Goal: Information Seeking & Learning: Check status

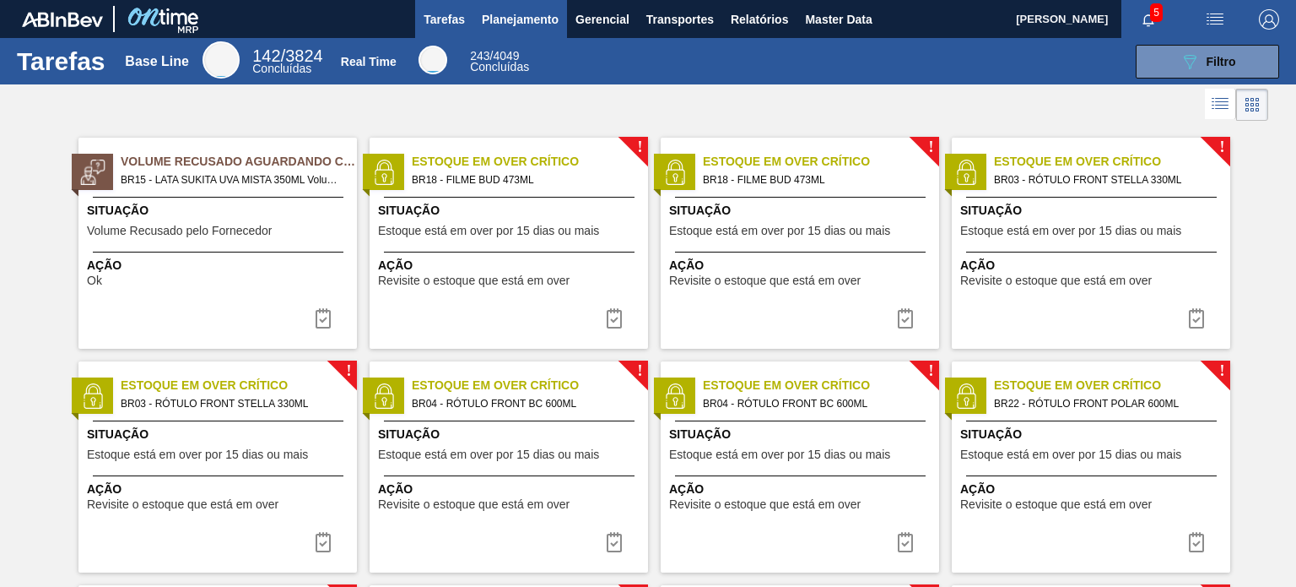
click at [504, 32] on button "Planejamento" at bounding box center [520, 19] width 94 height 38
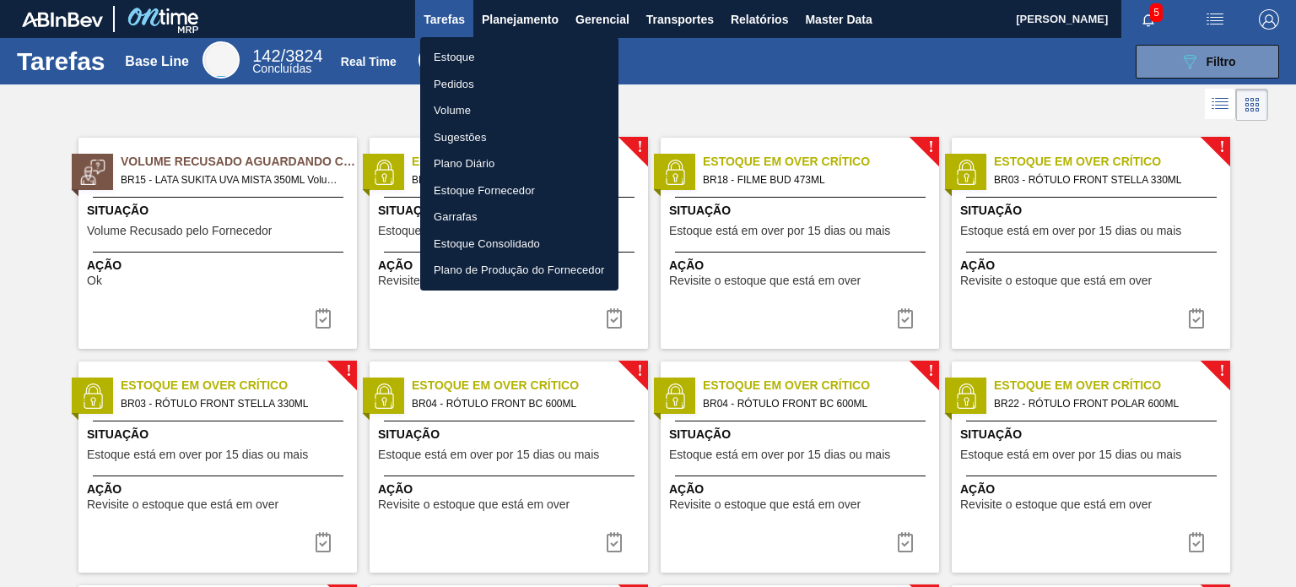
click at [481, 59] on li "Estoque" at bounding box center [519, 57] width 198 height 27
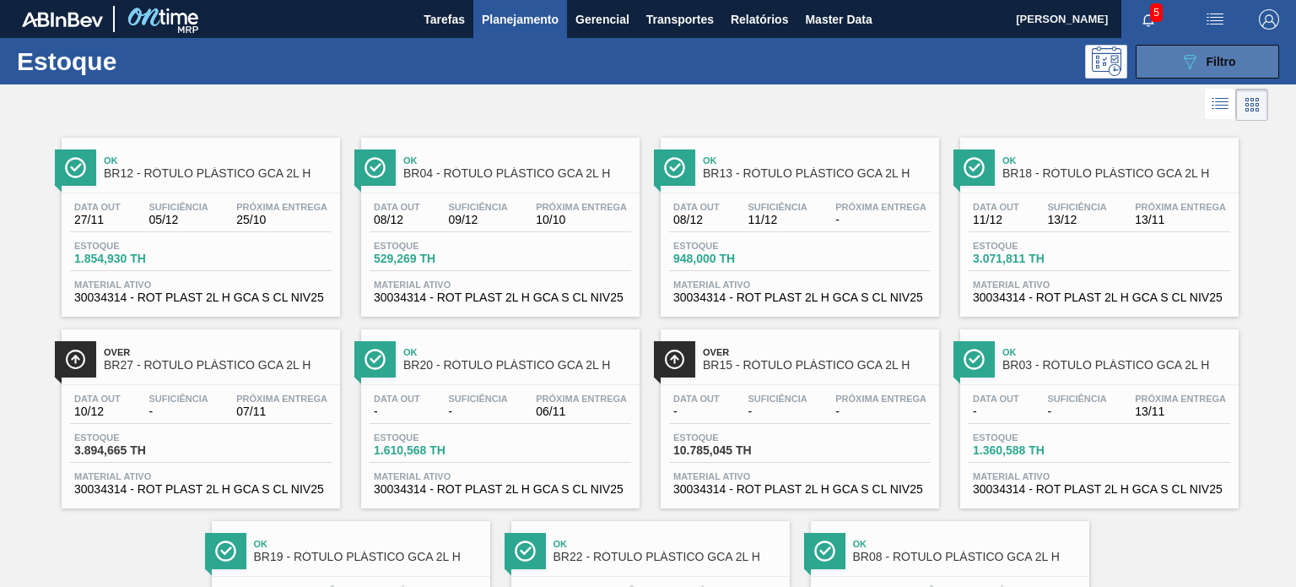
click at [1231, 51] on div "089F7B8B-B2A5-4AFE-B5C0-19BA573D28AC Filtro" at bounding box center [1208, 61] width 57 height 20
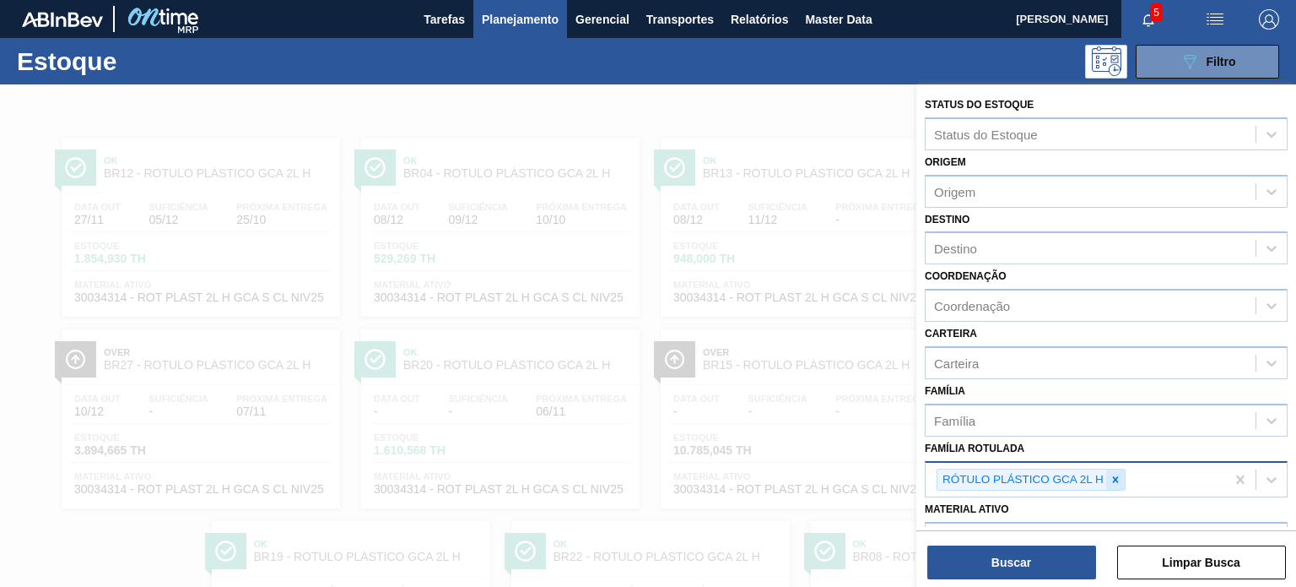
click at [1127, 485] on div "RÓTULO PLÁSTICO GCA 2L H" at bounding box center [1076, 479] width 300 height 35
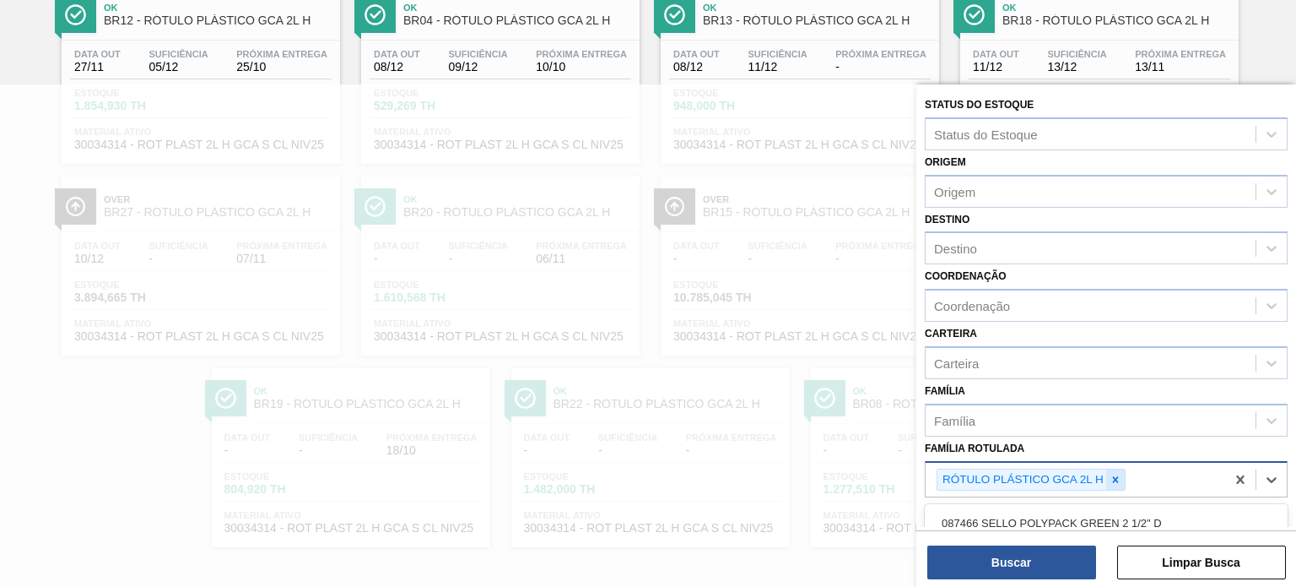
click at [1117, 479] on icon at bounding box center [1116, 479] width 12 height 12
type Rotulada "pc zero 2l"
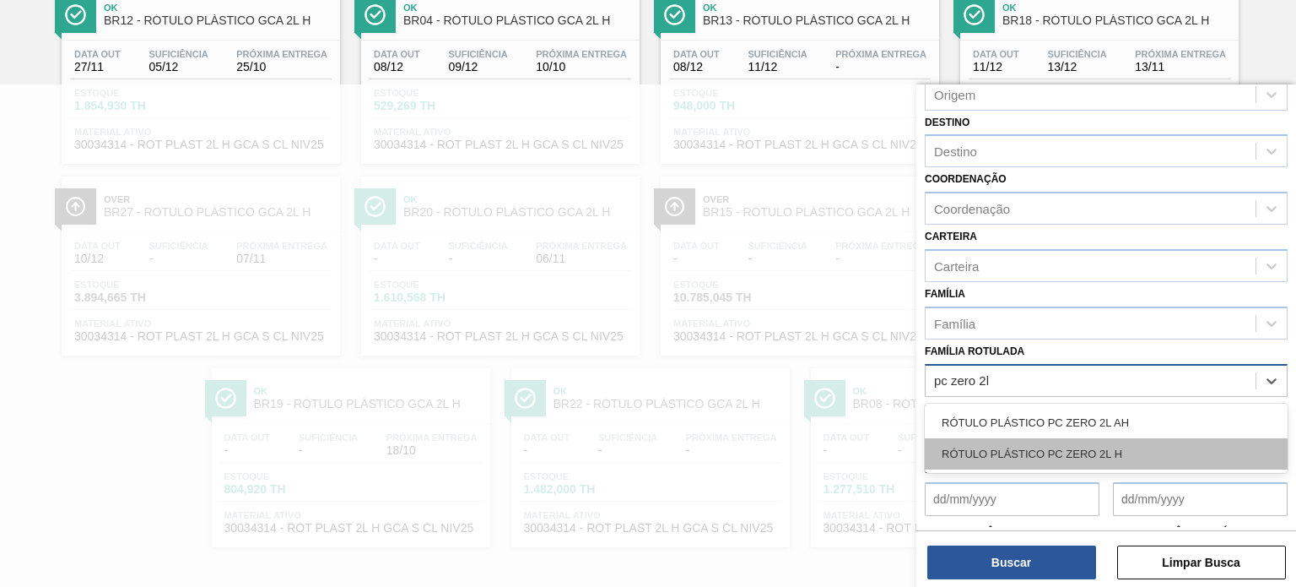
scroll to position [169, 0]
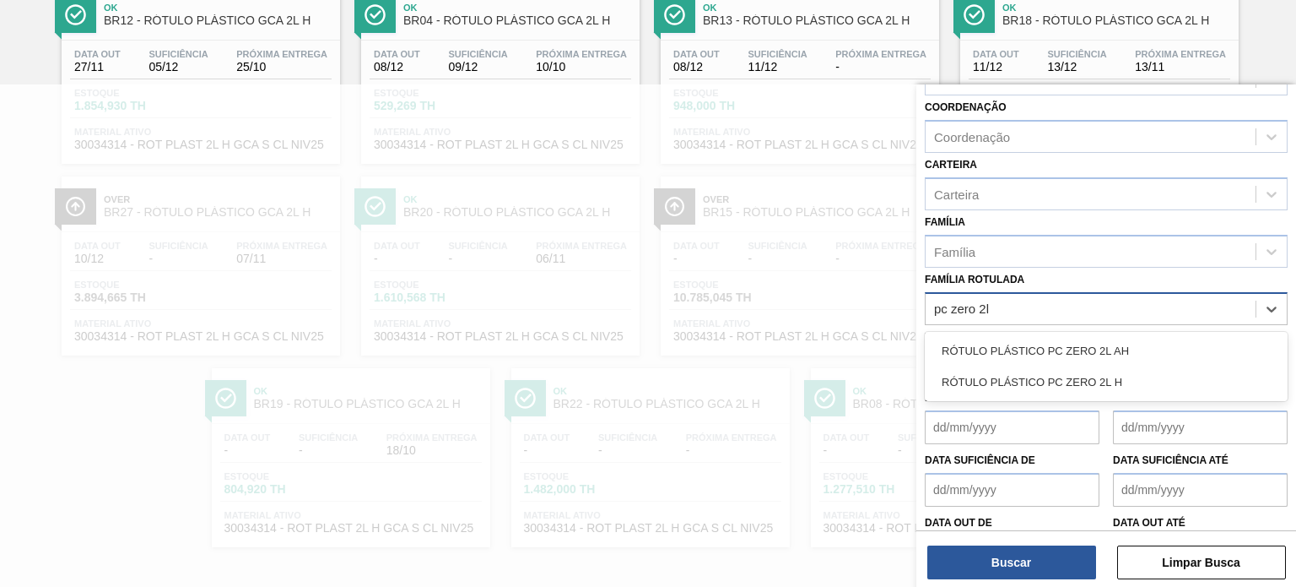
click at [1113, 383] on div "RÓTULO PLÁSTICO PC ZERO 2L H" at bounding box center [1106, 381] width 363 height 31
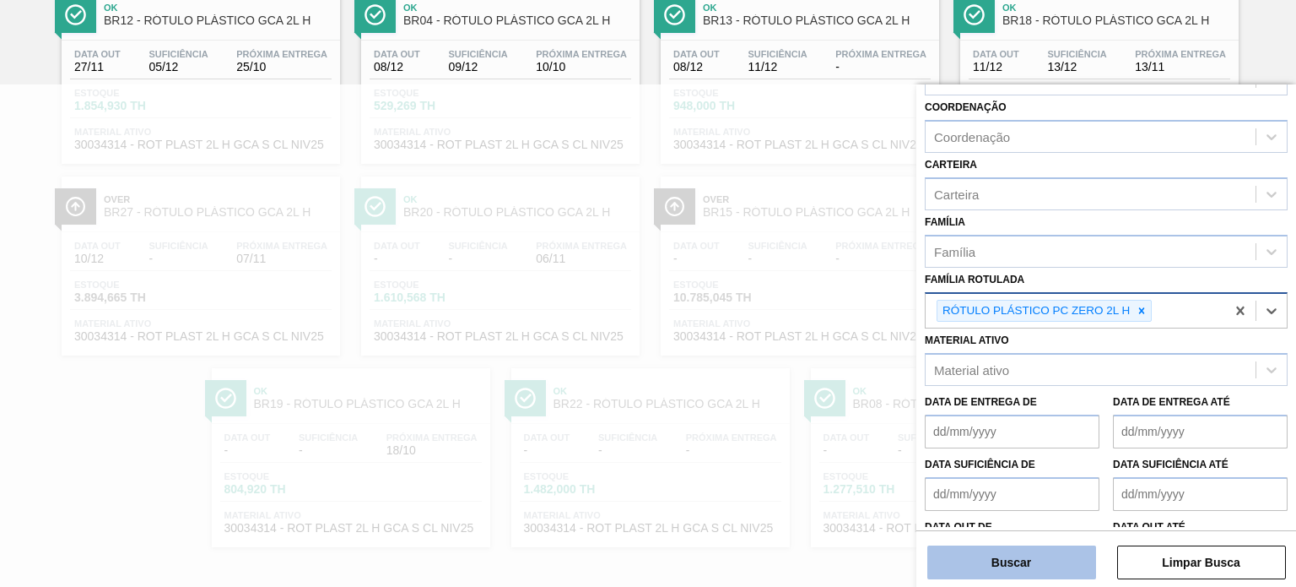
click at [1052, 566] on button "Buscar" at bounding box center [1011, 562] width 169 height 34
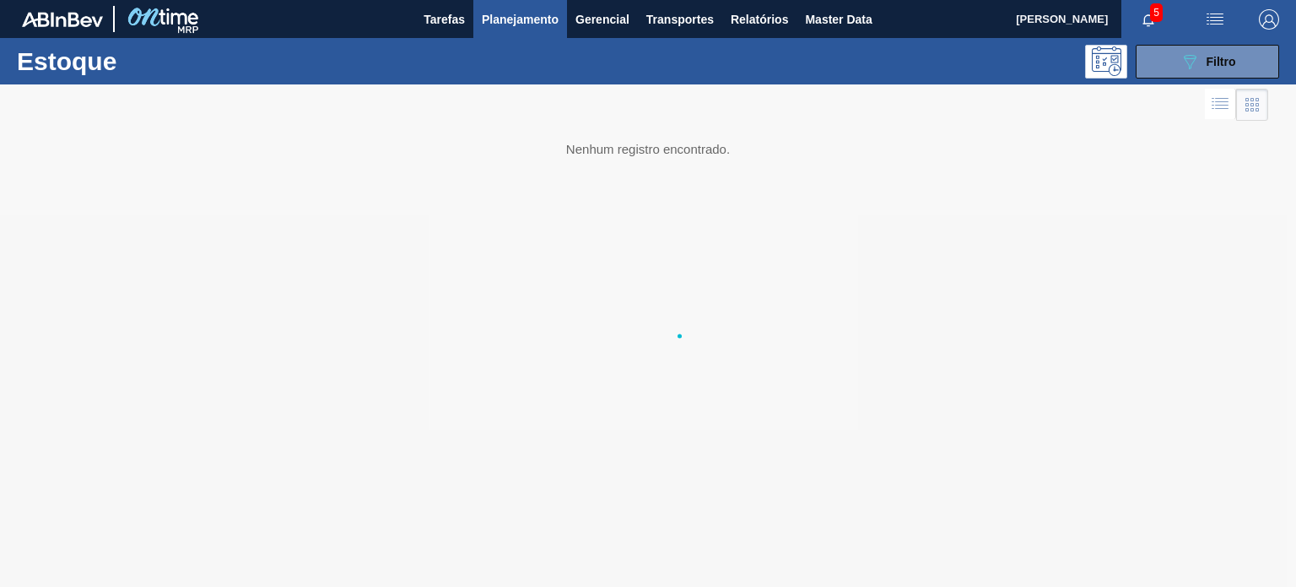
scroll to position [0, 0]
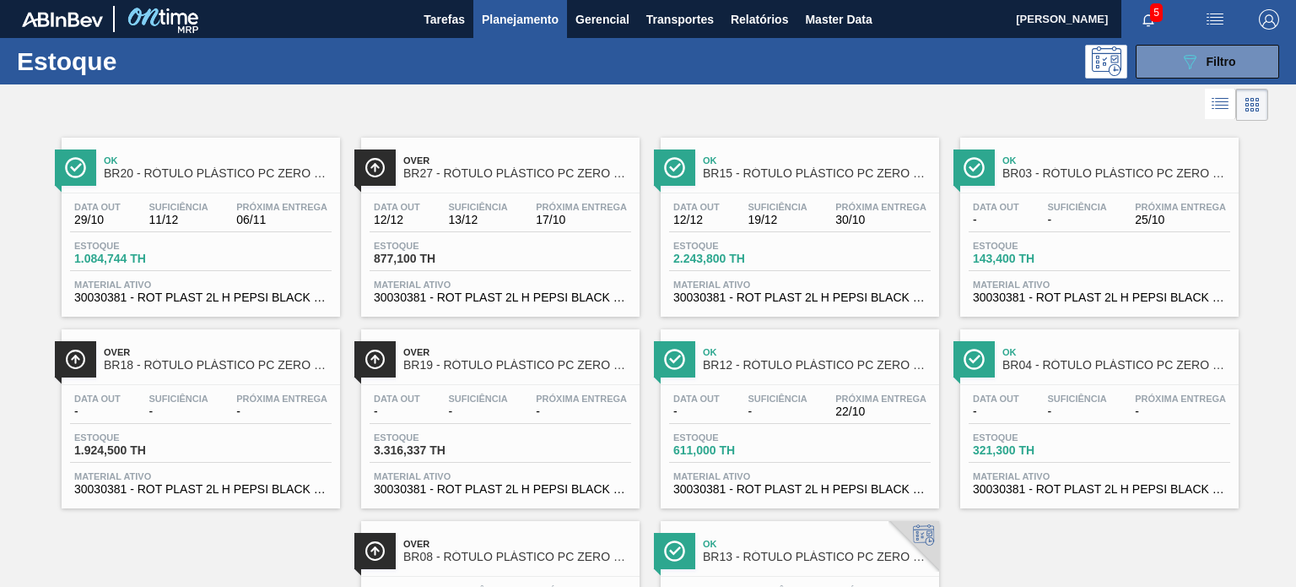
drag, startPoint x: 1265, startPoint y: 186, endPoint x: 1255, endPoint y: 183, distance: 10.4
click at [1265, 186] on div "Ok BR20 - RÓTULO PLÁSTICO PC ZERO 2L H Data out 29/10 Suficiência 11/12 Próxima…" at bounding box center [648, 412] width 1296 height 575
click at [1163, 71] on button "089F7B8B-B2A5-4AFE-B5C0-19BA573D28AC Filtro" at bounding box center [1207, 62] width 143 height 34
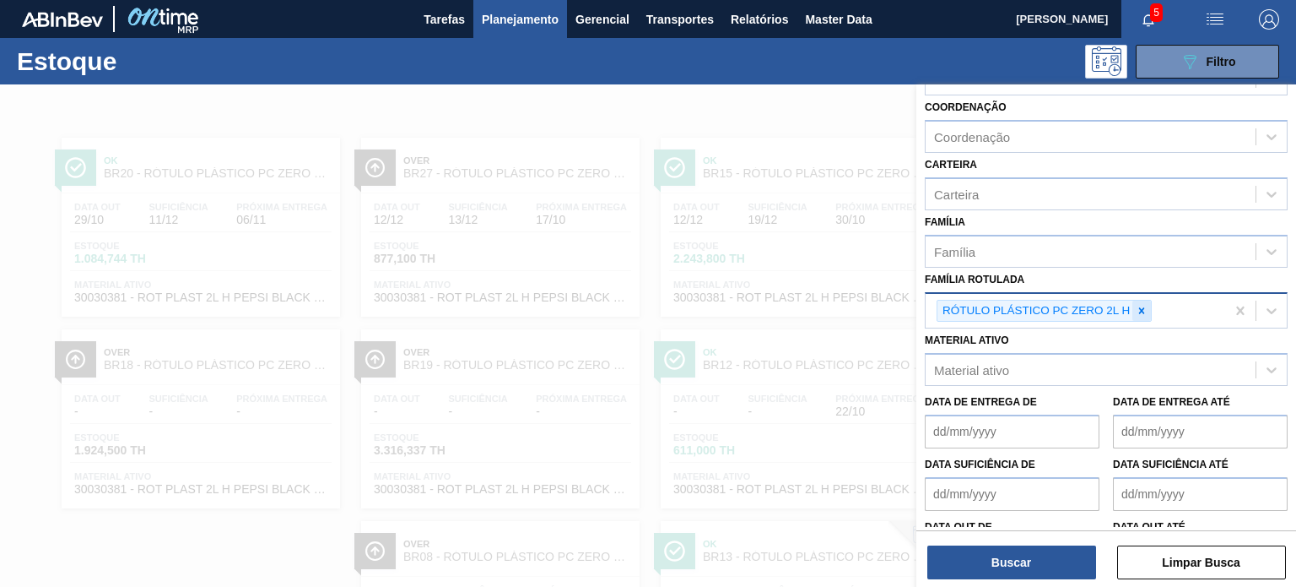
click at [1139, 316] on div at bounding box center [1142, 310] width 19 height 21
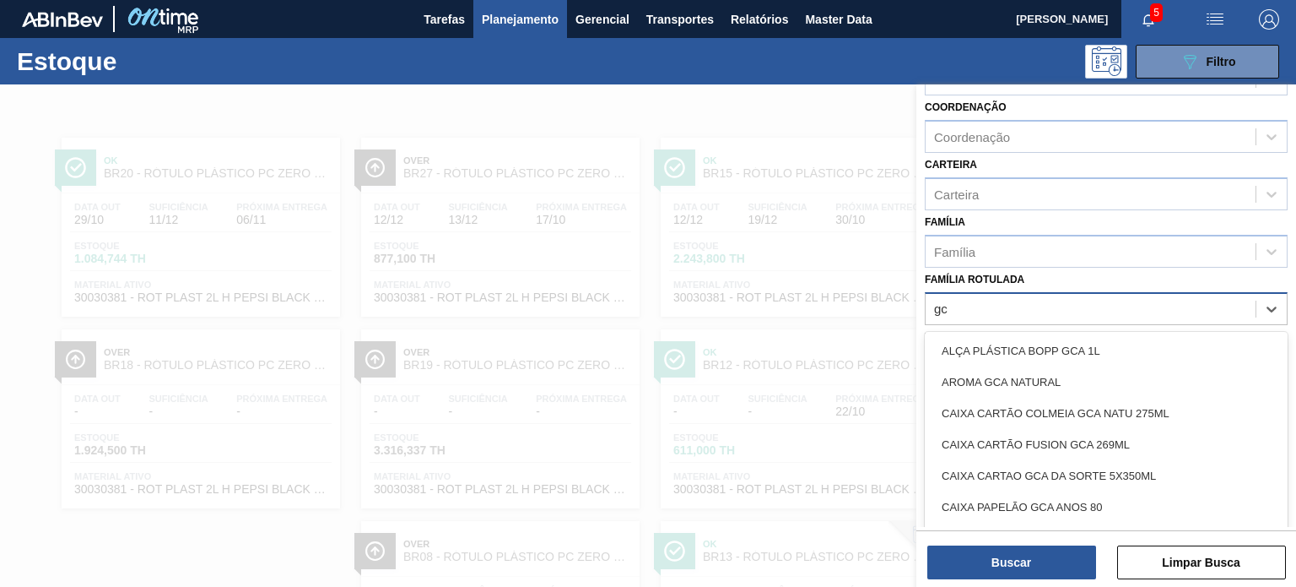
type Rotulada "g"
type Rotulada "gca 1l"
click at [1096, 462] on div "RÓTULO PLÁSTICO GCA 1L H" at bounding box center [1106, 475] width 363 height 31
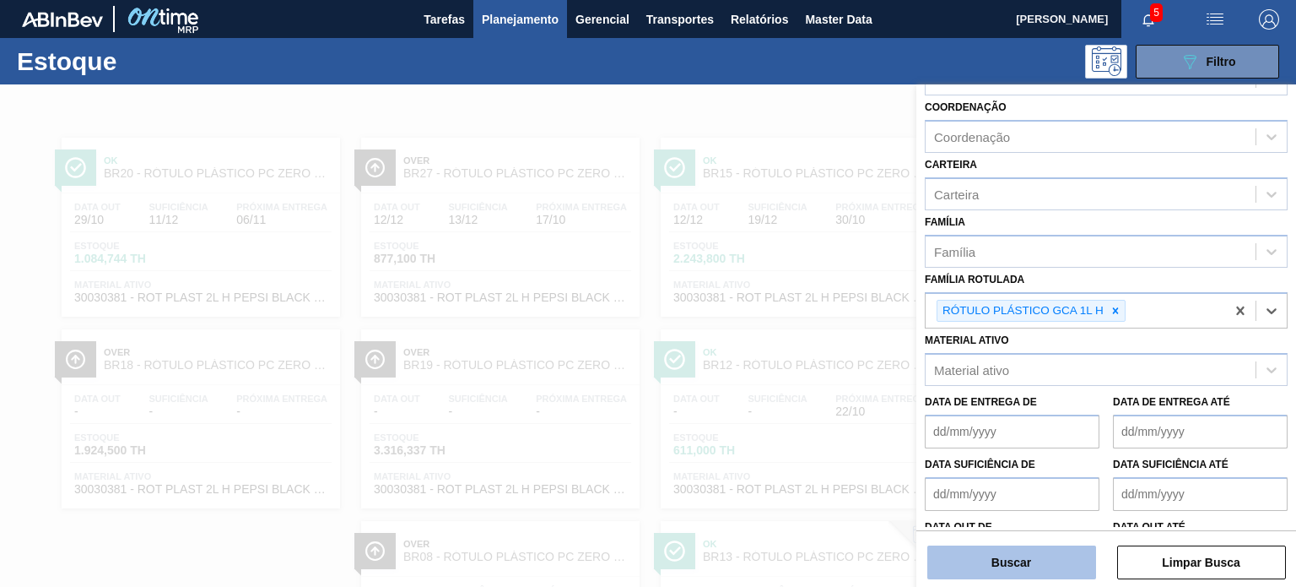
click at [1057, 565] on button "Buscar" at bounding box center [1011, 562] width 169 height 34
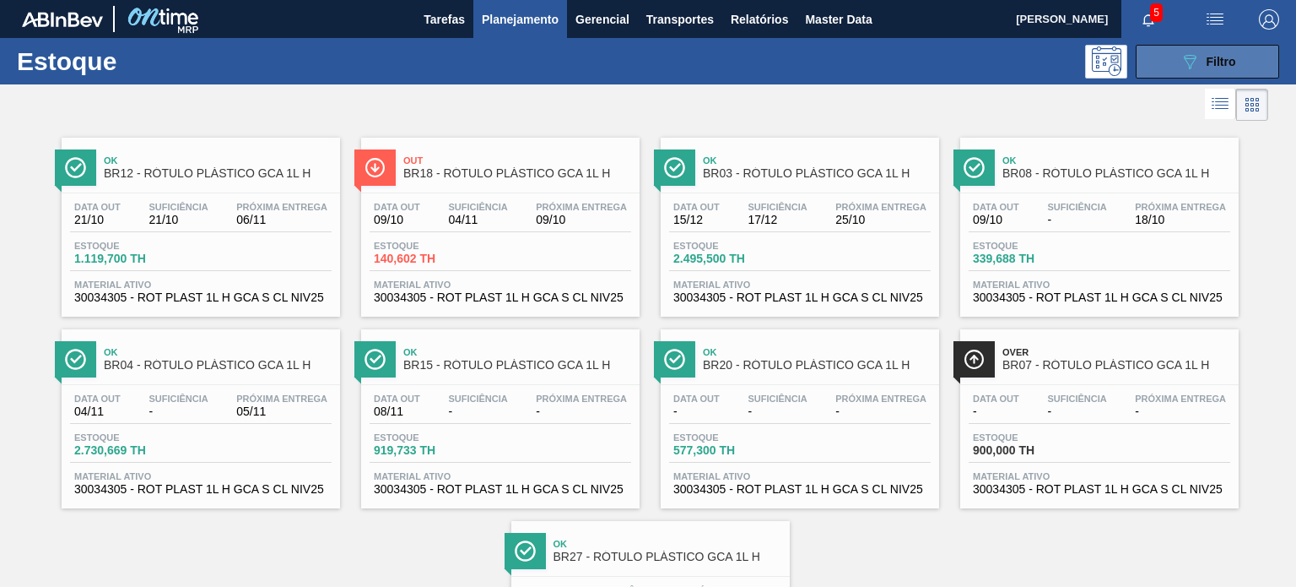
click at [1168, 67] on button "089F7B8B-B2A5-4AFE-B5C0-19BA573D28AC Filtro" at bounding box center [1207, 62] width 143 height 34
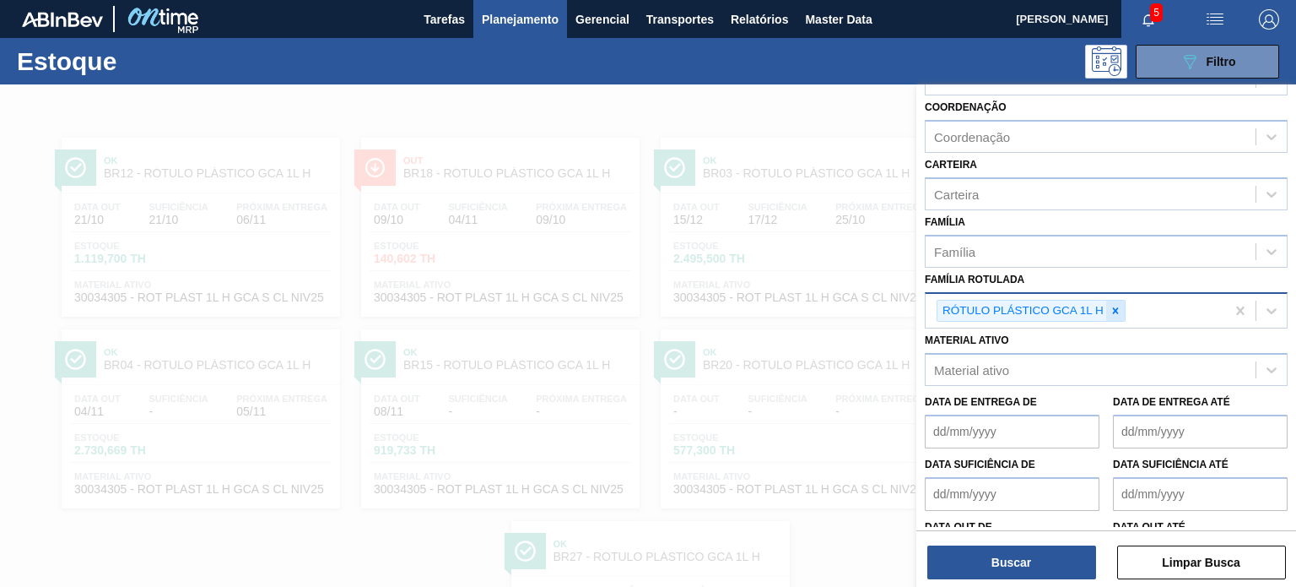
click at [1112, 305] on icon at bounding box center [1116, 311] width 12 height 12
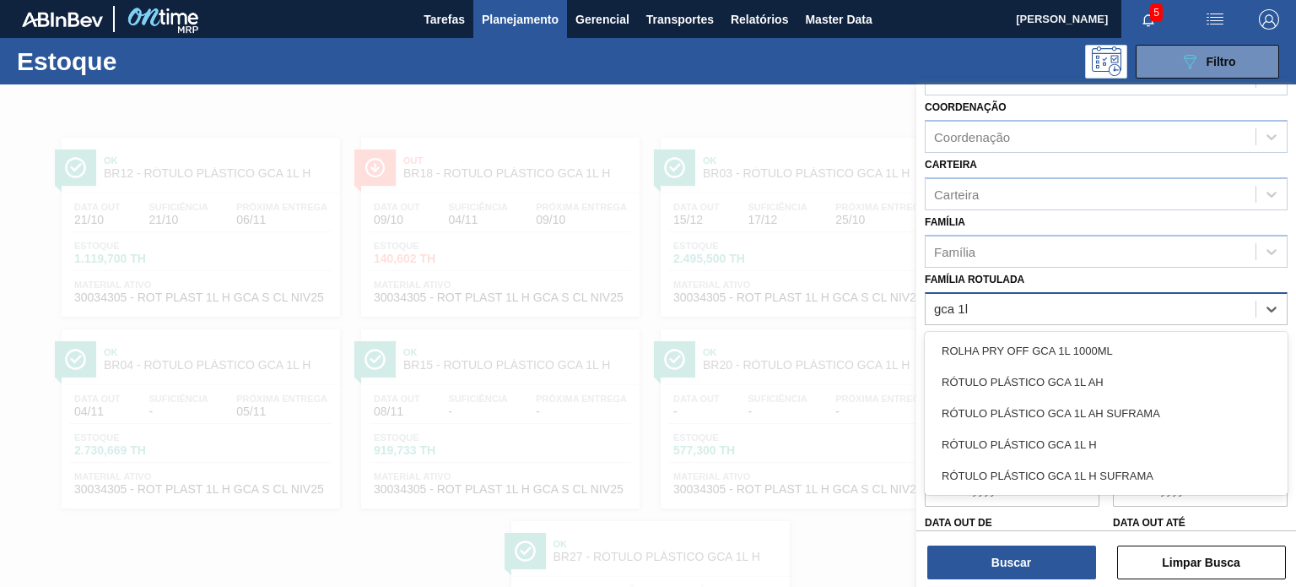
type Rotulada "gca 1l h"
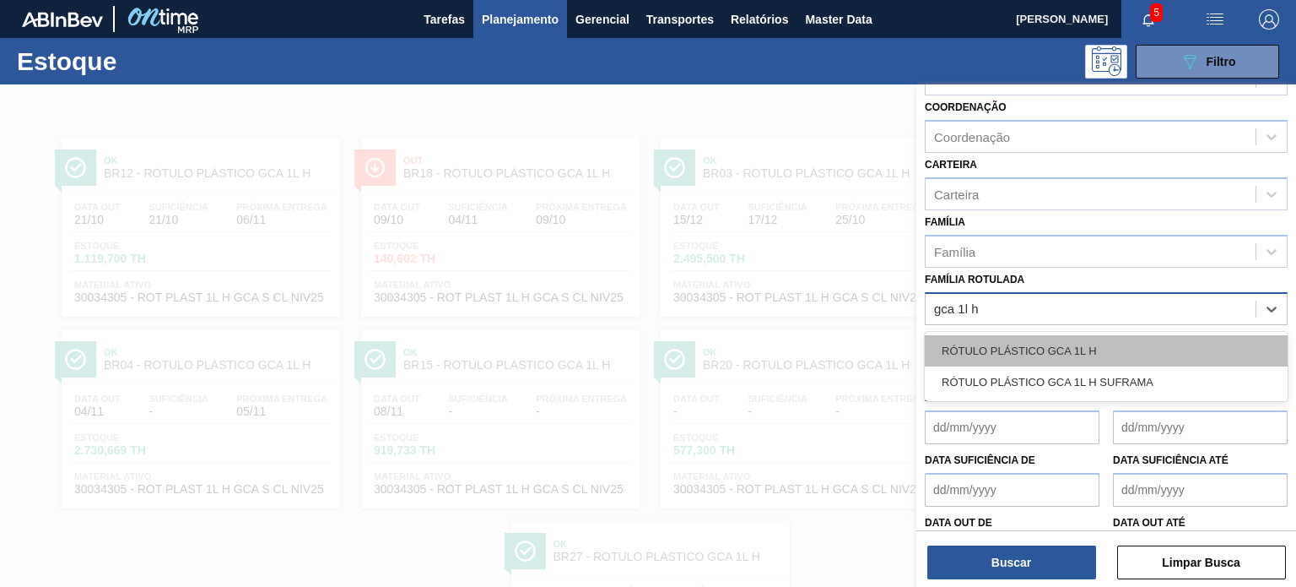
click at [1074, 348] on div "RÓTULO PLÁSTICO GCA 1L H" at bounding box center [1106, 350] width 363 height 31
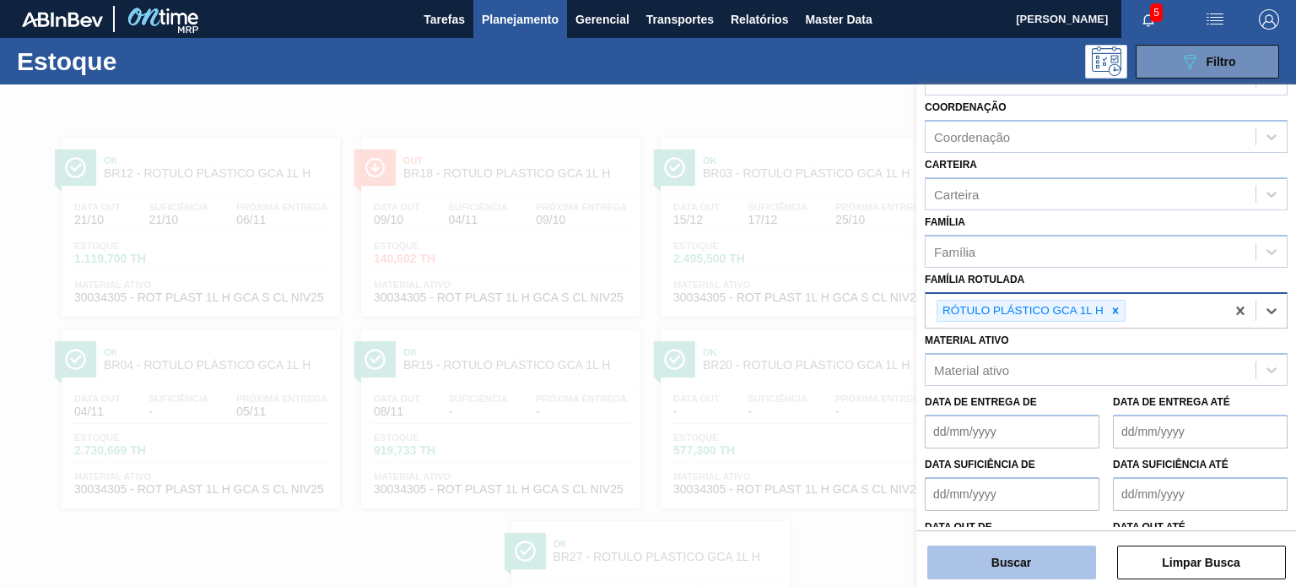
click at [1052, 564] on button "Buscar" at bounding box center [1011, 562] width 169 height 34
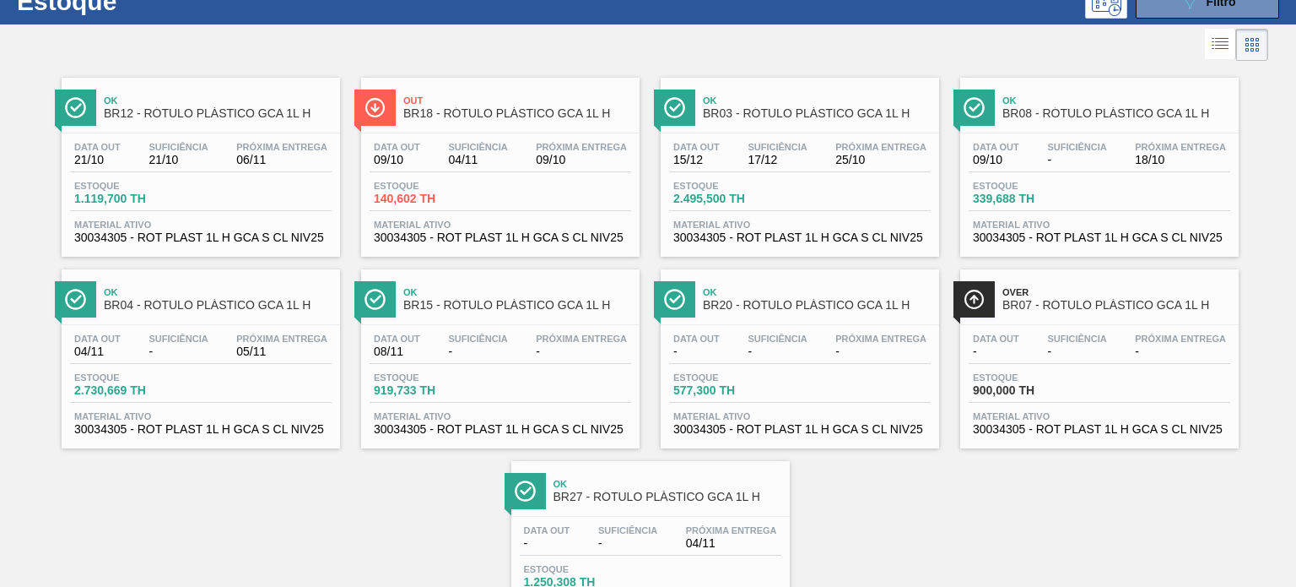
scroll to position [84, 0]
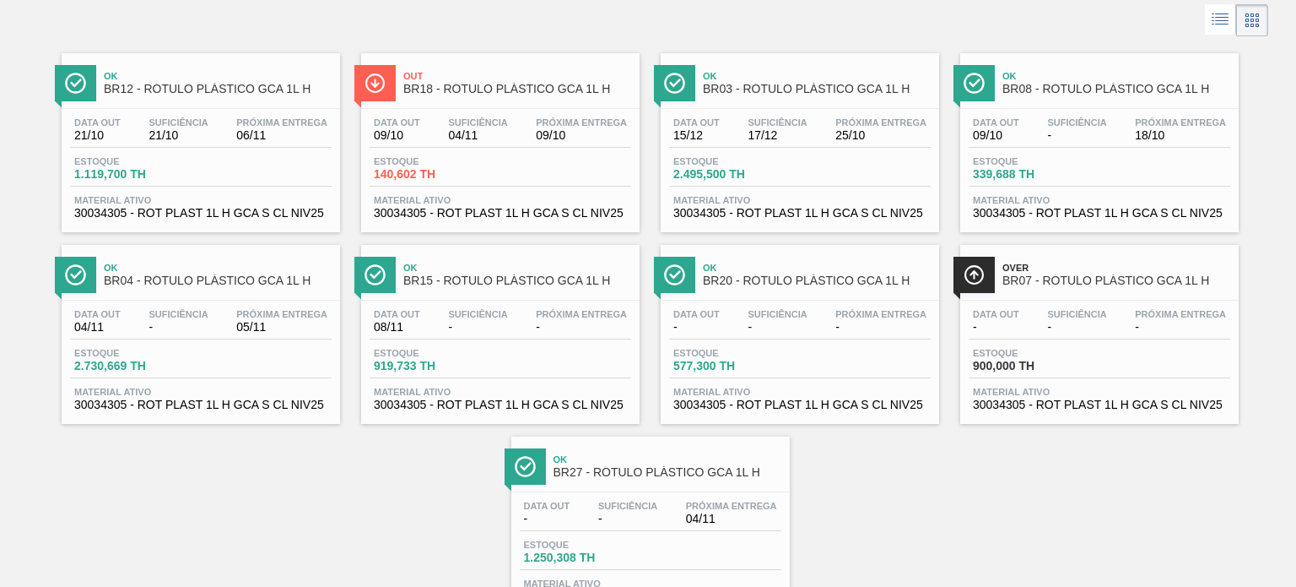
drag, startPoint x: 656, startPoint y: 138, endPoint x: 702, endPoint y: 105, distance: 57.4
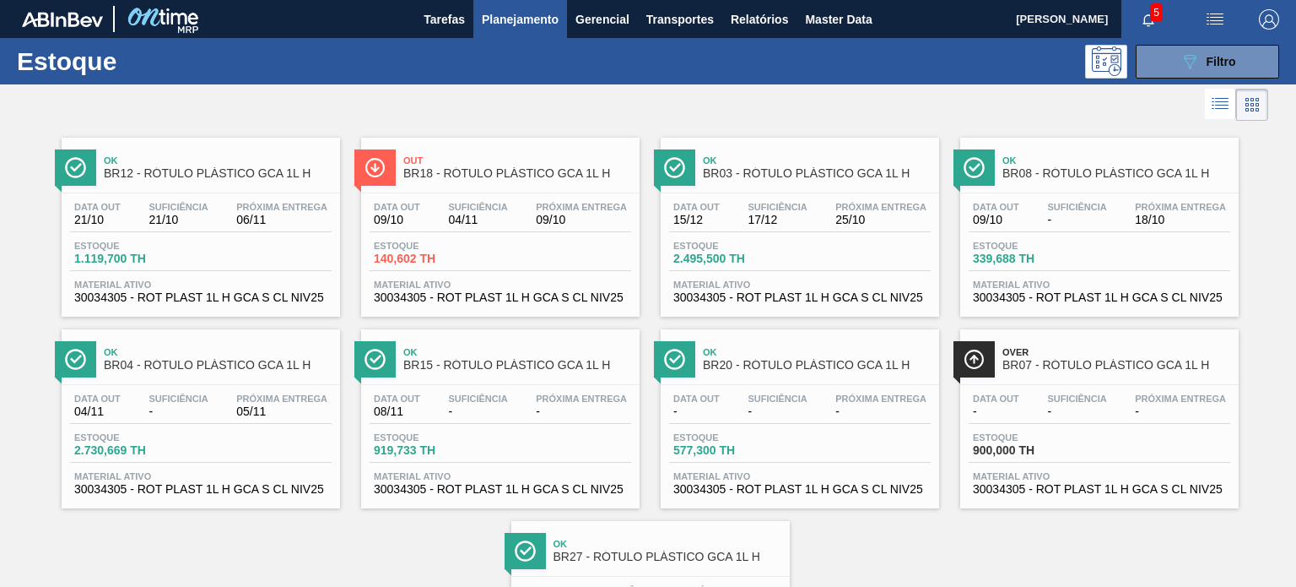
click at [1171, 40] on div "Estoque 089F7B8B-B2A5-4AFE-B5C0-19BA573D28AC Filtro" at bounding box center [648, 61] width 1296 height 46
click at [1170, 59] on button "089F7B8B-B2A5-4AFE-B5C0-19BA573D28AC Filtro" at bounding box center [1207, 62] width 143 height 34
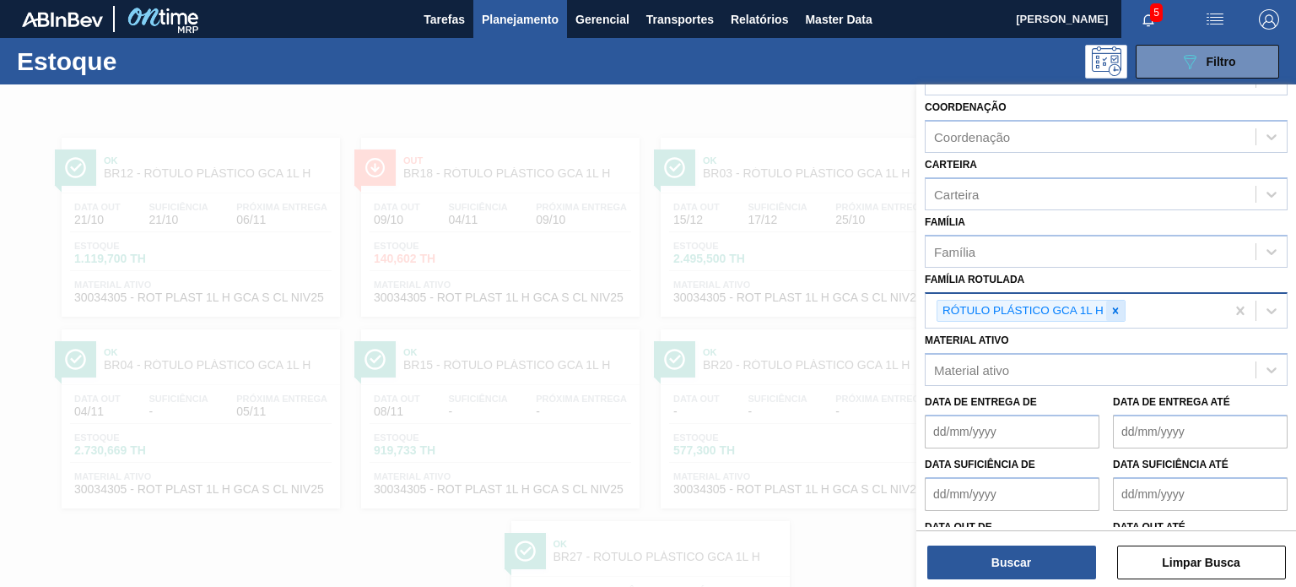
click at [1121, 308] on icon at bounding box center [1116, 311] width 12 height 12
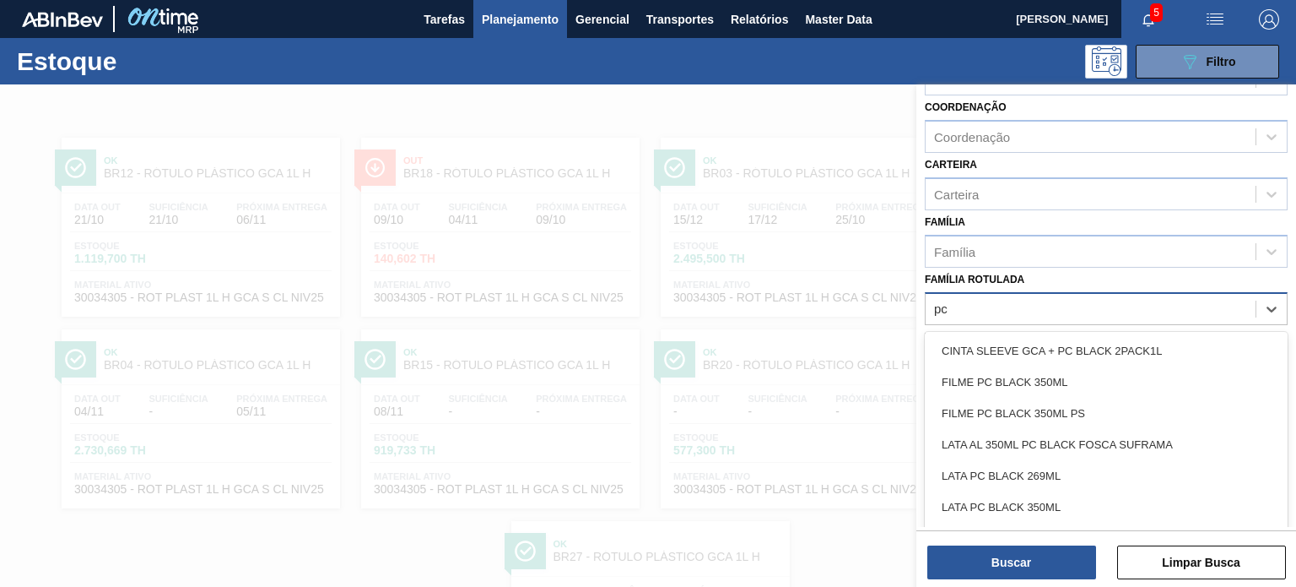
type Rotulada "p"
type Rotulada "1"
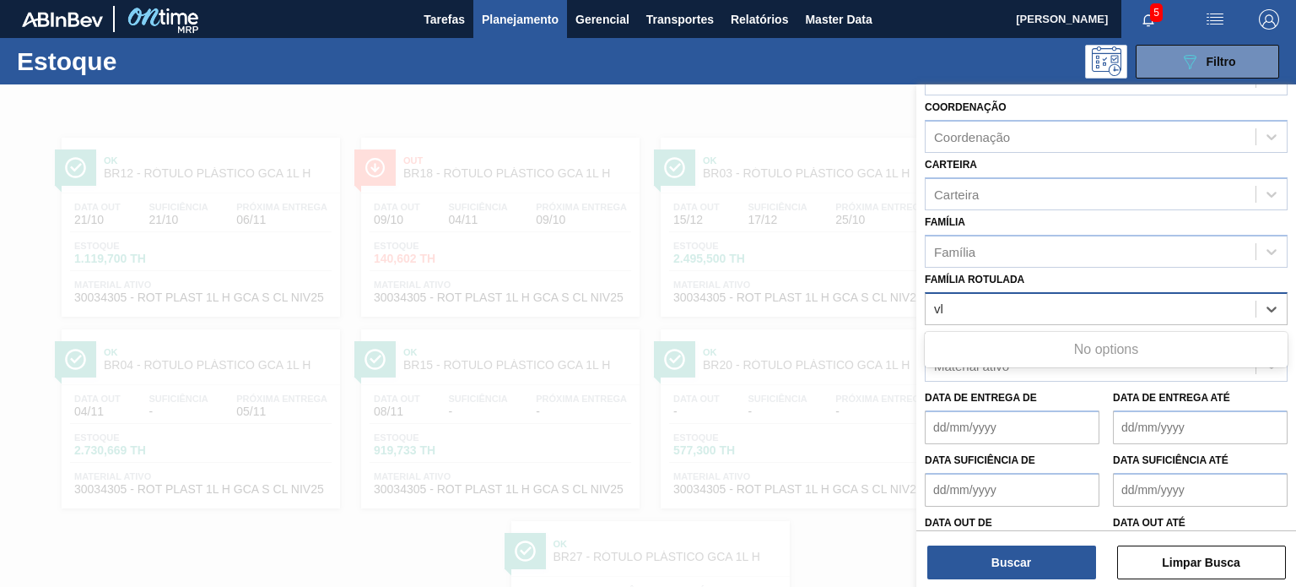
type Rotulada "v"
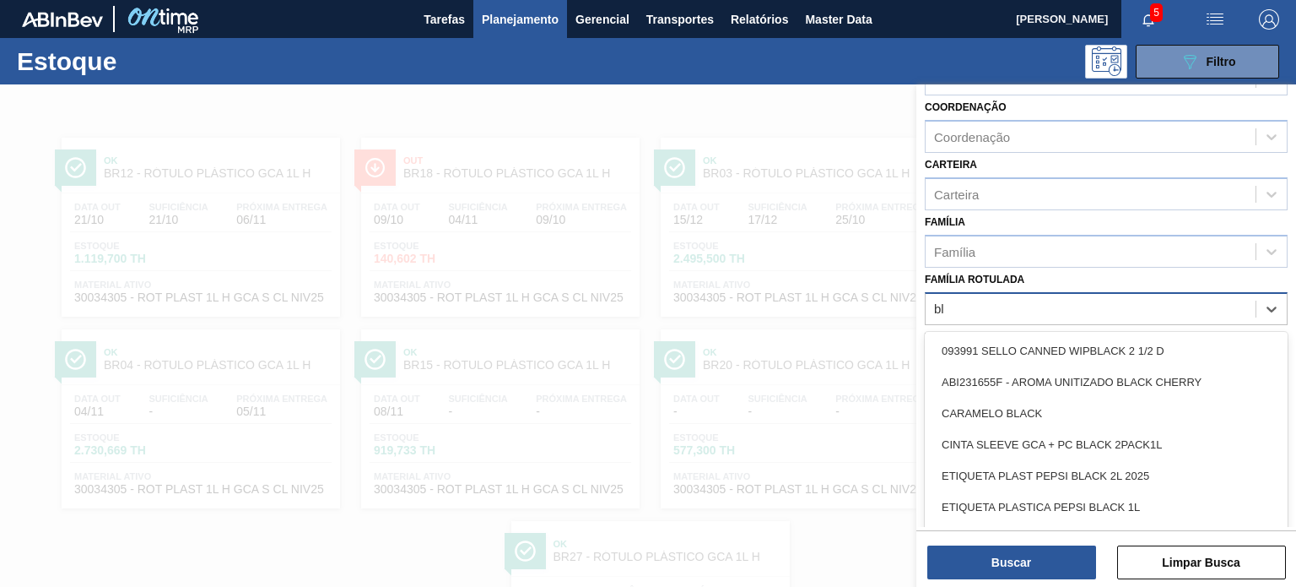
type Rotulada "b"
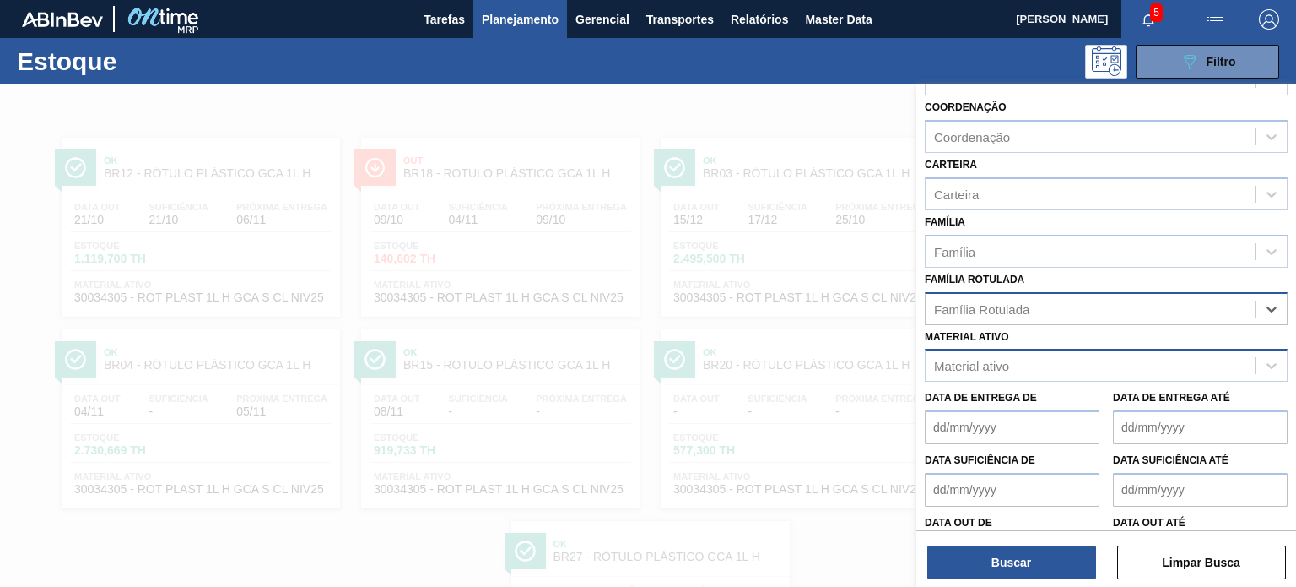
click at [1002, 359] on div "Material ativo" at bounding box center [971, 366] width 75 height 14
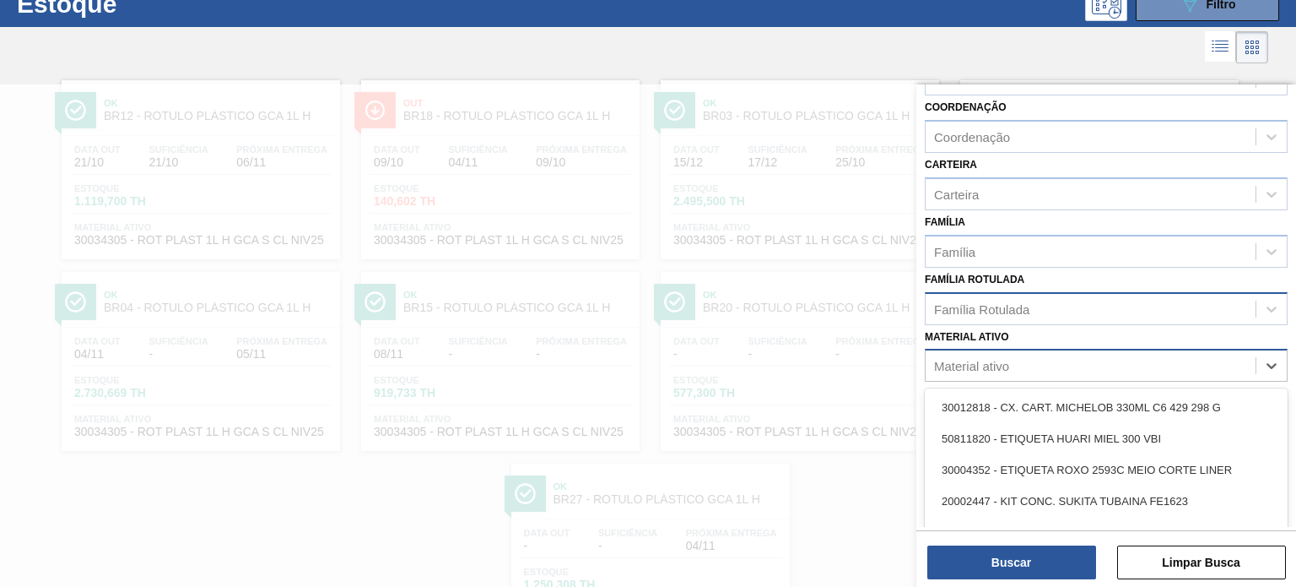
paste ativo "30030369"
type ativo "30030369"
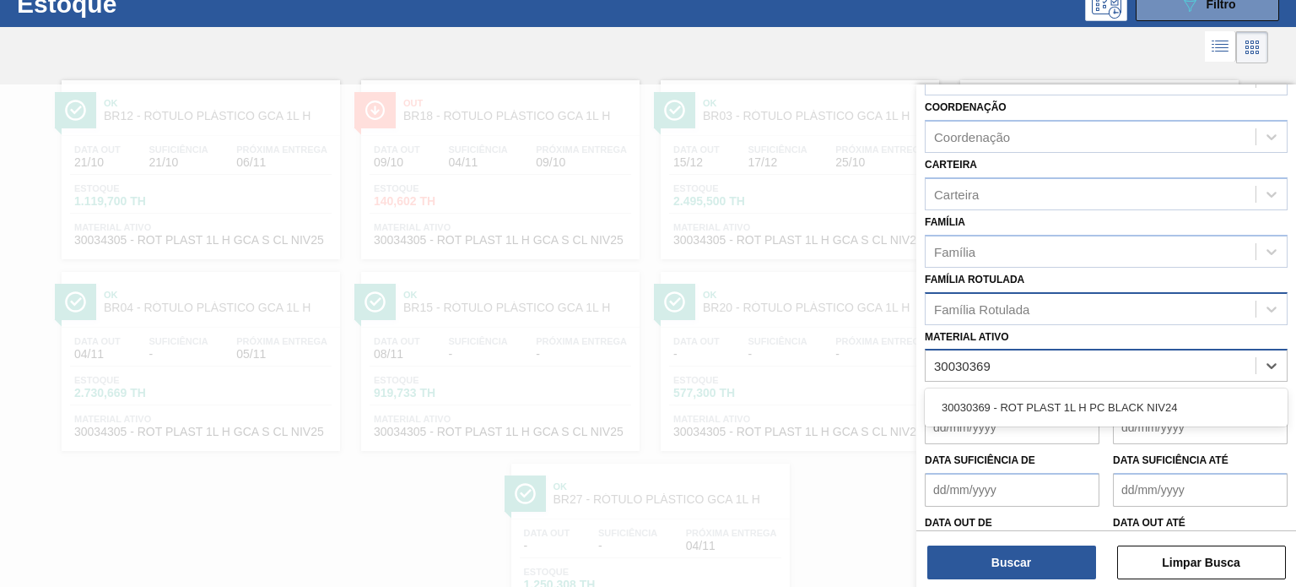
scroll to position [57, 0]
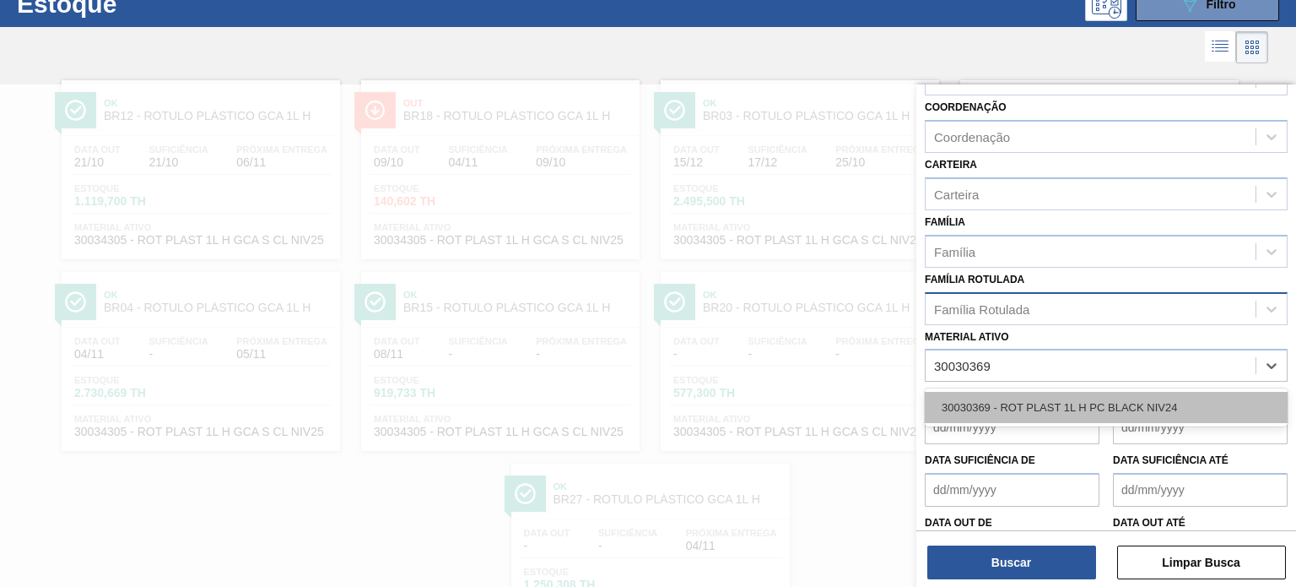
drag, startPoint x: 976, startPoint y: 386, endPoint x: 970, endPoint y: 397, distance: 13.2
click at [976, 388] on div "30030369 - ROT PLAST 1L H PC BLACK NIV24" at bounding box center [1106, 407] width 363 height 38
click at [966, 408] on div "30030369 - ROT PLAST 1L H PC BLACK NIV24" at bounding box center [1106, 407] width 363 height 31
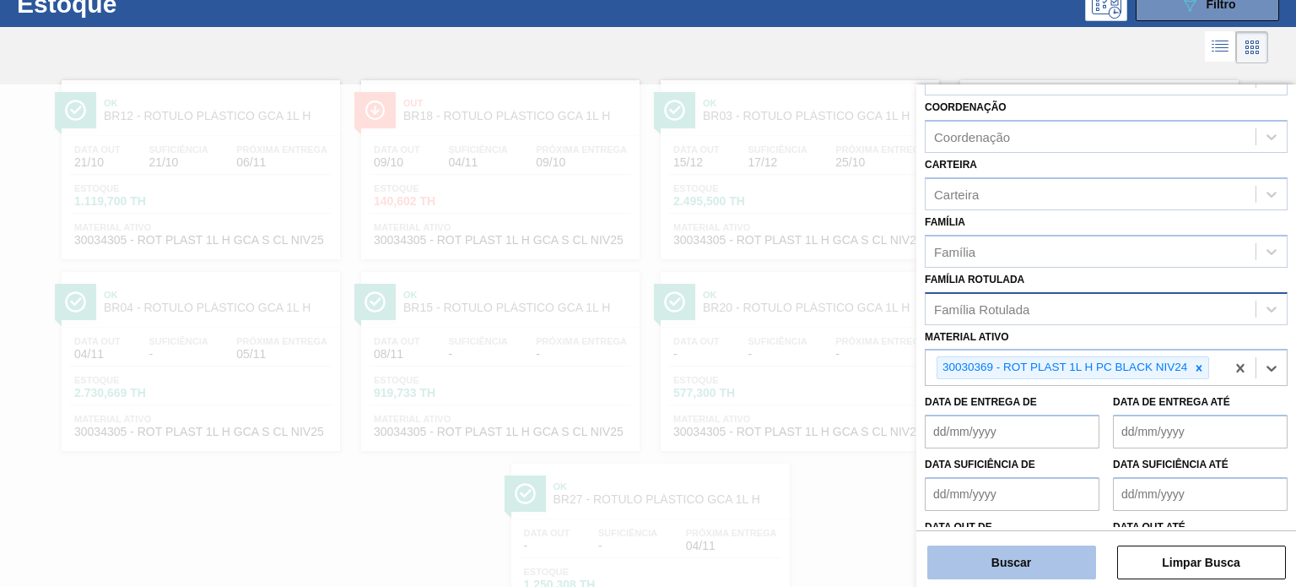
click at [995, 573] on button "Buscar" at bounding box center [1011, 562] width 169 height 34
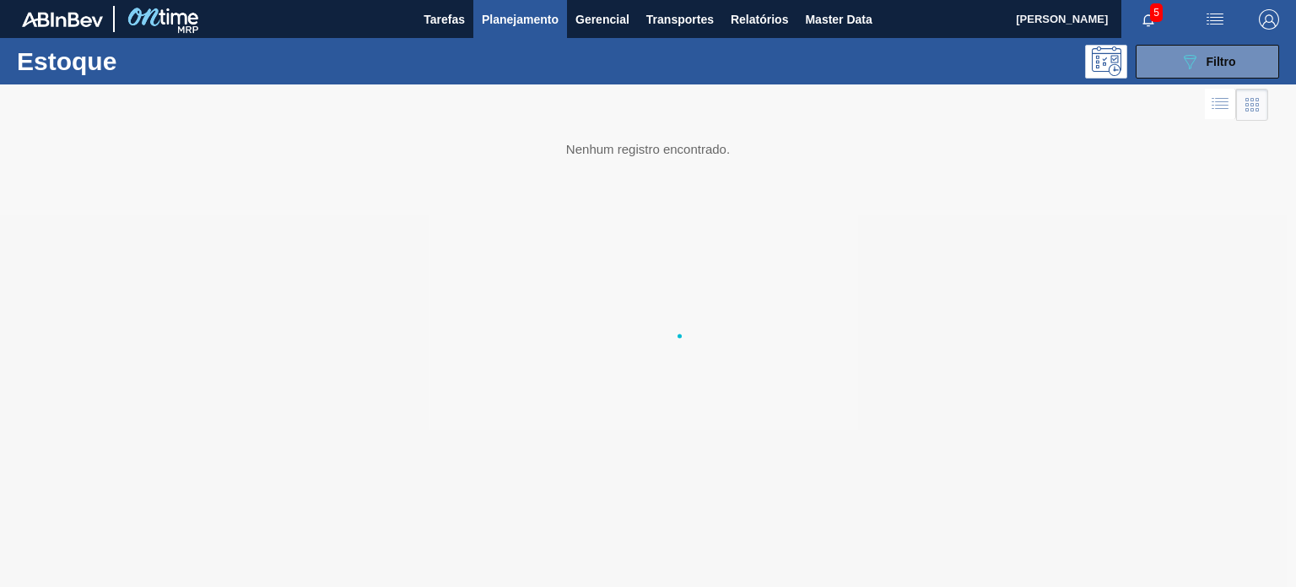
scroll to position [0, 0]
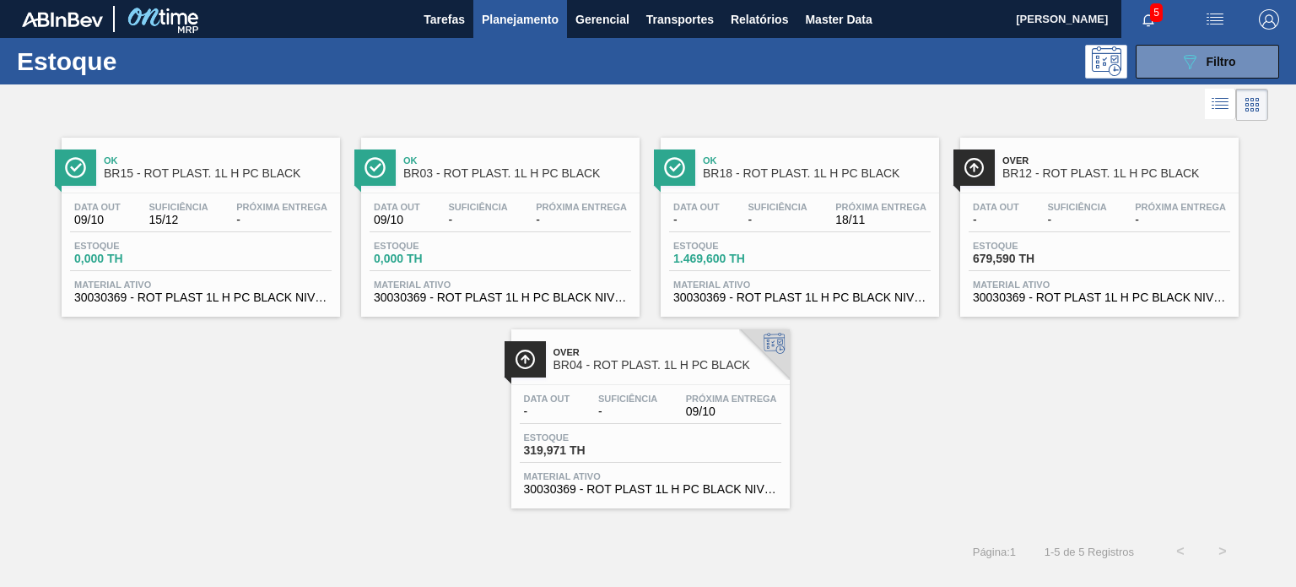
click at [1171, 80] on div "Estoque 089F7B8B-B2A5-4AFE-B5C0-19BA573D28AC Filtro" at bounding box center [648, 61] width 1296 height 46
click at [1171, 75] on button "089F7B8B-B2A5-4AFE-B5C0-19BA573D28AC Filtro" at bounding box center [1207, 62] width 143 height 34
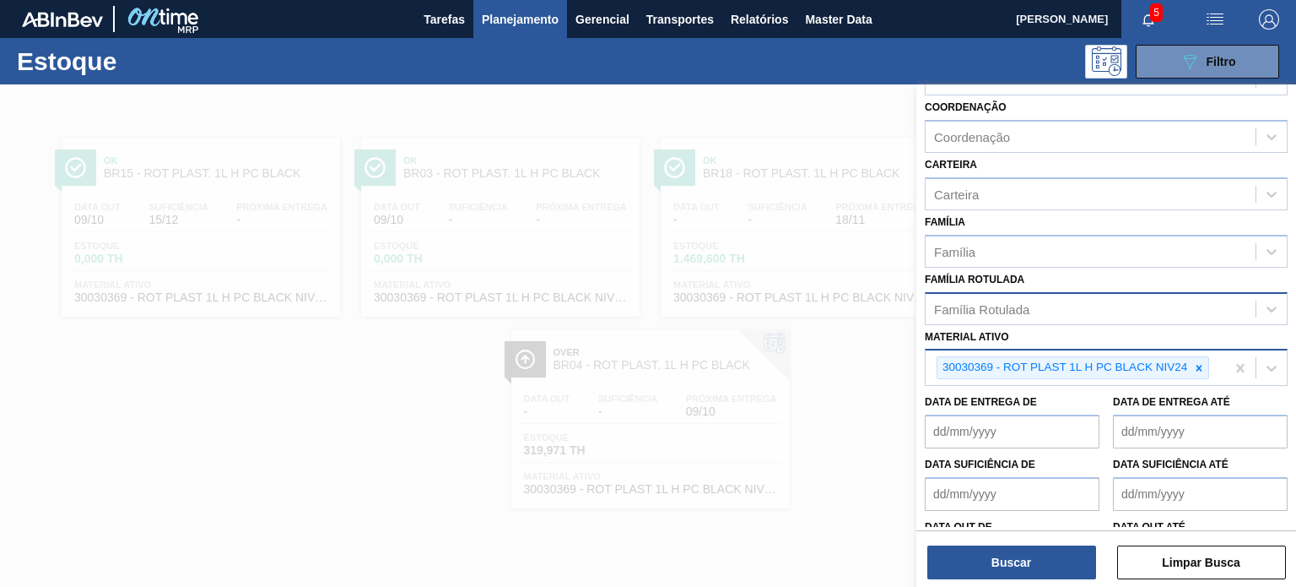
drag, startPoint x: 1201, startPoint y: 361, endPoint x: 1182, endPoint y: 354, distance: 19.8
click at [1200, 362] on icon at bounding box center [1199, 368] width 12 height 12
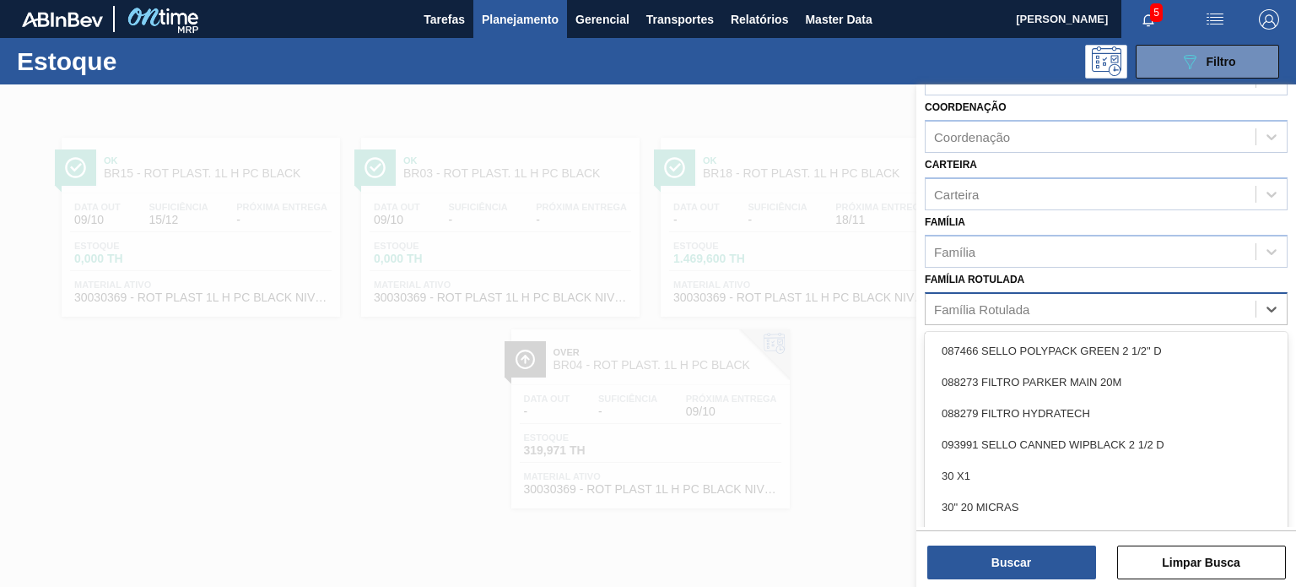
click at [1109, 309] on div "Família Rotulada" at bounding box center [1091, 308] width 330 height 24
paste Rotulada "RÓTULO PLÁSTICO GCA 200ML H"
type Rotulada "RÓTULO PLÁSTICO GCA 200ML H"
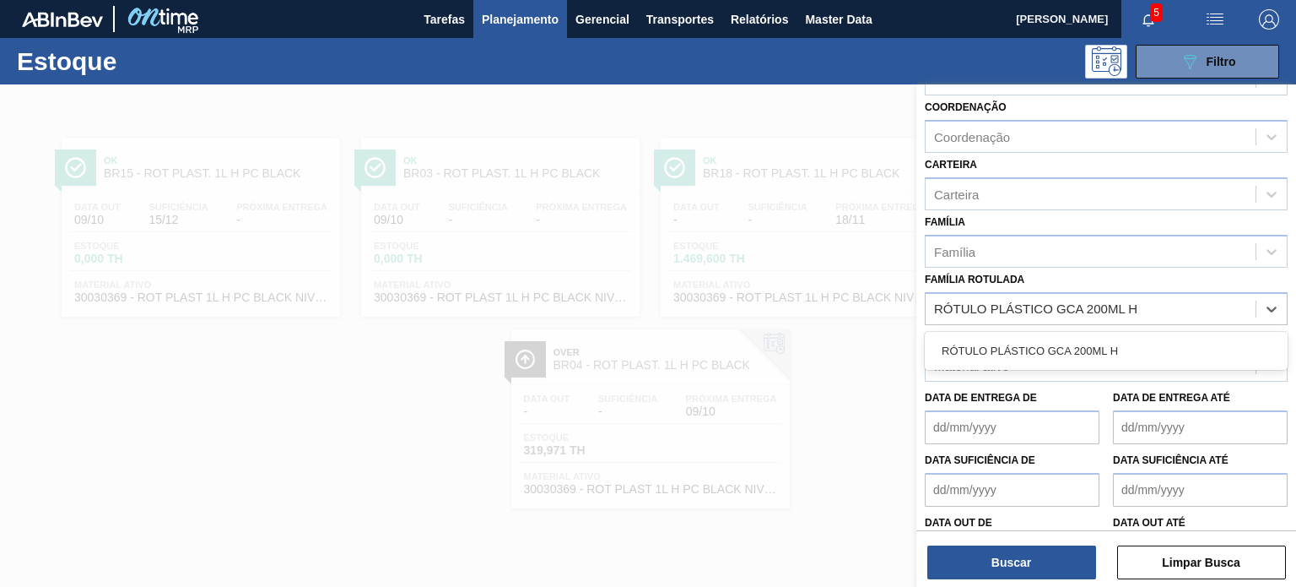
click at [1097, 349] on div "RÓTULO PLÁSTICO GCA 200ML H" at bounding box center [1106, 350] width 363 height 31
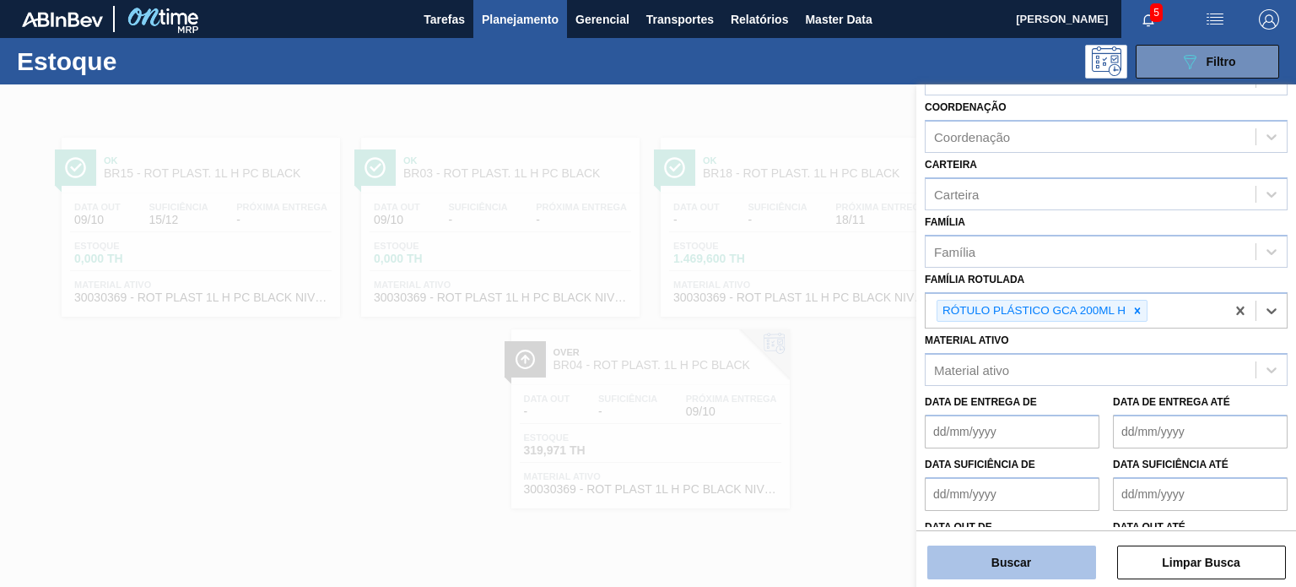
click at [1043, 552] on button "Buscar" at bounding box center [1011, 562] width 169 height 34
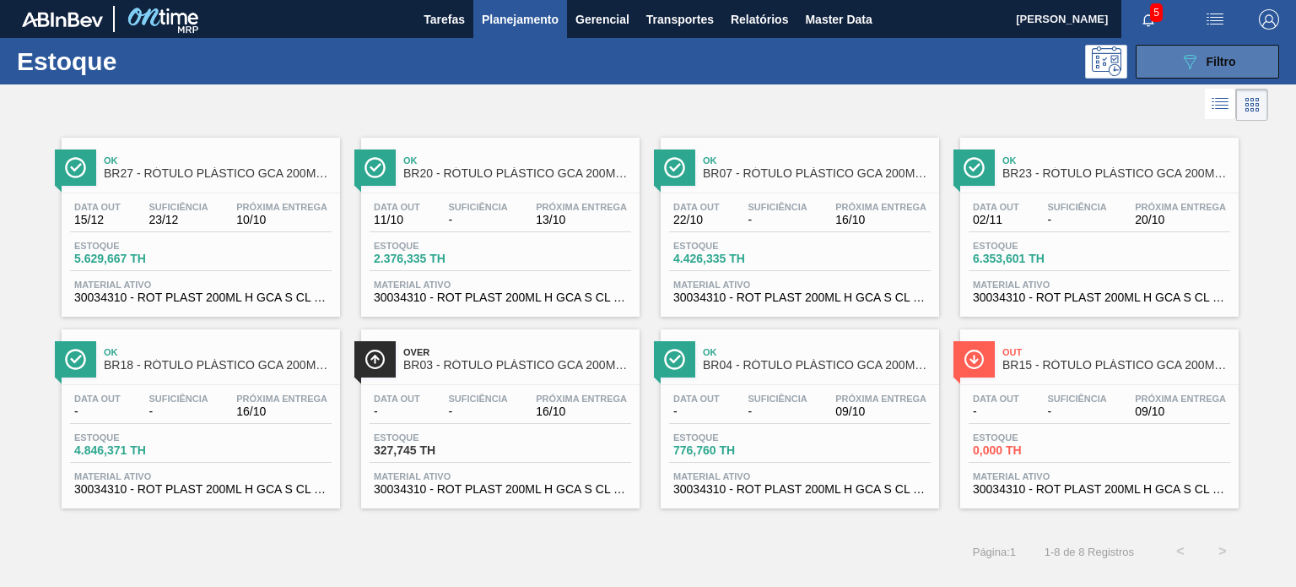
click at [1171, 57] on button "089F7B8B-B2A5-4AFE-B5C0-19BA573D28AC Filtro" at bounding box center [1207, 62] width 143 height 34
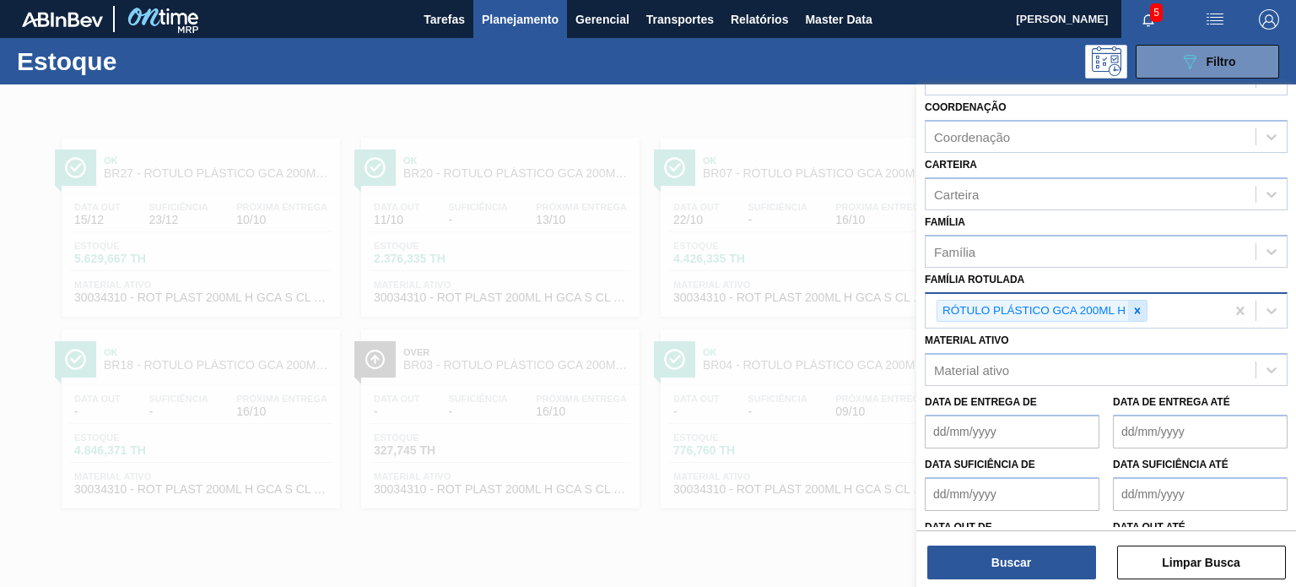
click at [1134, 305] on icon at bounding box center [1138, 311] width 12 height 12
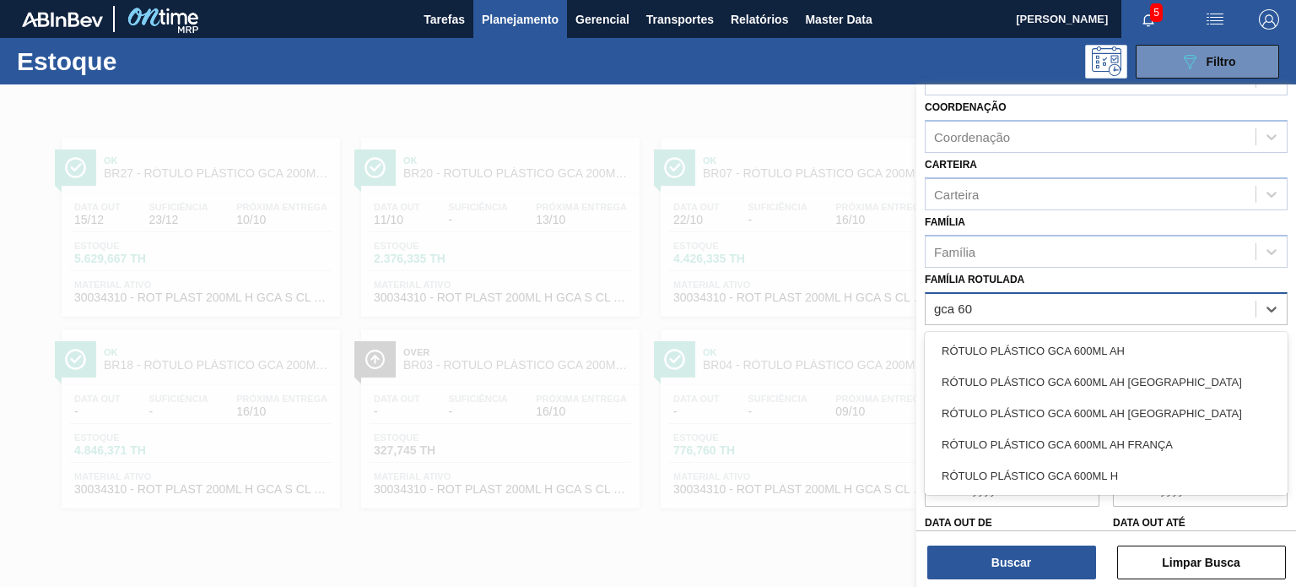
type Rotulada "gca 600"
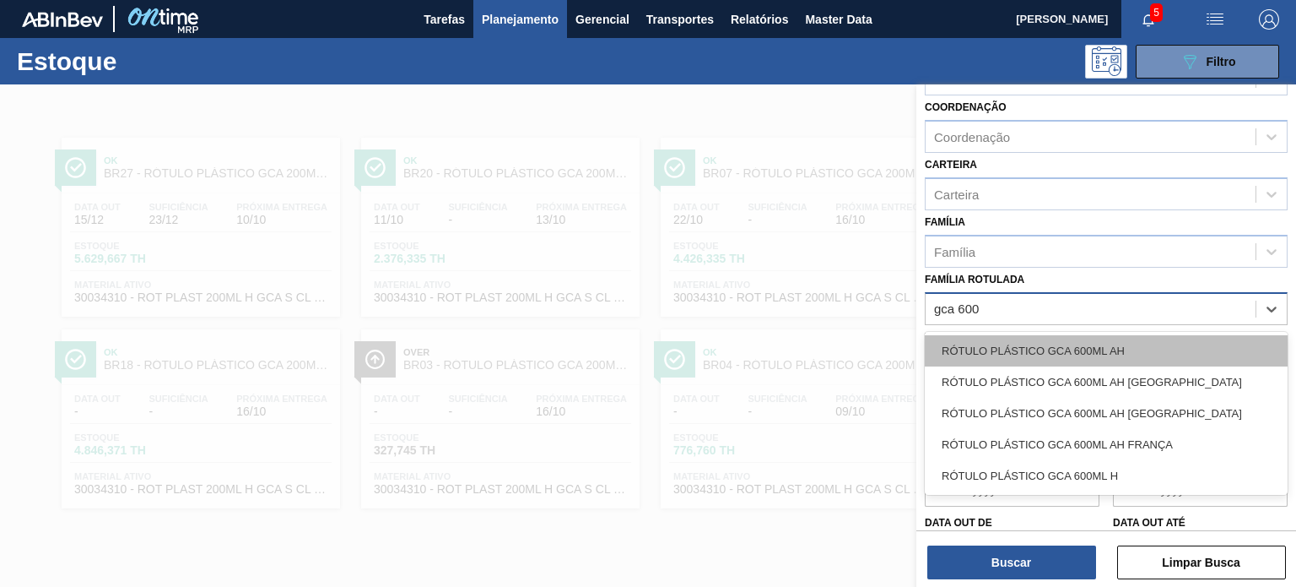
click at [1132, 343] on div "RÓTULO PLÁSTICO GCA 600ML AH" at bounding box center [1106, 350] width 363 height 31
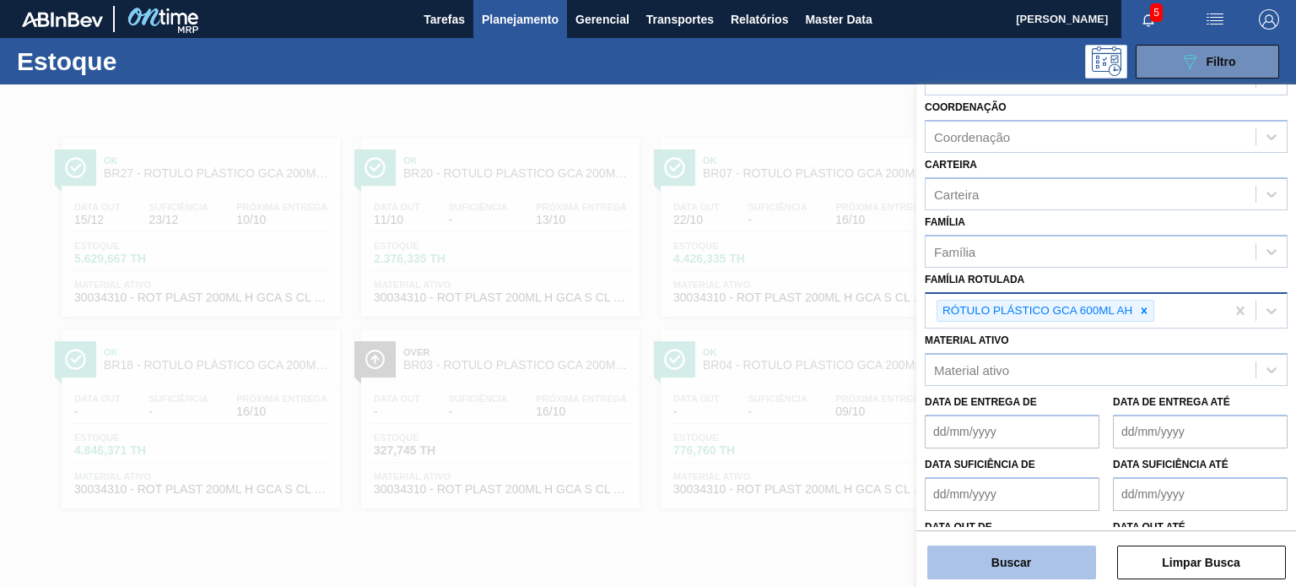
click at [1068, 565] on button "Buscar" at bounding box center [1011, 562] width 169 height 34
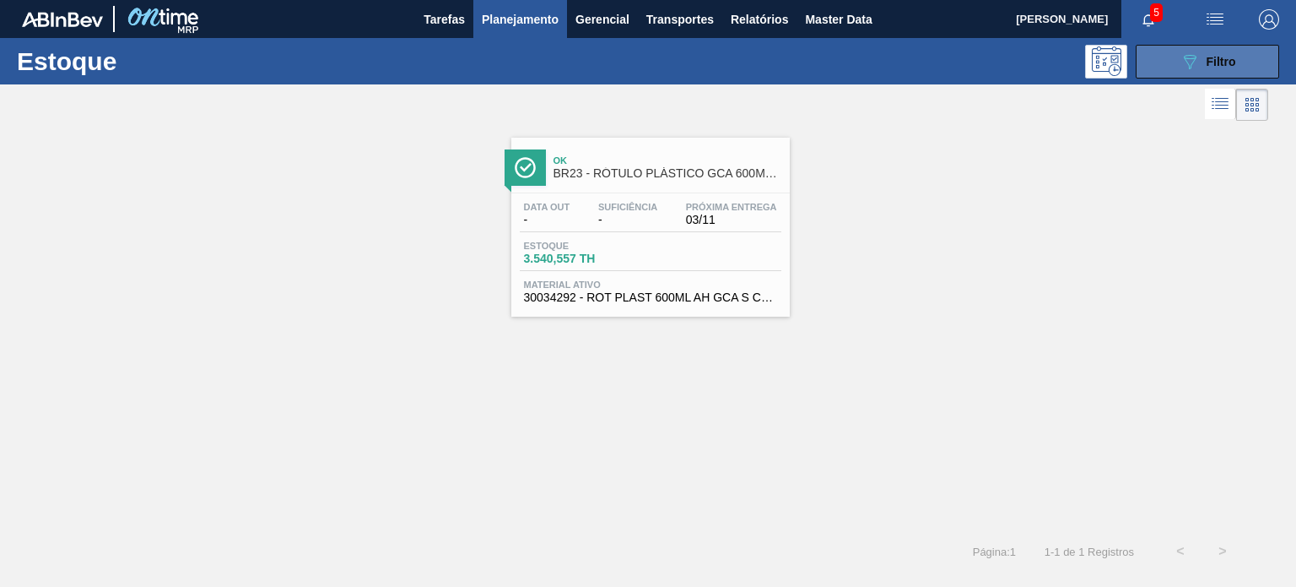
click at [1188, 69] on icon "089F7B8B-B2A5-4AFE-B5C0-19BA573D28AC" at bounding box center [1190, 61] width 20 height 20
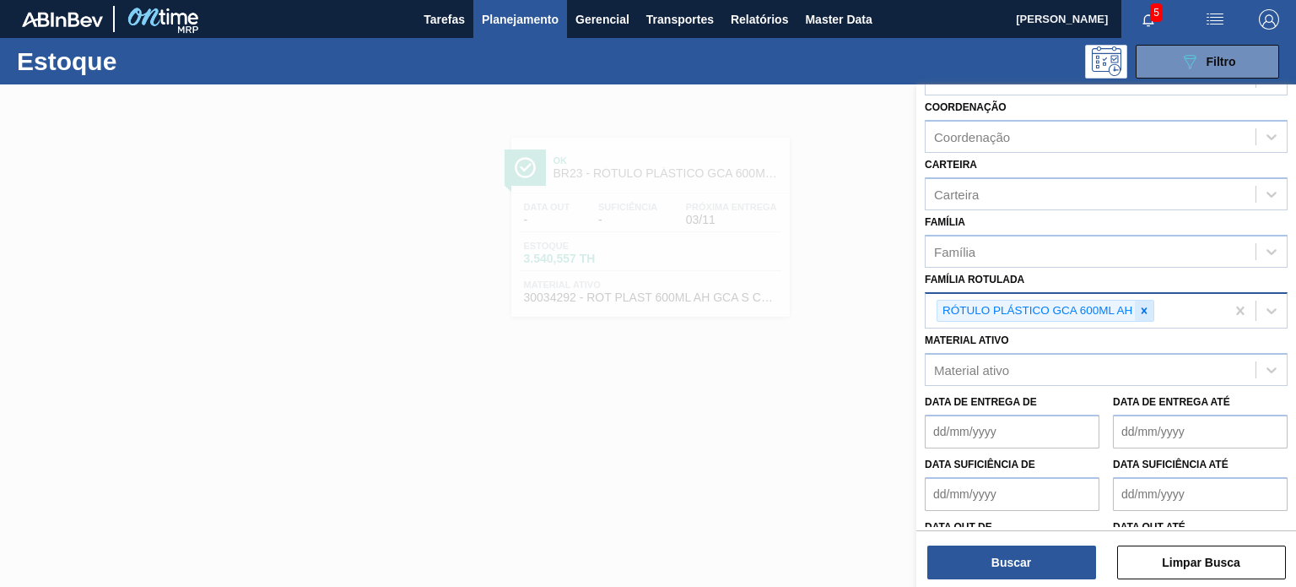
click at [1139, 315] on div at bounding box center [1144, 310] width 19 height 21
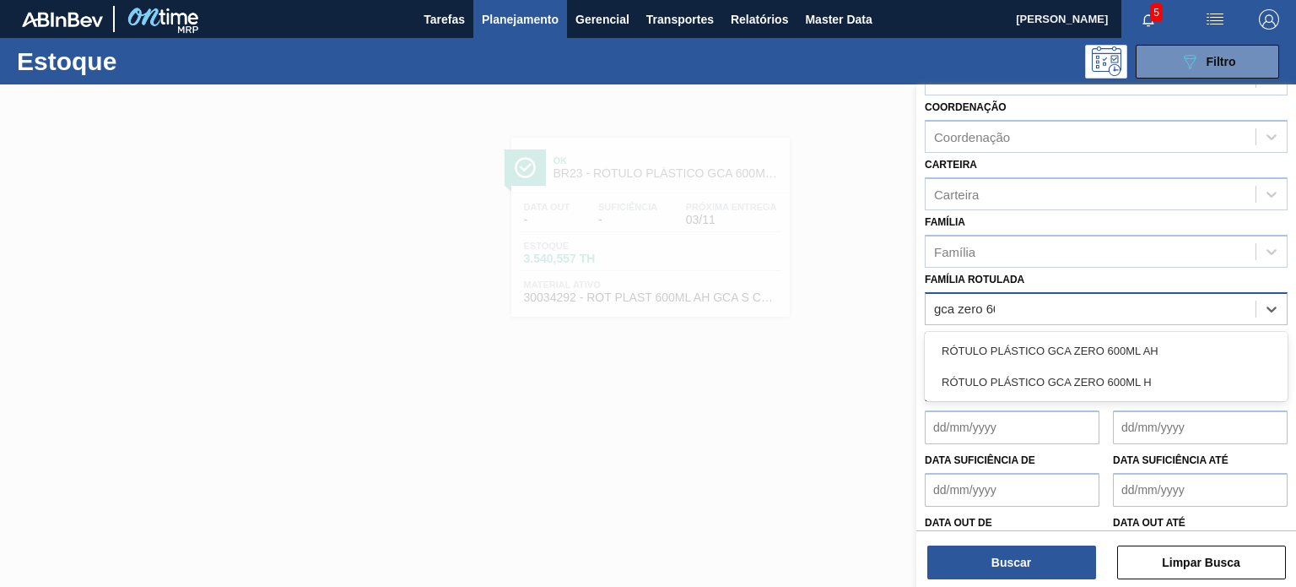
type Rotulada "gca zero 600"
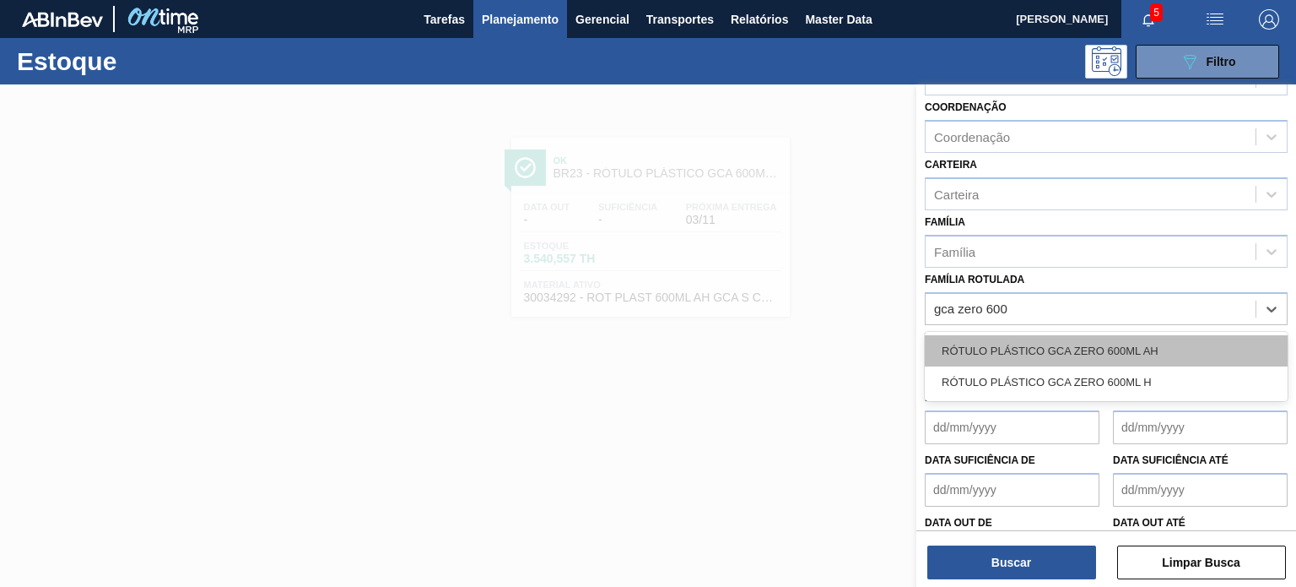
click at [1133, 347] on div "RÓTULO PLÁSTICO GCA ZERO 600ML AH" at bounding box center [1106, 350] width 363 height 31
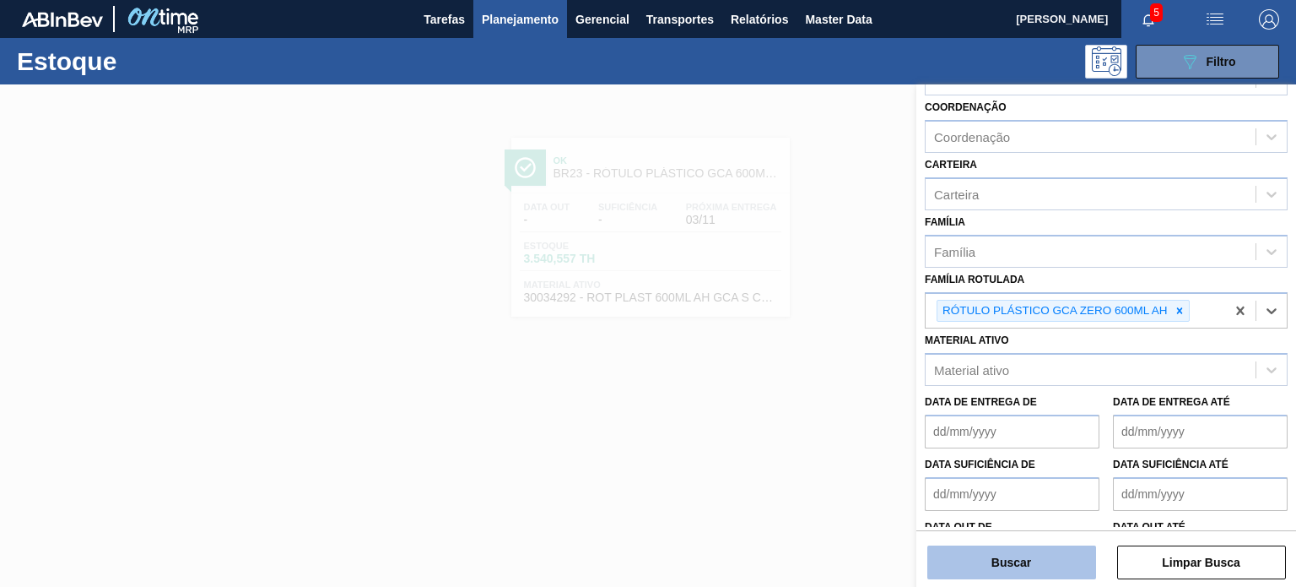
click at [1062, 546] on button "Buscar" at bounding box center [1011, 562] width 169 height 34
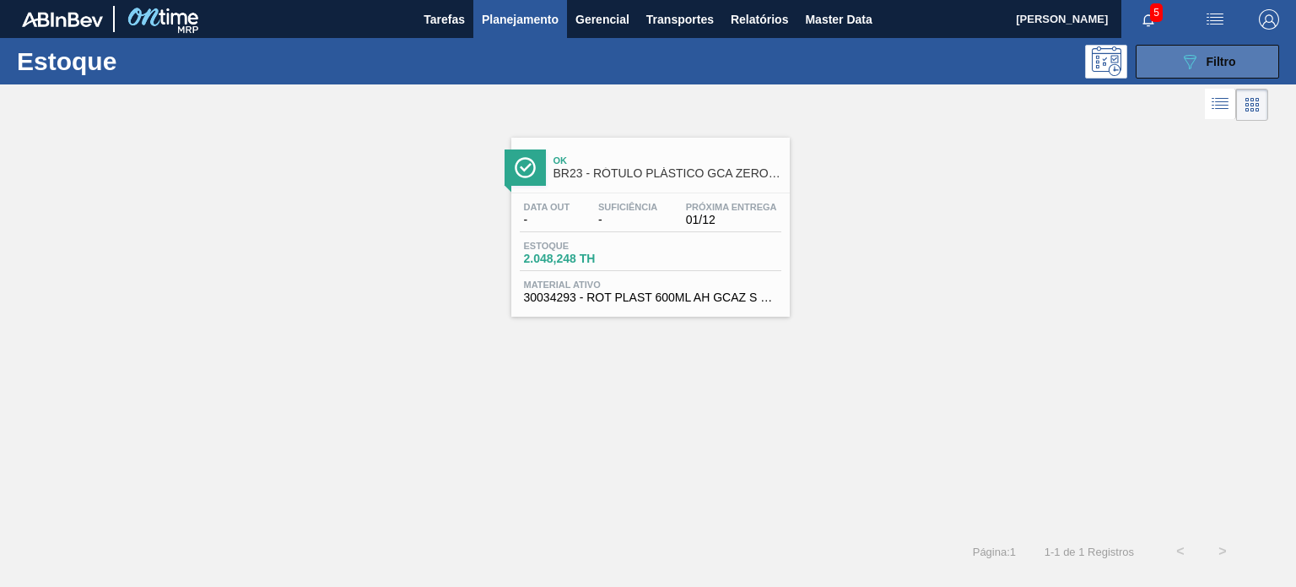
click at [1202, 53] on div "089F7B8B-B2A5-4AFE-B5C0-19BA573D28AC Filtro" at bounding box center [1208, 61] width 57 height 20
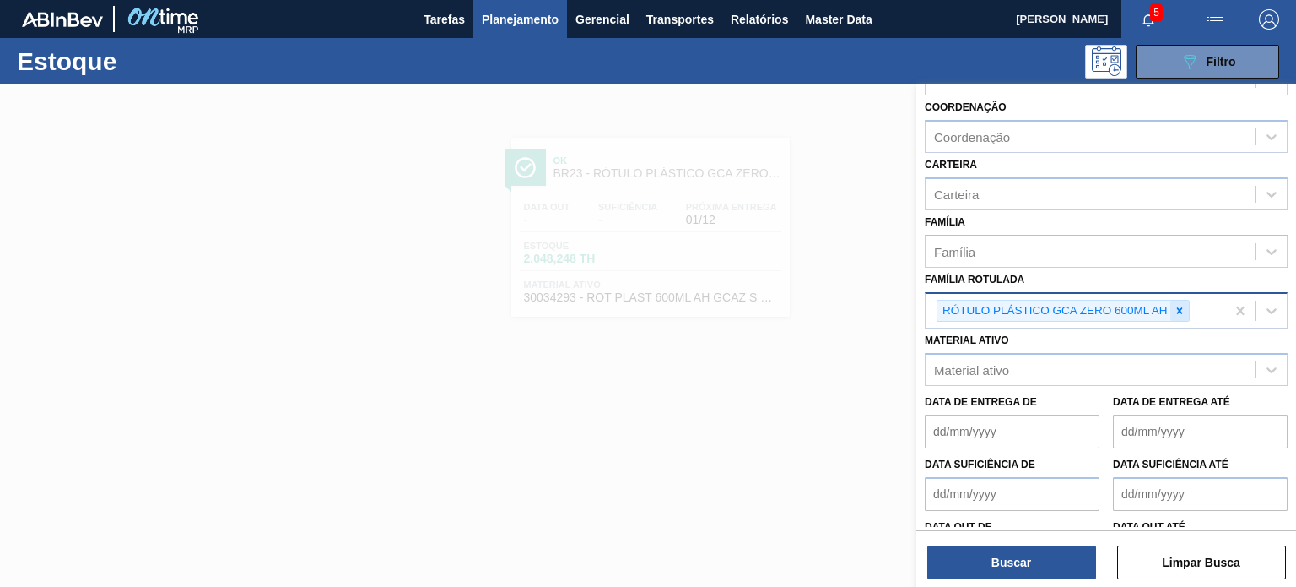
click at [1178, 310] on icon at bounding box center [1180, 311] width 12 height 12
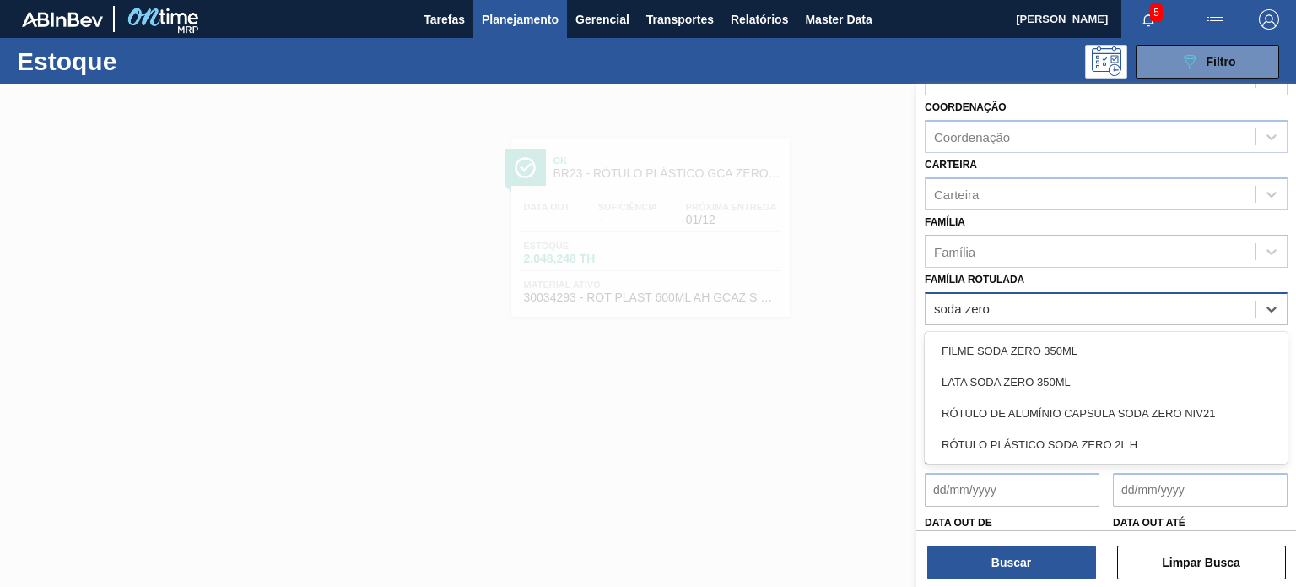
type Rotulada "soda zero 2"
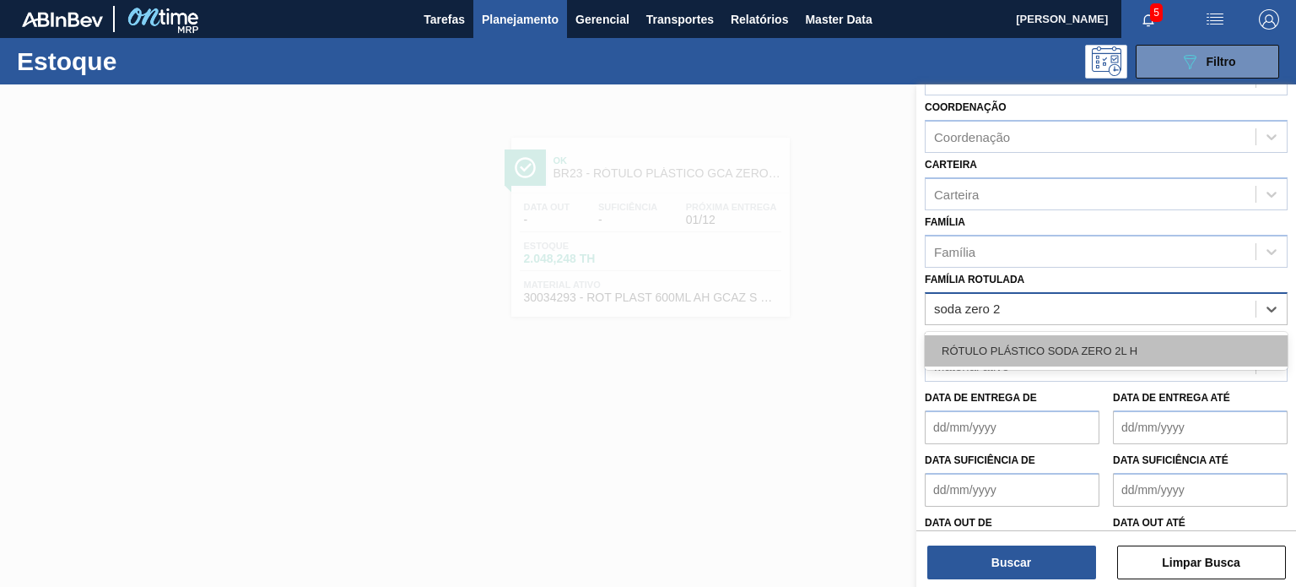
click at [1150, 335] on div "RÓTULO PLÁSTICO SODA ZERO 2L H" at bounding box center [1106, 350] width 363 height 31
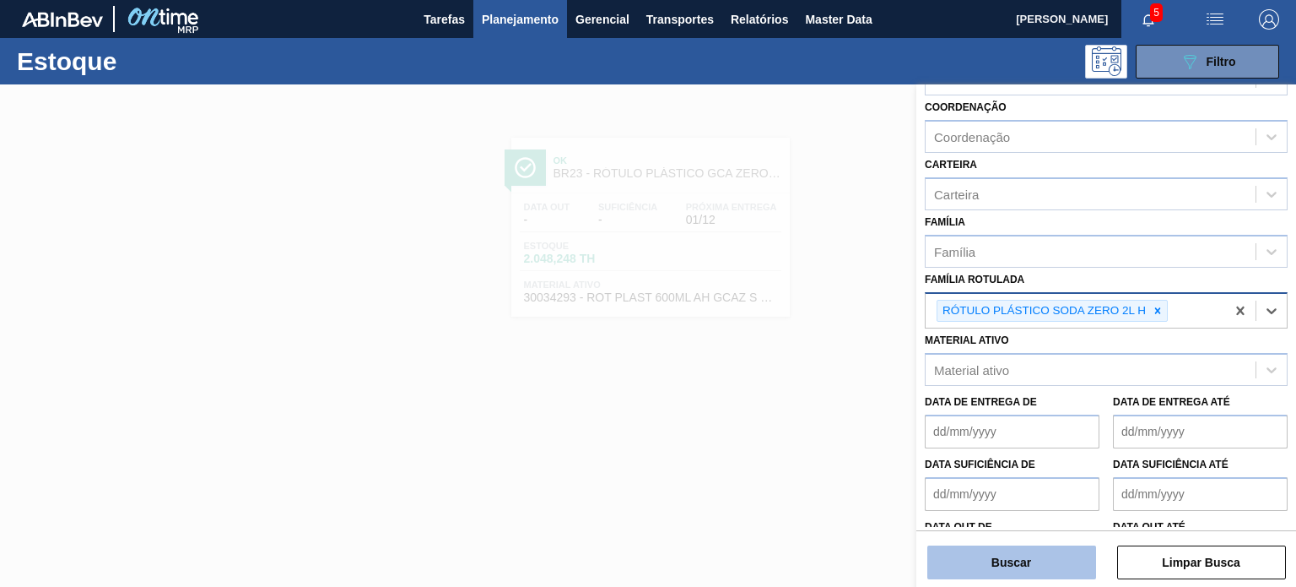
click at [1077, 549] on button "Buscar" at bounding box center [1011, 562] width 169 height 34
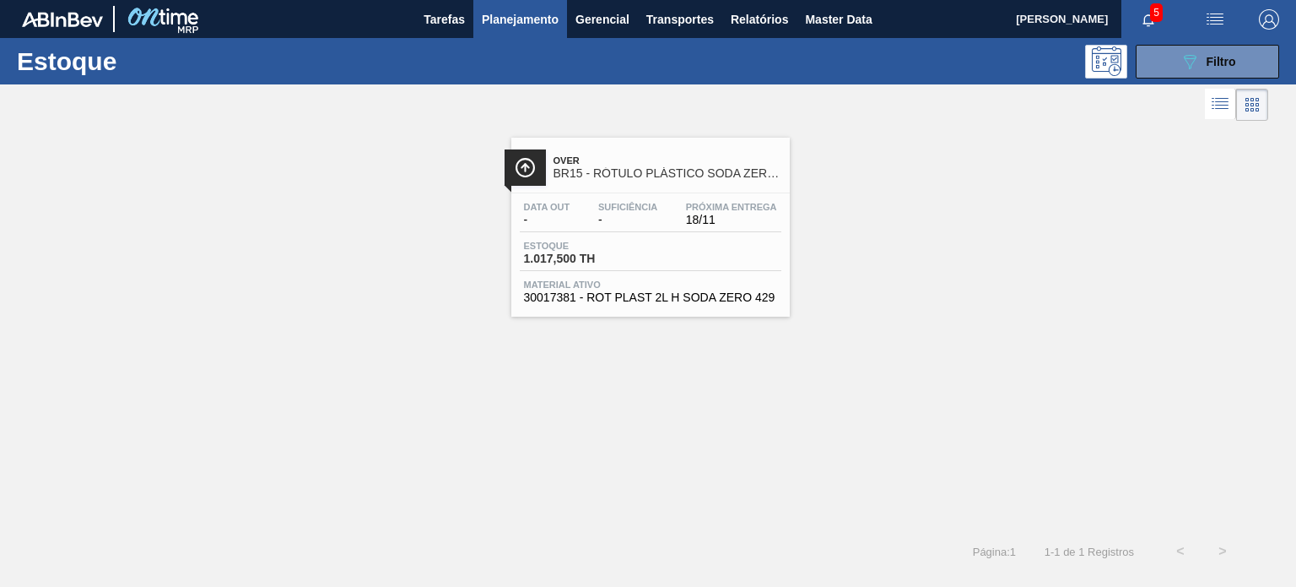
click at [533, 16] on span "Planejamento" at bounding box center [520, 19] width 77 height 20
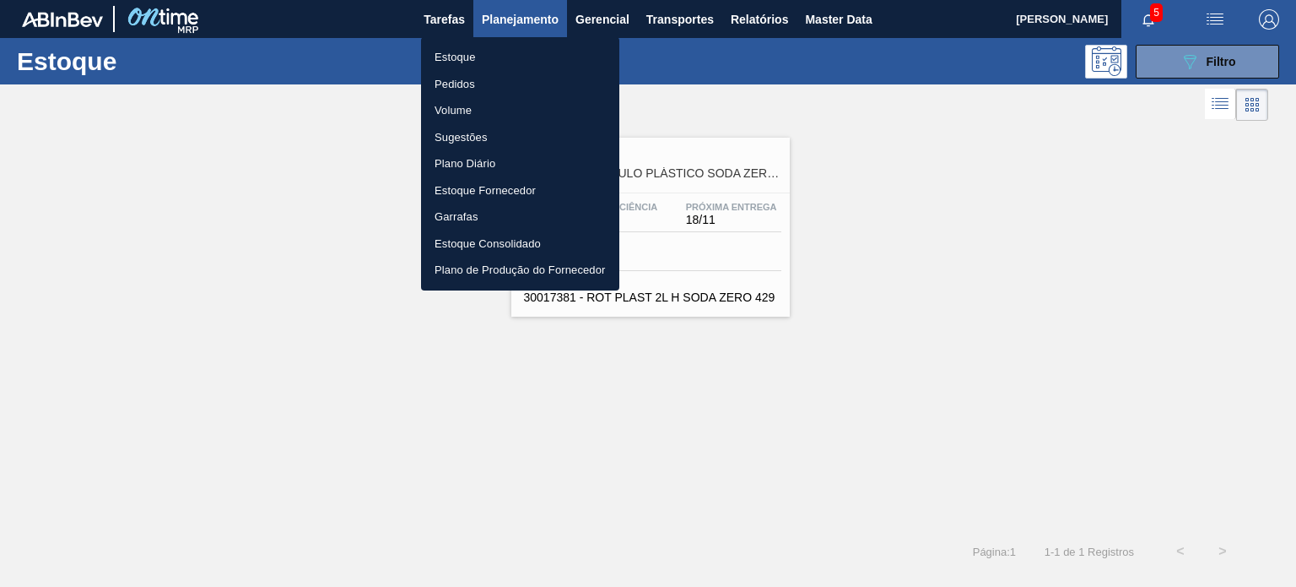
click at [496, 75] on li "Pedidos" at bounding box center [520, 84] width 198 height 27
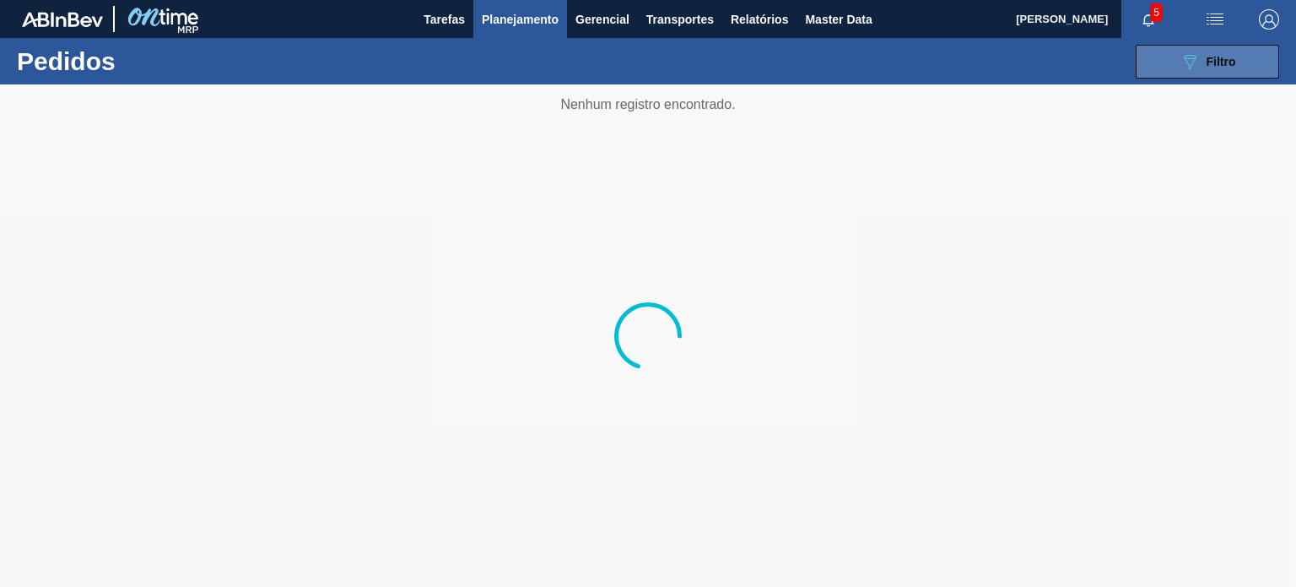
click at [1165, 57] on button "089F7B8B-B2A5-4AFE-B5C0-19BA573D28AC Filtro" at bounding box center [1207, 62] width 143 height 34
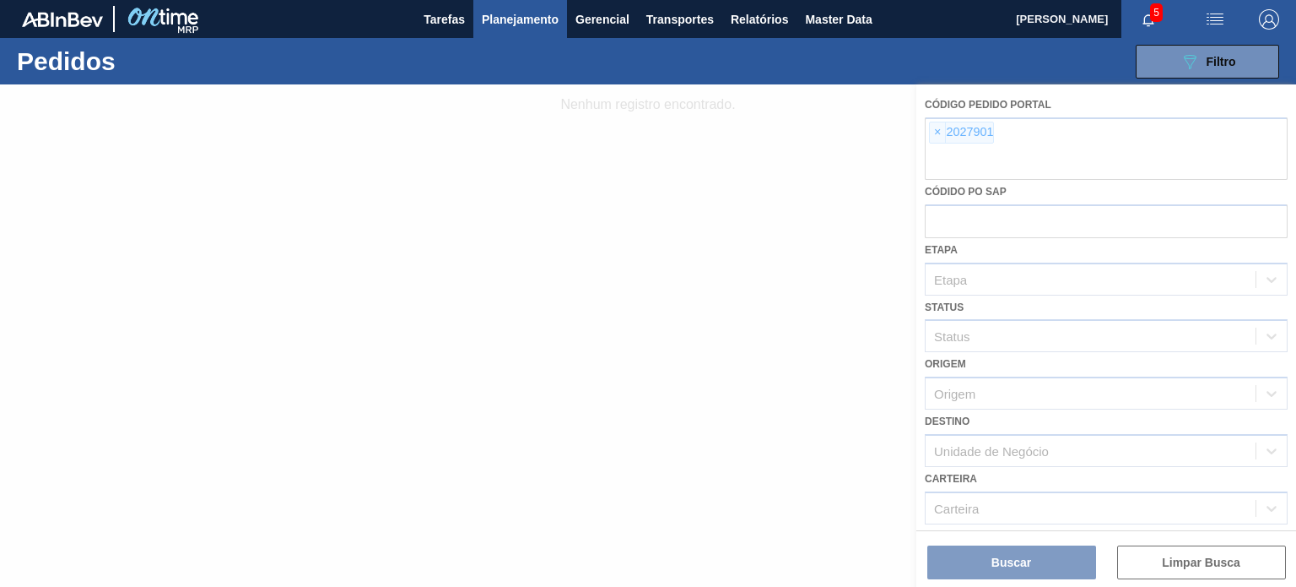
click at [961, 177] on div at bounding box center [648, 335] width 1296 height 502
click at [941, 143] on div at bounding box center [648, 335] width 1296 height 502
click at [935, 134] on div at bounding box center [648, 335] width 1296 height 502
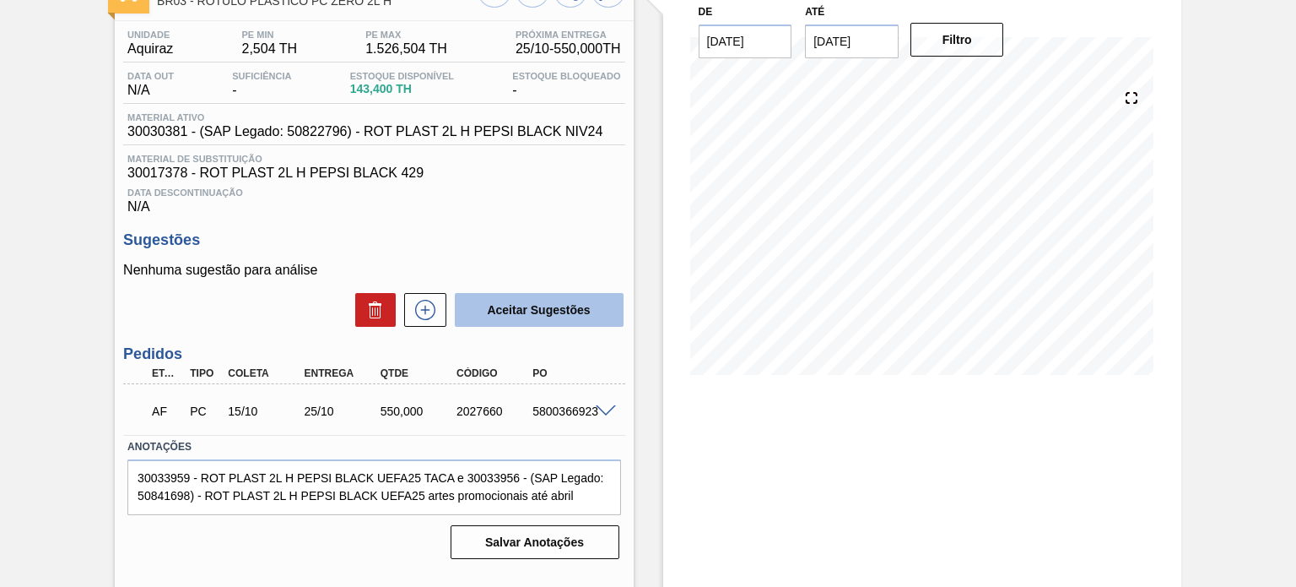
scroll to position [138, 0]
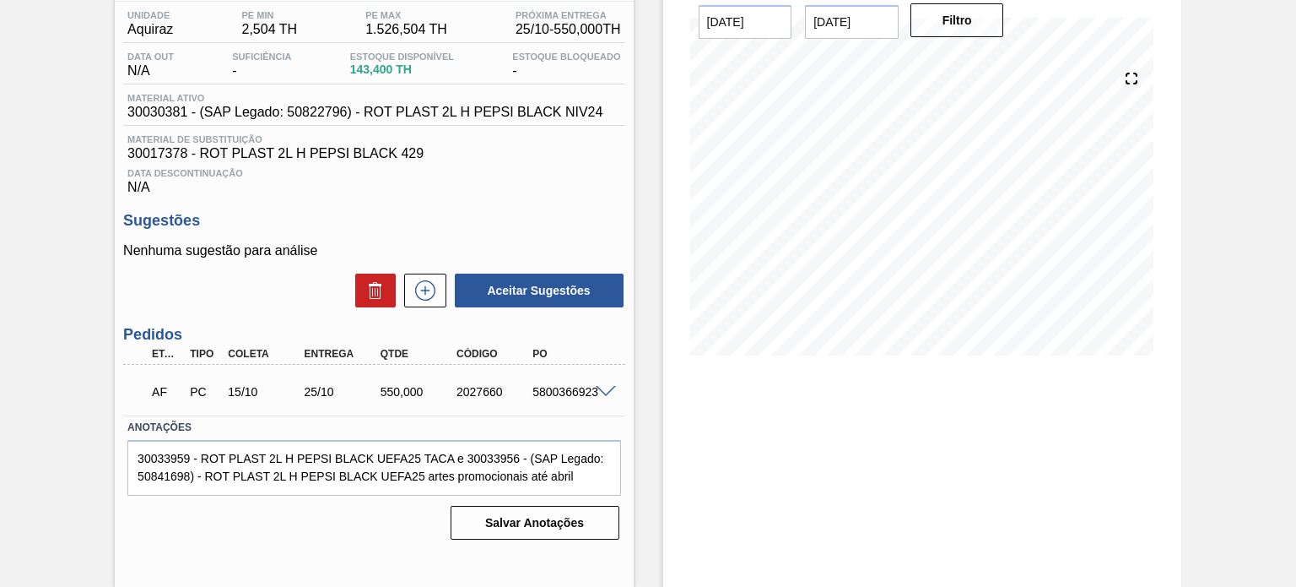
click at [463, 387] on div "2027660" at bounding box center [494, 392] width 84 height 14
click at [466, 387] on div "2027660" at bounding box center [494, 392] width 84 height 14
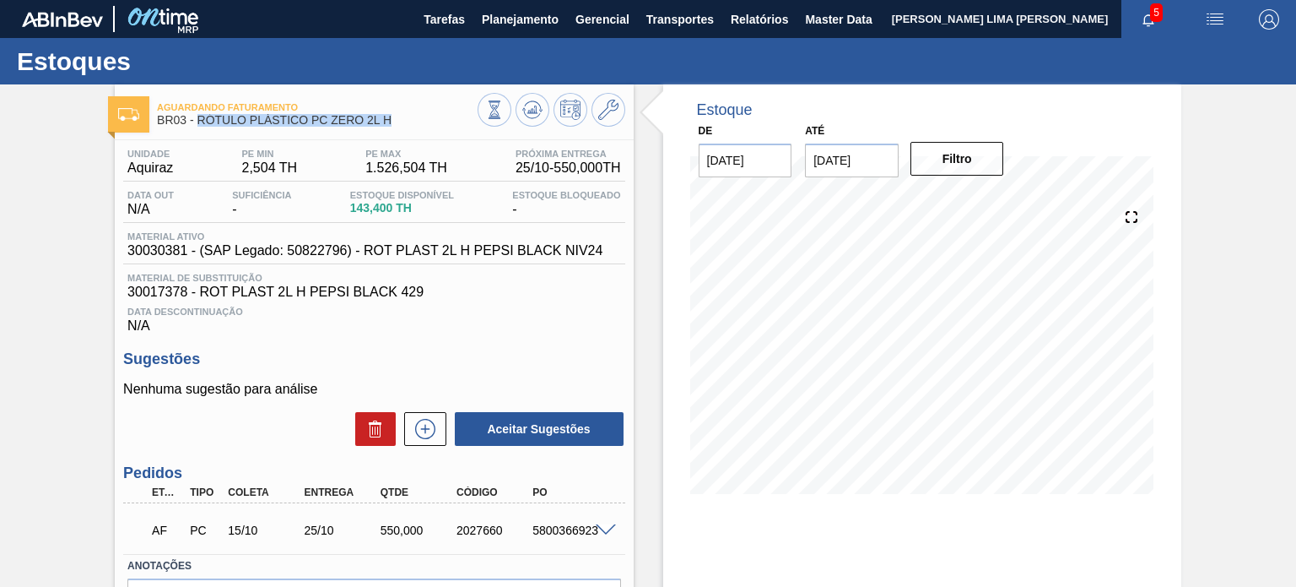
drag, startPoint x: 399, startPoint y: 120, endPoint x: 197, endPoint y: 122, distance: 202.6
click at [197, 122] on span "BR03 - RÓTULO PLÁSTICO PC ZERO 2L H" at bounding box center [317, 120] width 320 height 13
copy span "RÓTULO PLÁSTICO PC ZERO 2L H"
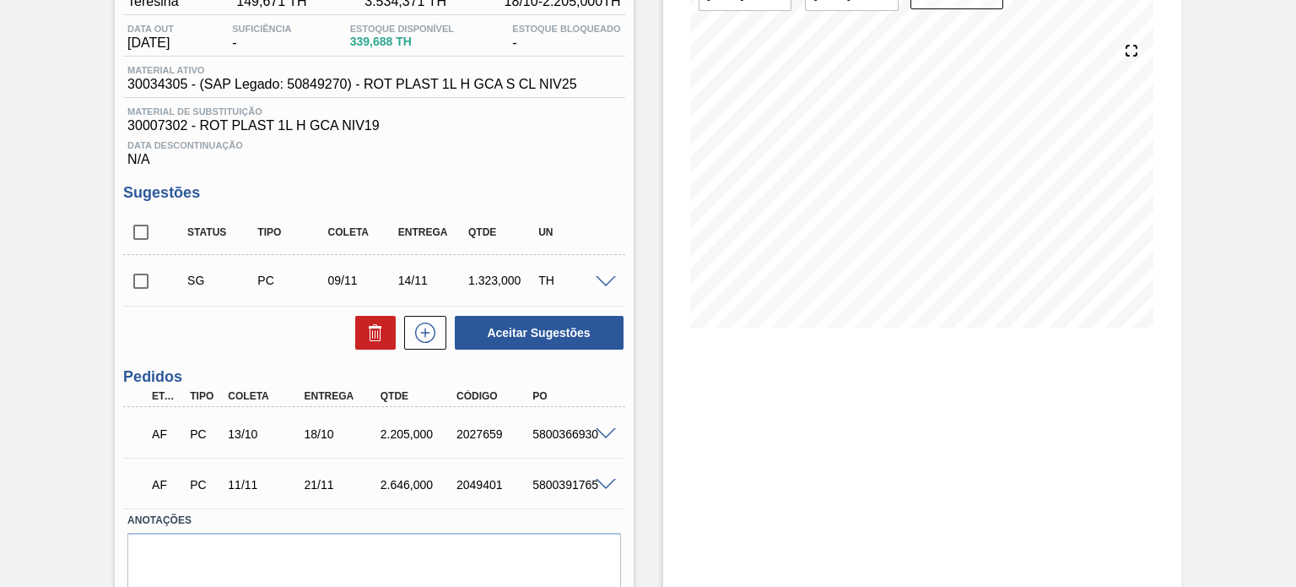
scroll to position [169, 0]
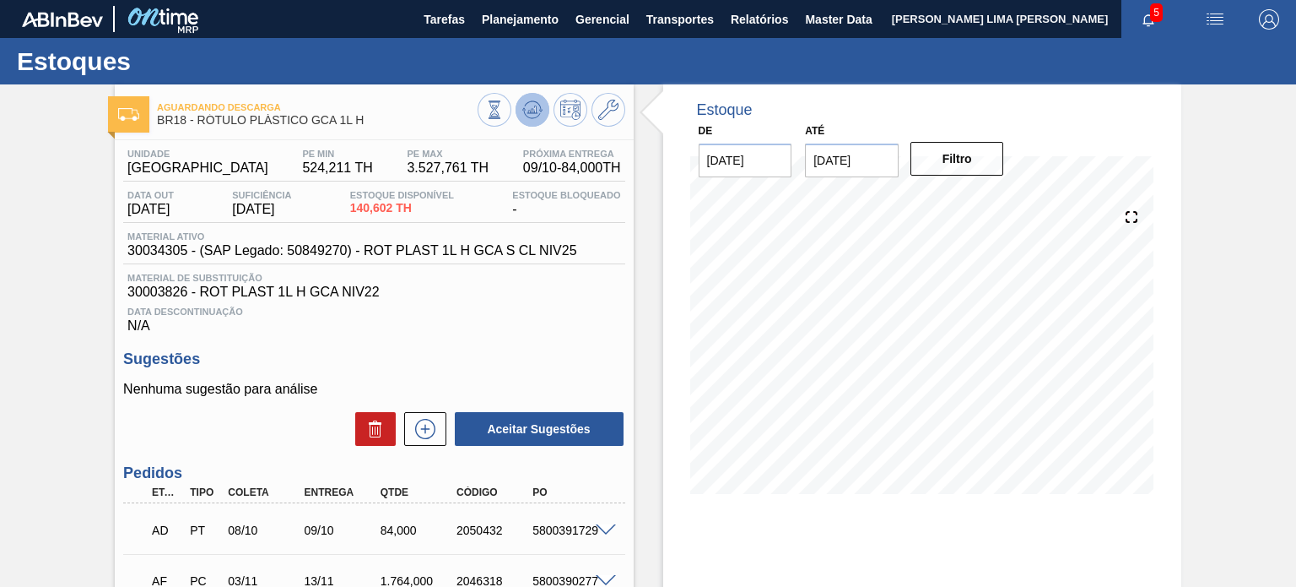
click at [537, 112] on icon at bounding box center [532, 110] width 20 height 20
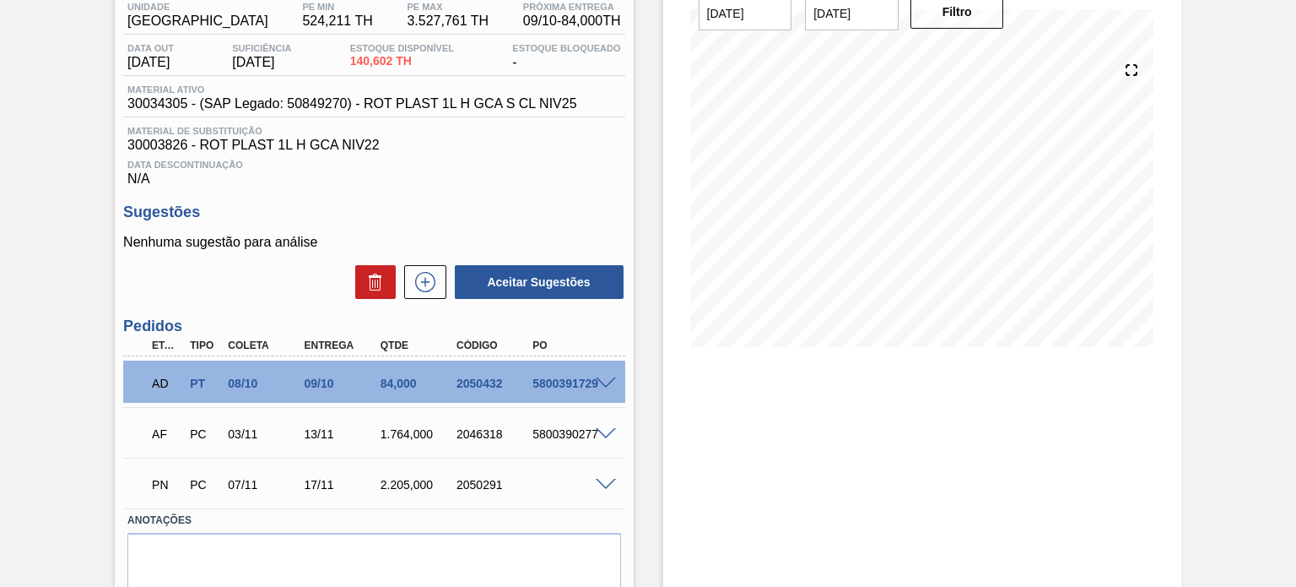
scroll to position [169, 0]
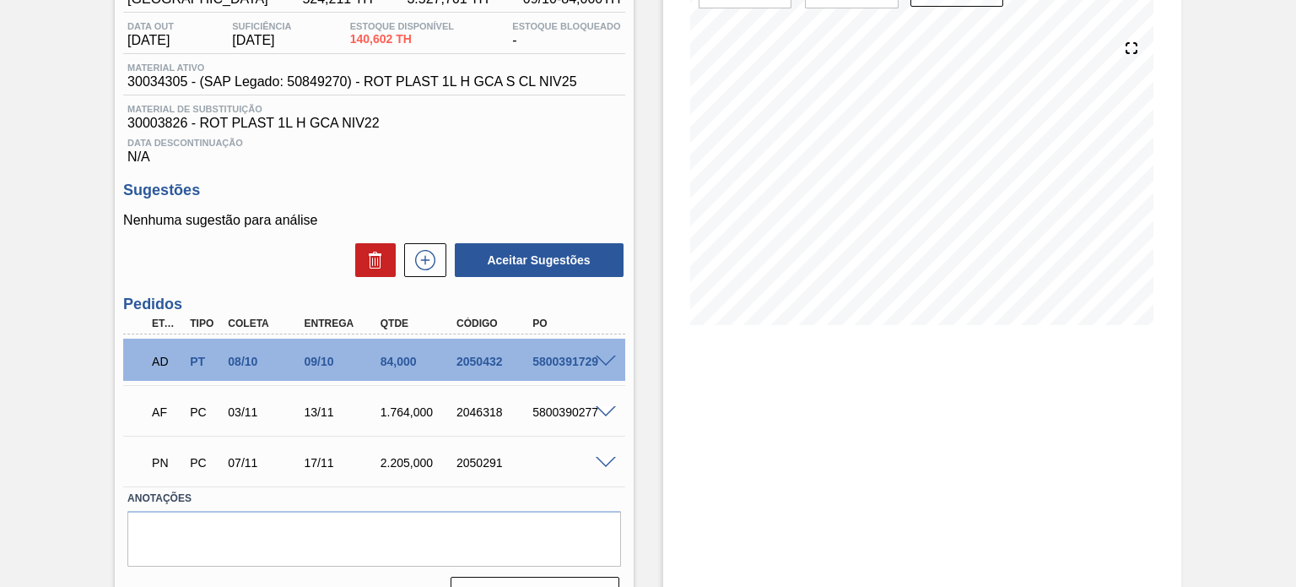
click at [597, 363] on span at bounding box center [606, 361] width 20 height 13
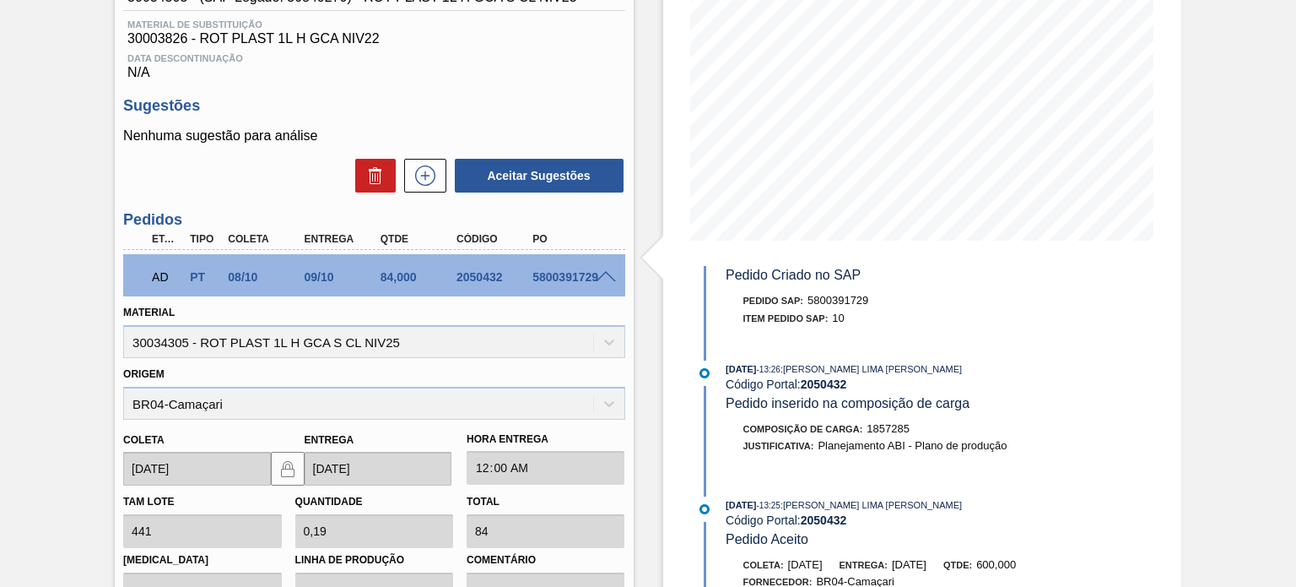
scroll to position [1602, 0]
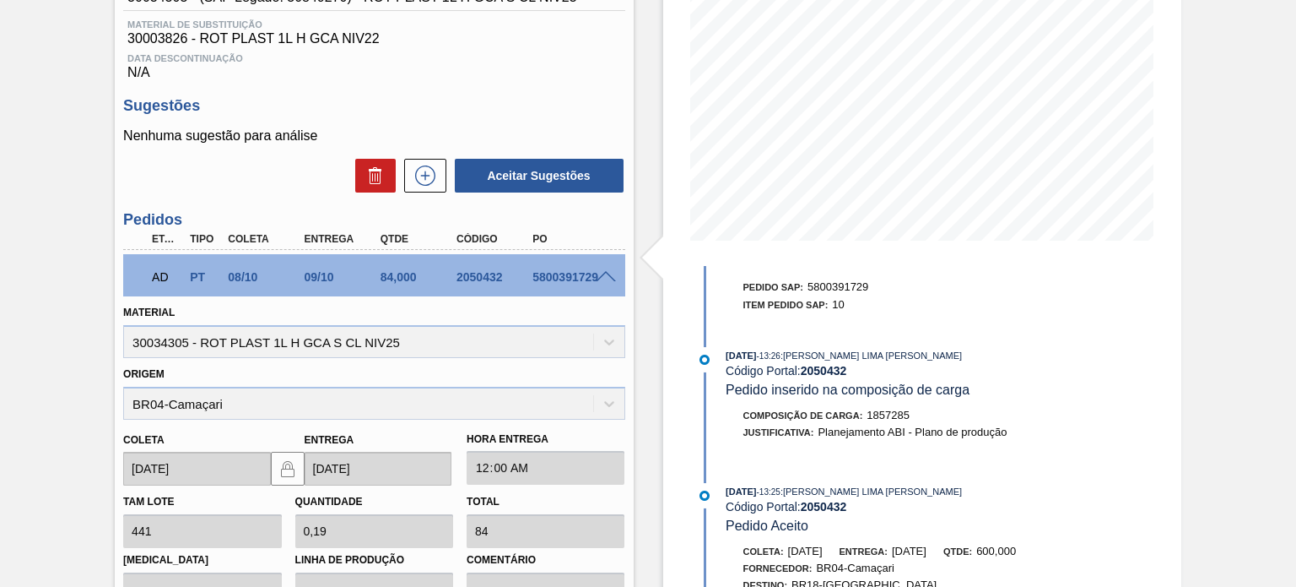
click at [608, 275] on span at bounding box center [606, 277] width 20 height 13
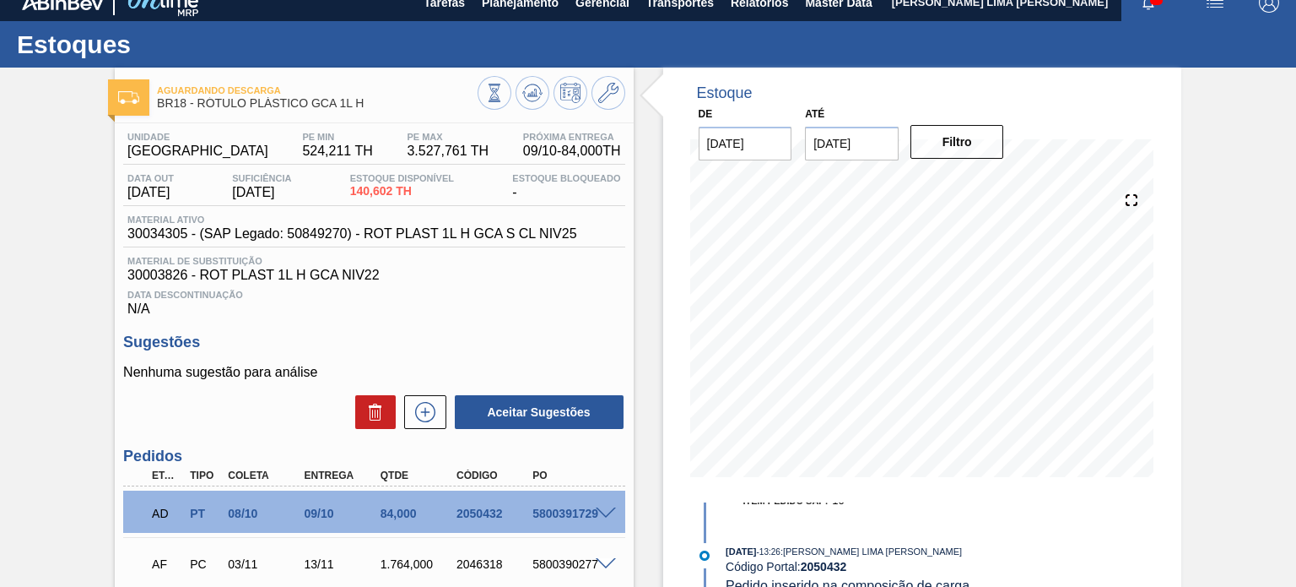
scroll to position [0, 0]
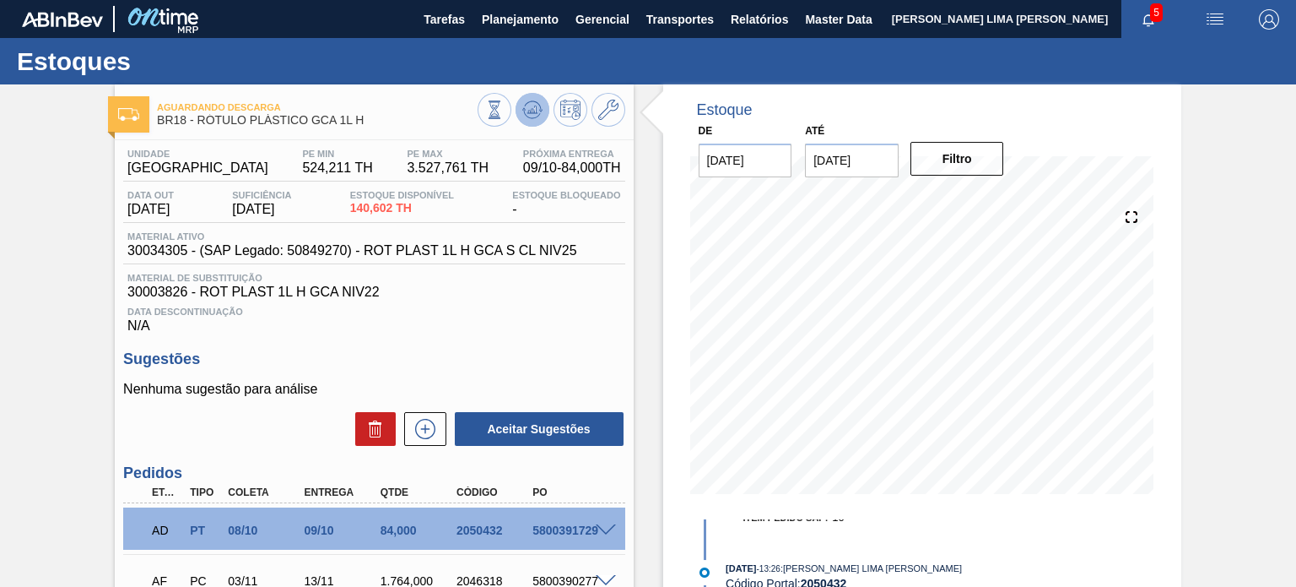
click at [527, 107] on icon at bounding box center [532, 110] width 20 height 20
click at [543, 104] on button at bounding box center [533, 110] width 34 height 34
click at [525, 109] on icon at bounding box center [532, 110] width 20 height 20
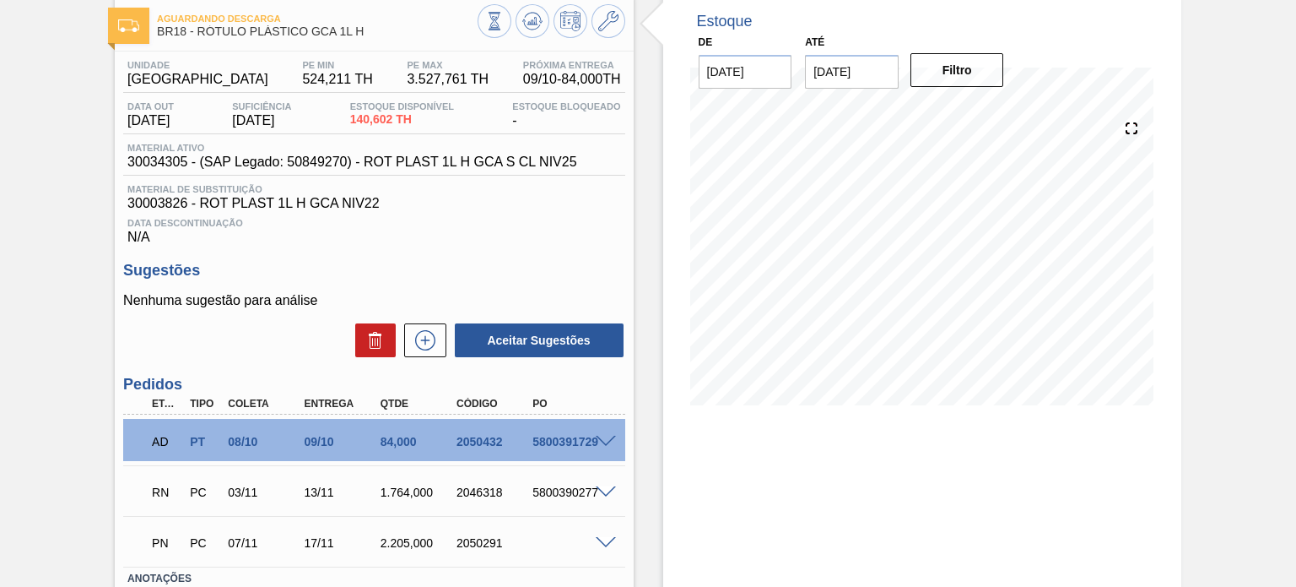
scroll to position [169, 0]
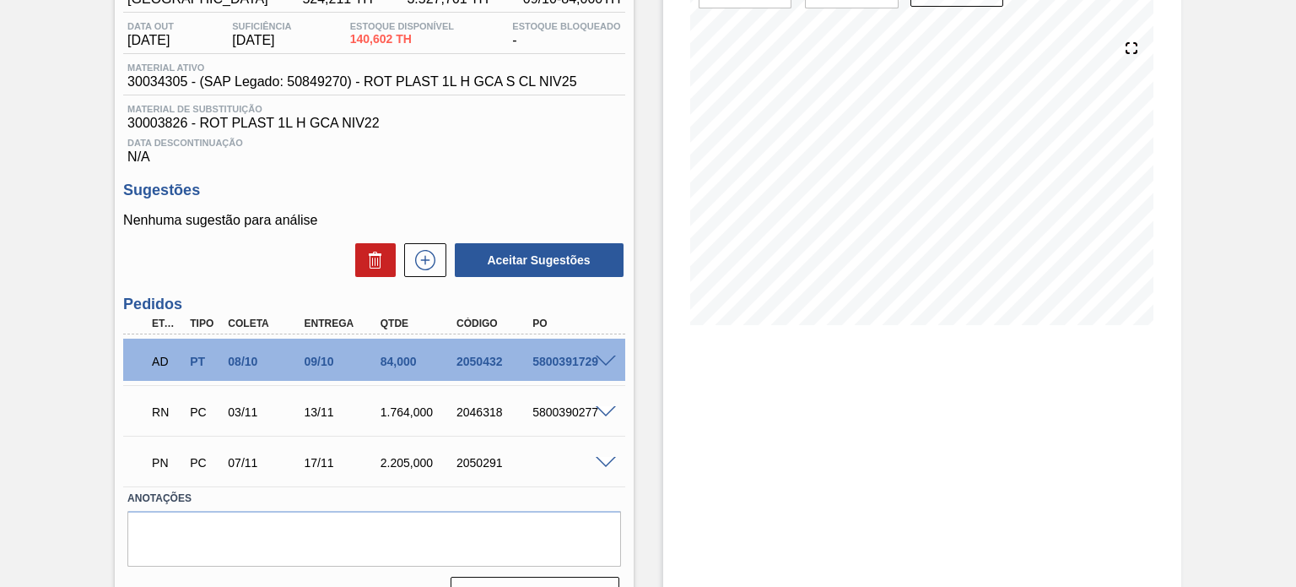
click at [598, 416] on span at bounding box center [606, 412] width 20 height 13
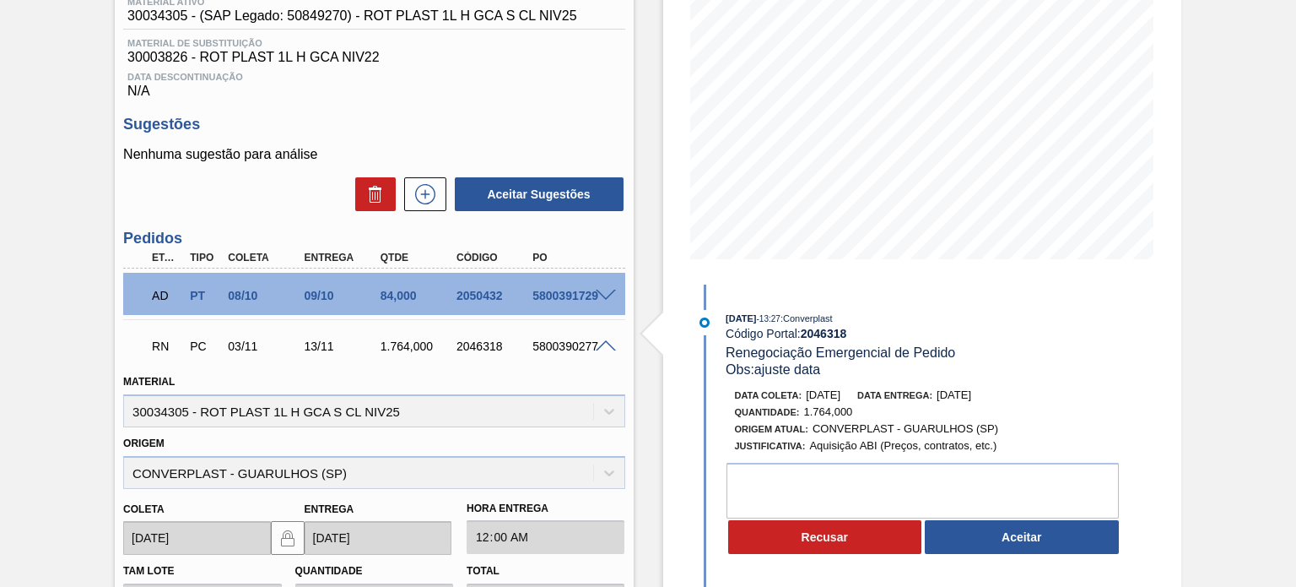
scroll to position [253, 0]
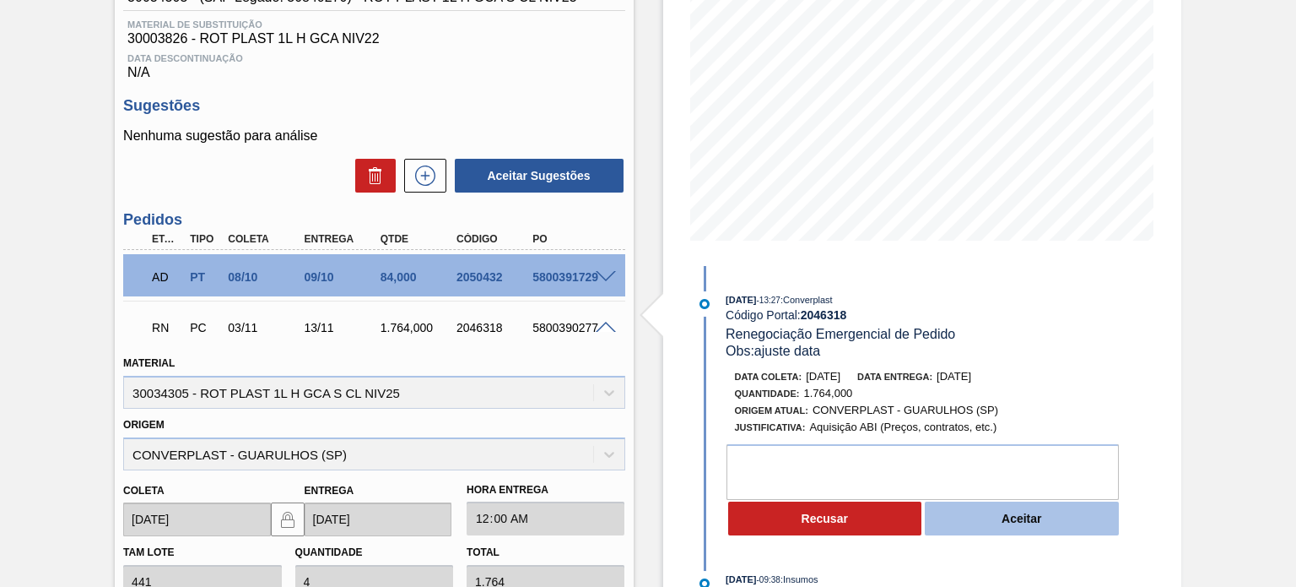
click at [1022, 510] on button "Aceitar" at bounding box center [1022, 518] width 194 height 34
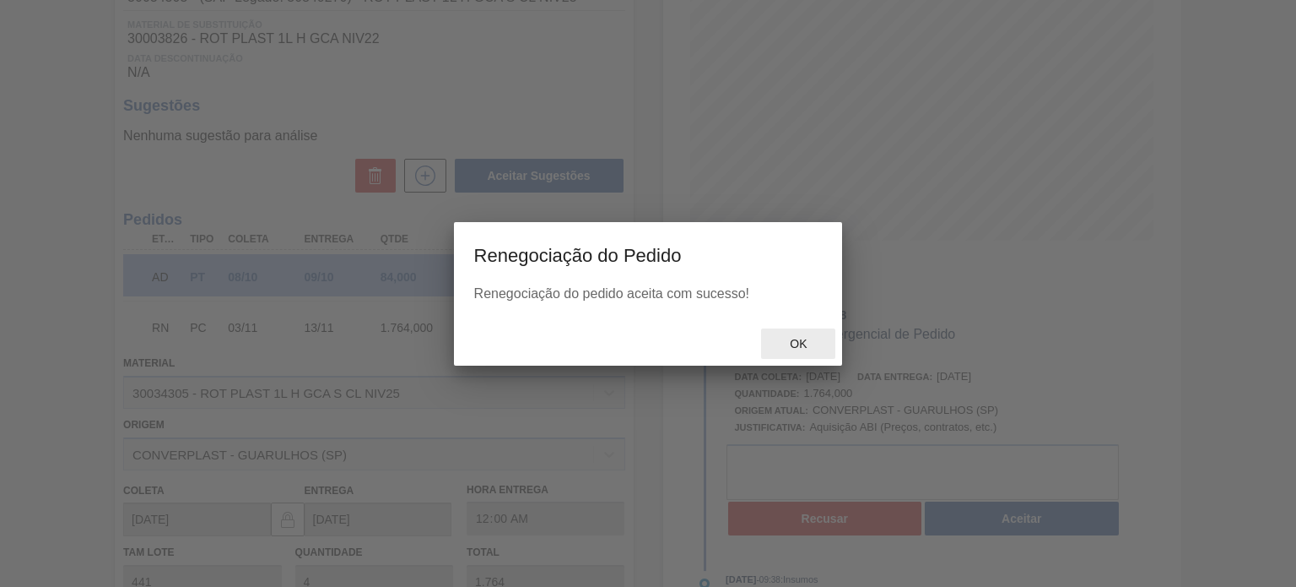
click at [807, 330] on div "Ok" at bounding box center [798, 343] width 74 height 31
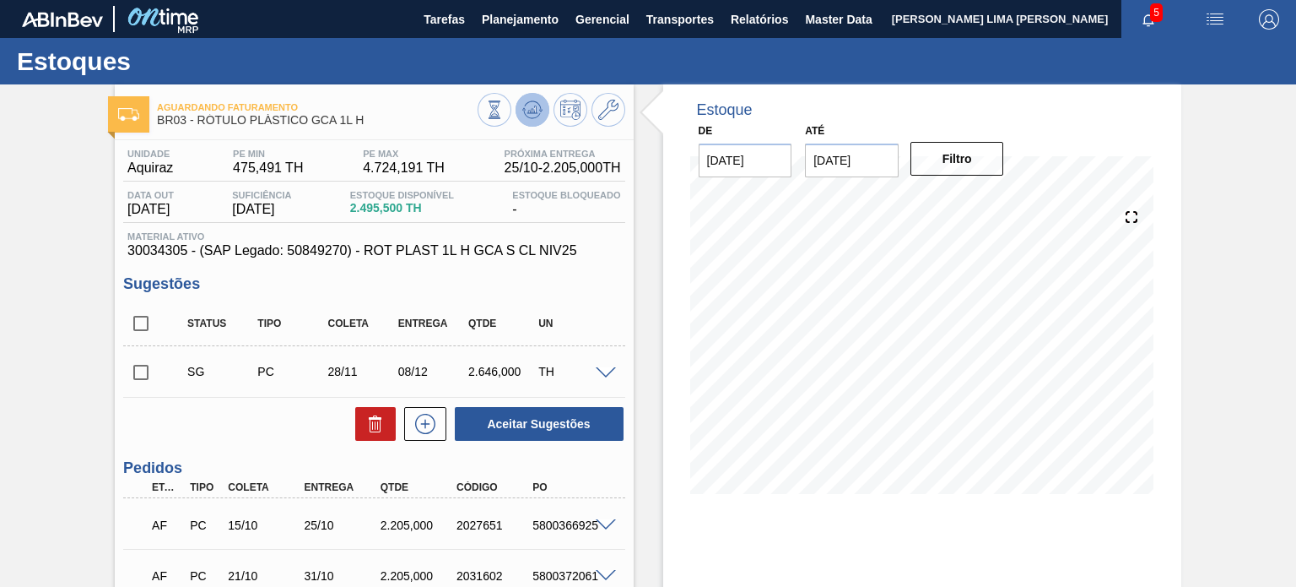
click at [527, 108] on icon at bounding box center [532, 110] width 20 height 20
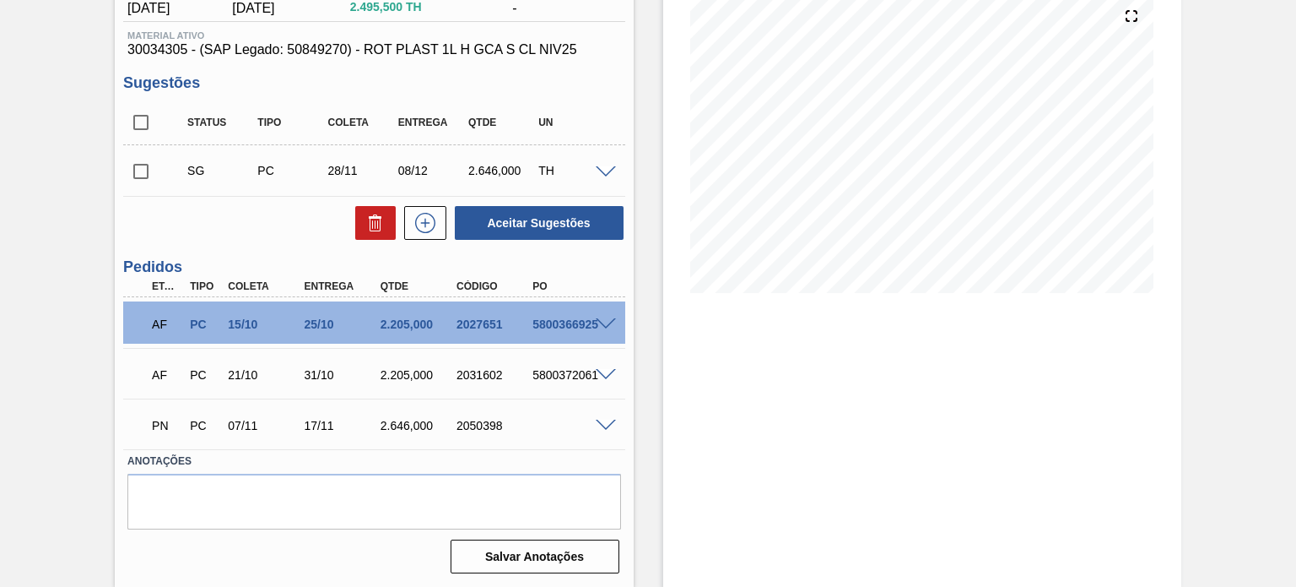
scroll to position [116, 0]
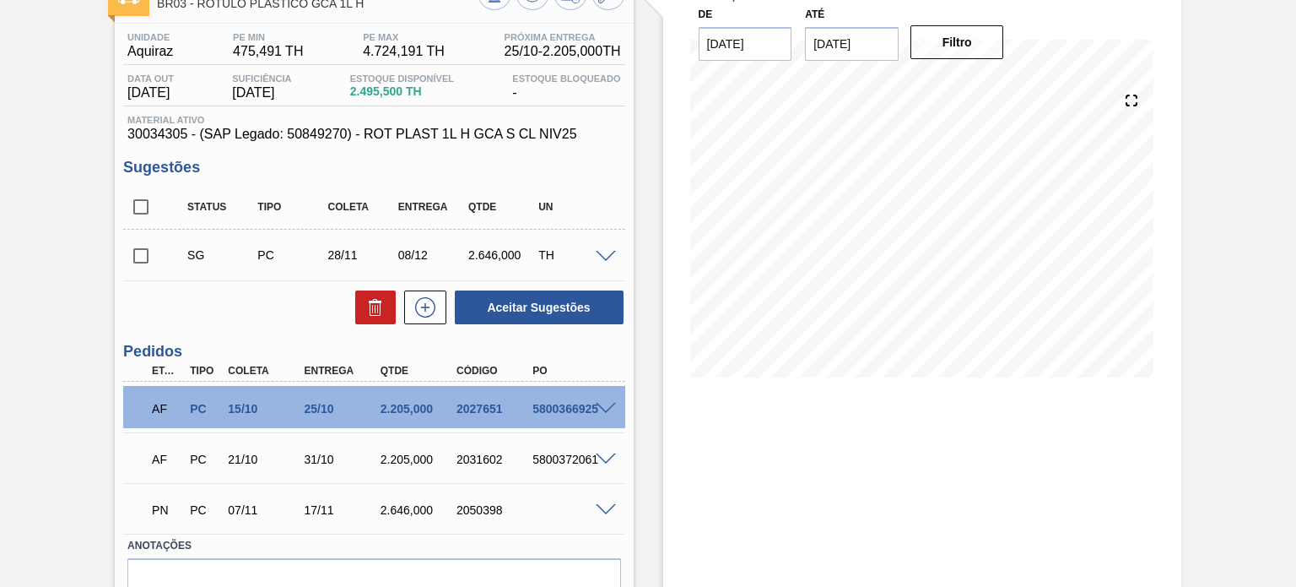
click at [321, 409] on div "25/10" at bounding box center [342, 409] width 84 height 14
click at [484, 405] on div "2027651" at bounding box center [494, 409] width 84 height 14
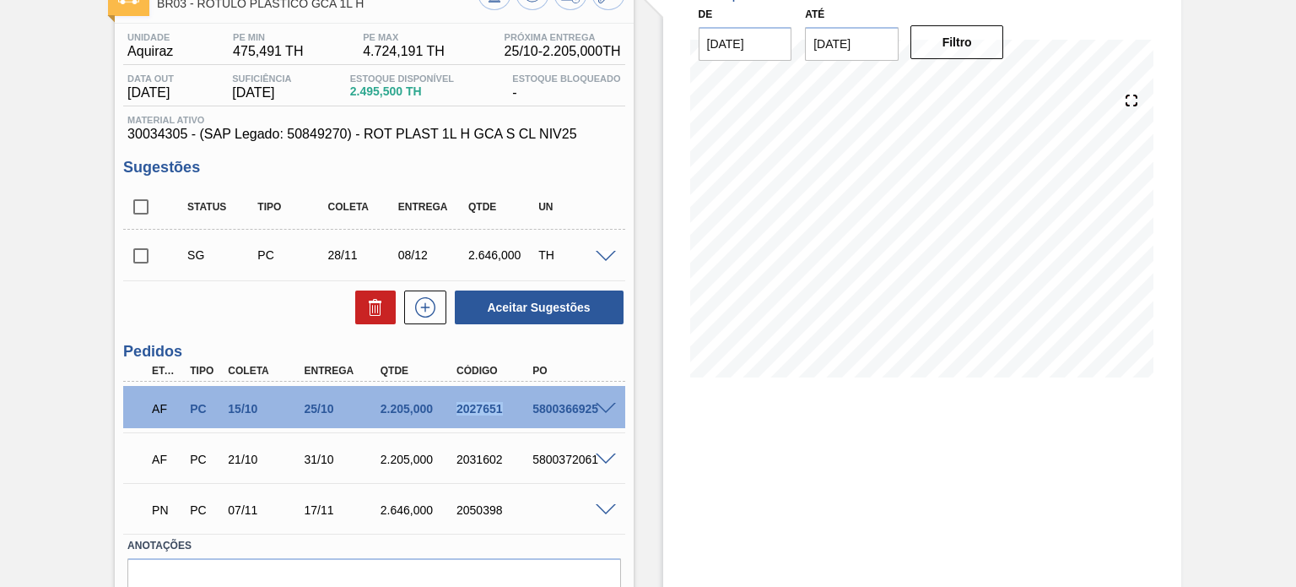
click at [484, 405] on div "2027651" at bounding box center [494, 409] width 84 height 14
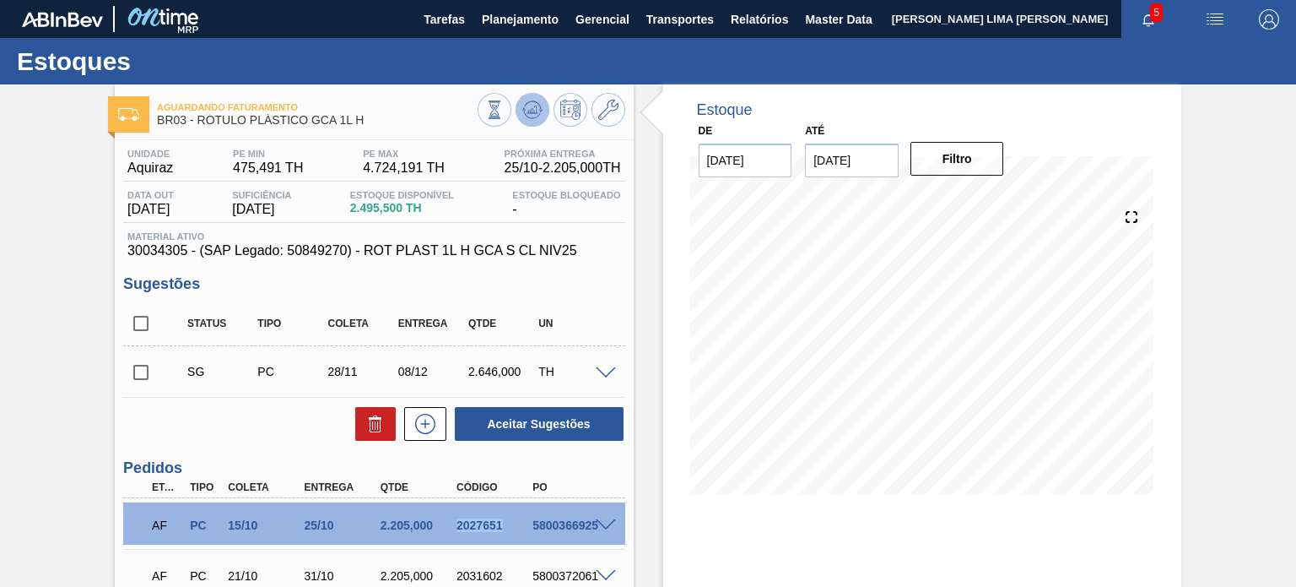
click at [533, 114] on icon at bounding box center [532, 110] width 20 height 20
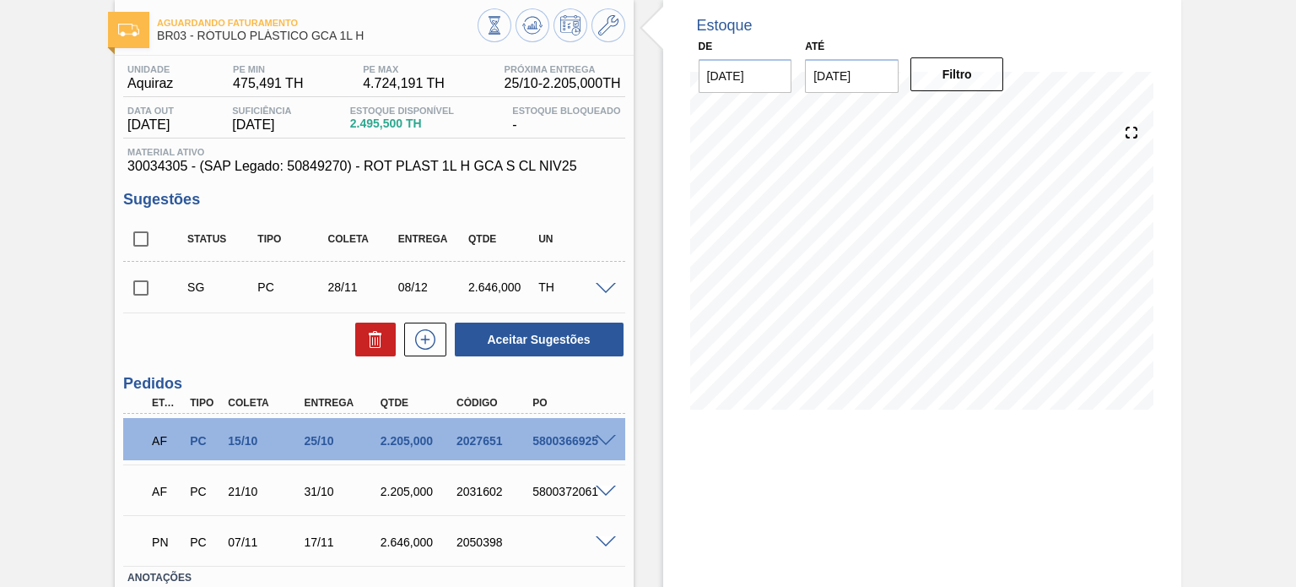
click at [466, 489] on div "2031602" at bounding box center [494, 491] width 84 height 14
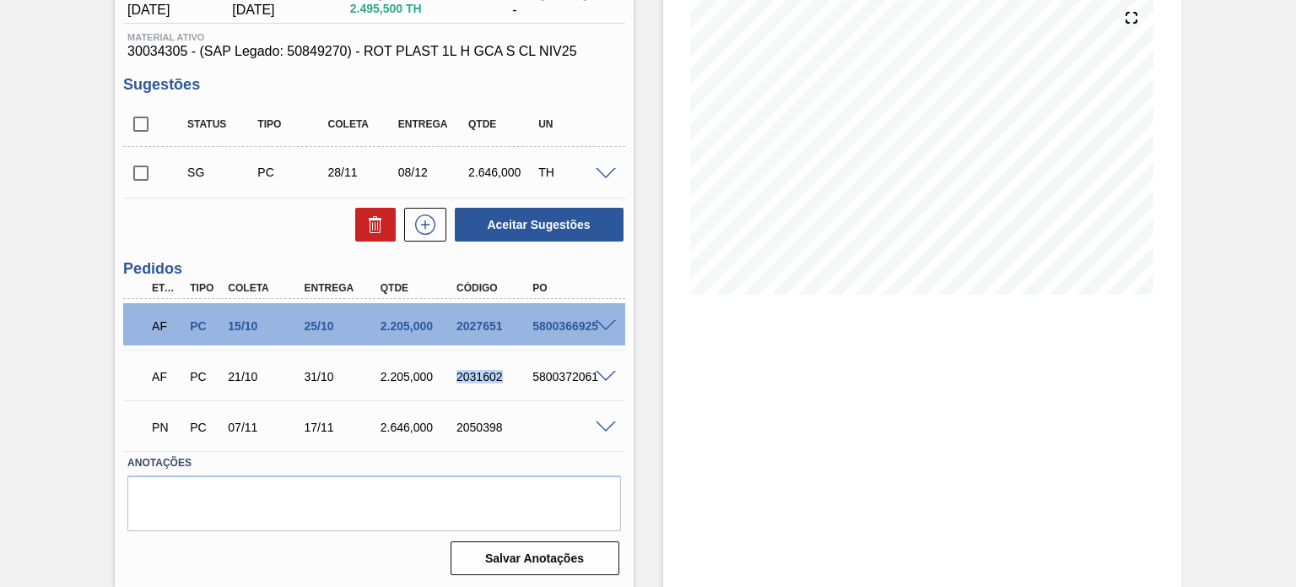
scroll to position [201, 0]
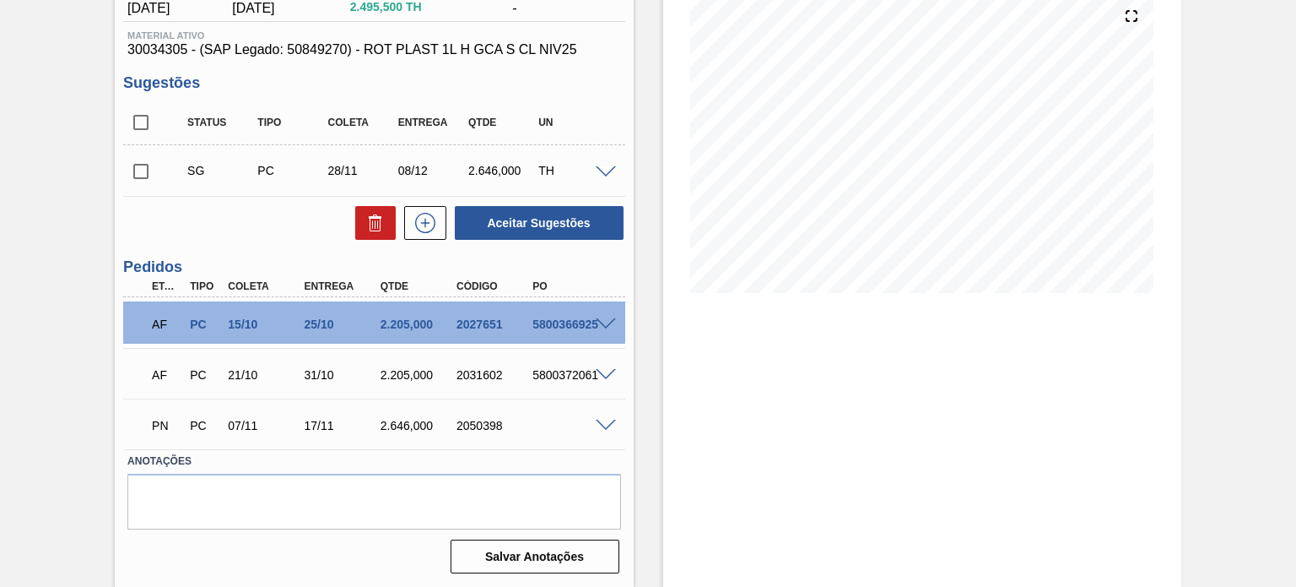
click at [601, 424] on span at bounding box center [606, 425] width 20 height 13
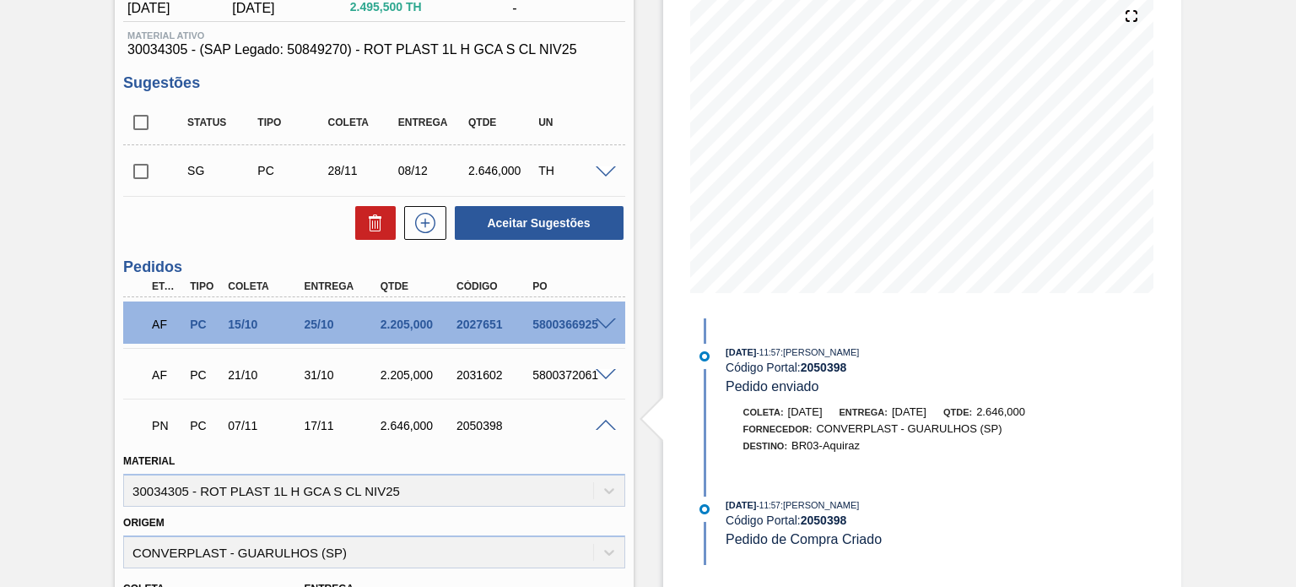
scroll to position [285, 0]
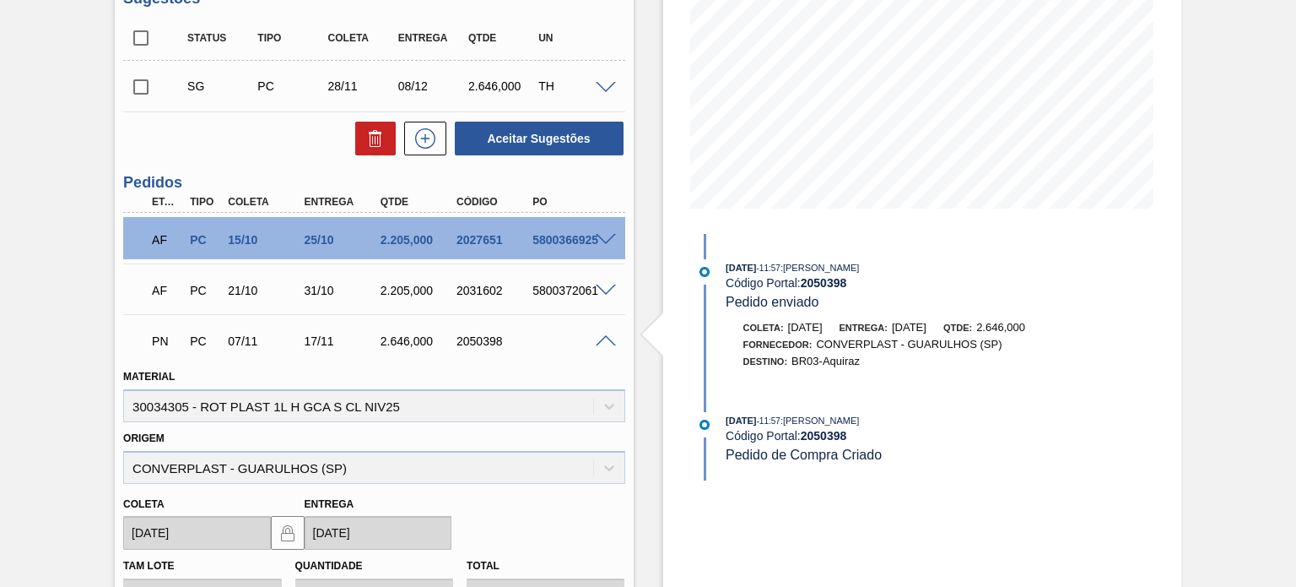
click at [611, 340] on span at bounding box center [606, 341] width 20 height 13
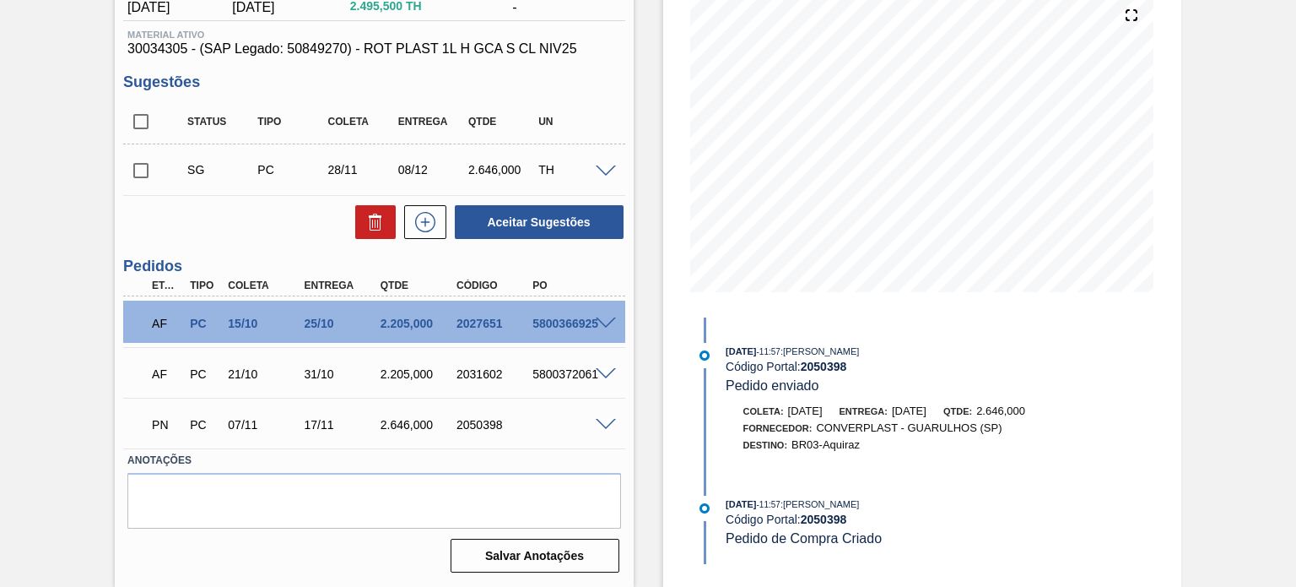
scroll to position [201, 0]
click at [489, 424] on div "2050398" at bounding box center [494, 426] width 84 height 14
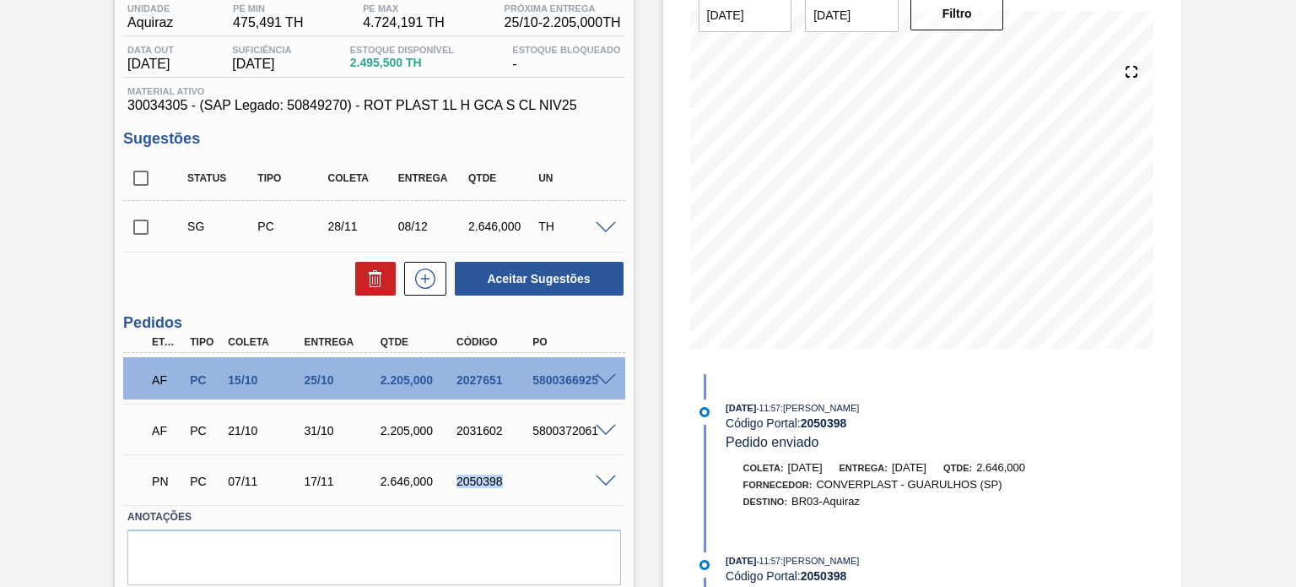
scroll to position [116, 0]
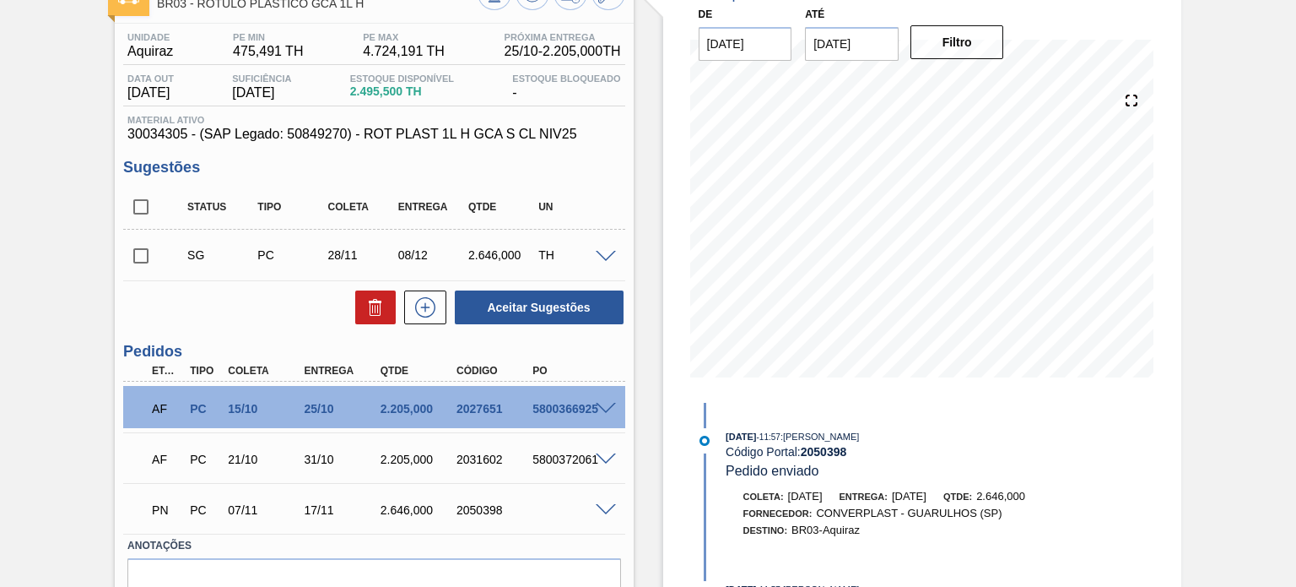
click at [484, 457] on div "2031602" at bounding box center [494, 459] width 84 height 14
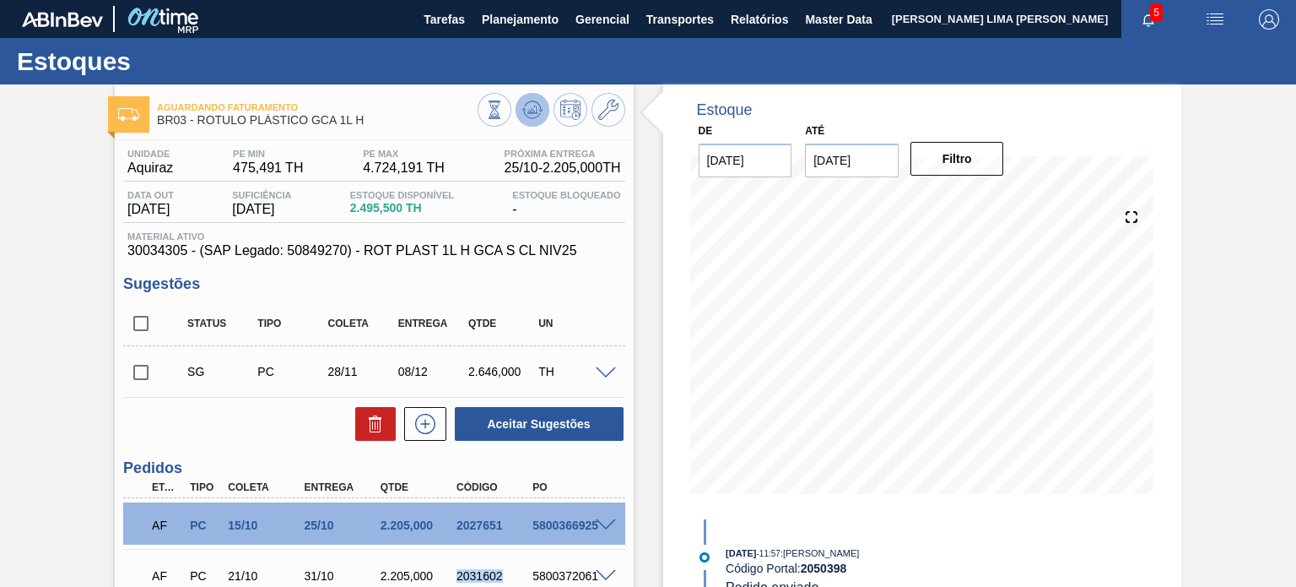
click at [541, 121] on button at bounding box center [533, 110] width 34 height 34
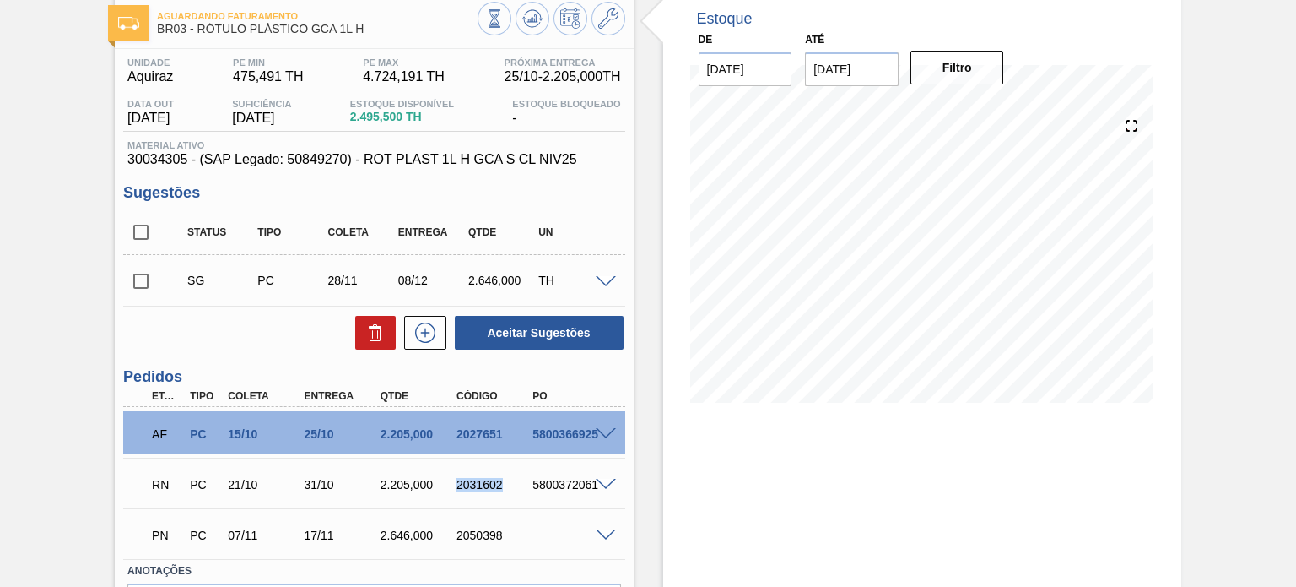
scroll to position [201, 0]
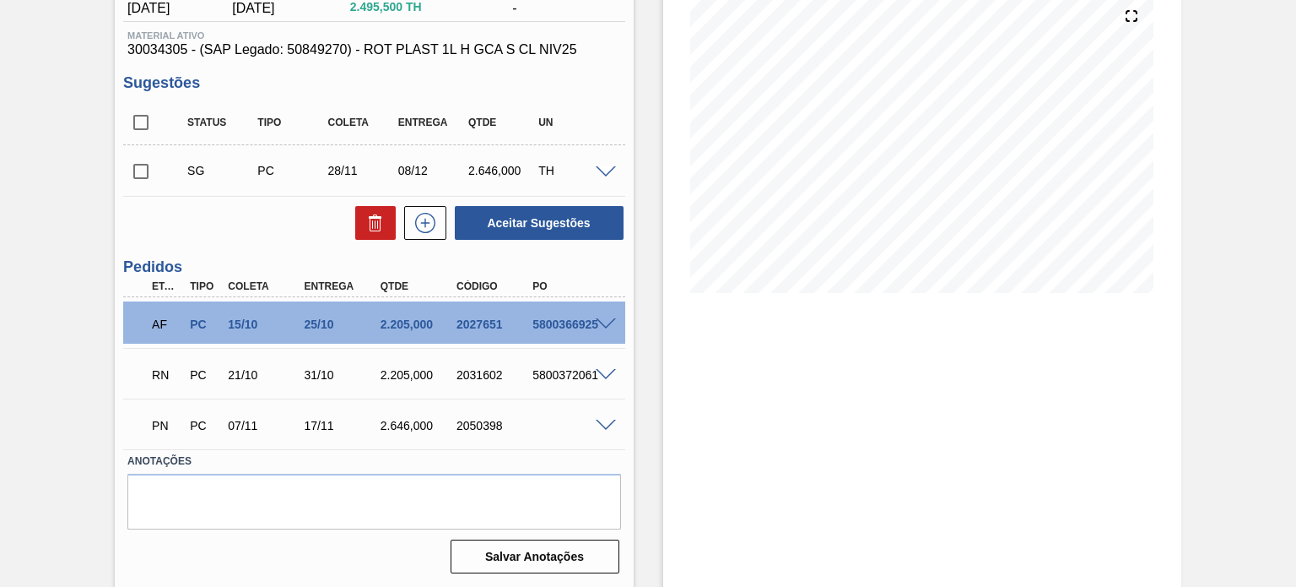
click at [605, 370] on span at bounding box center [606, 375] width 20 height 13
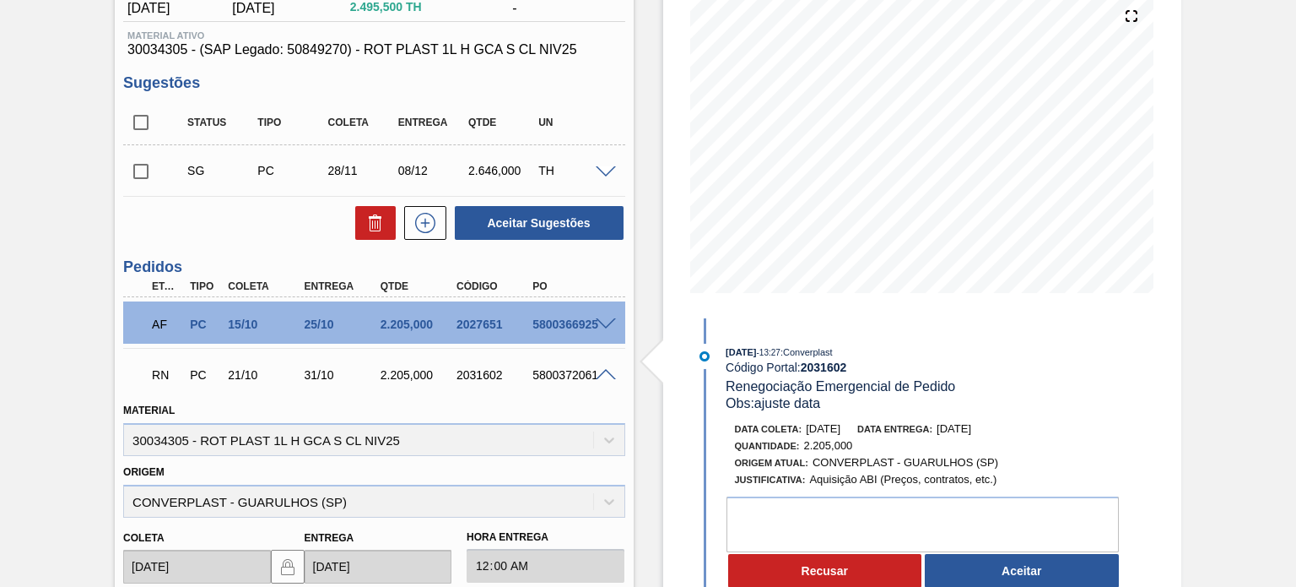
scroll to position [285, 0]
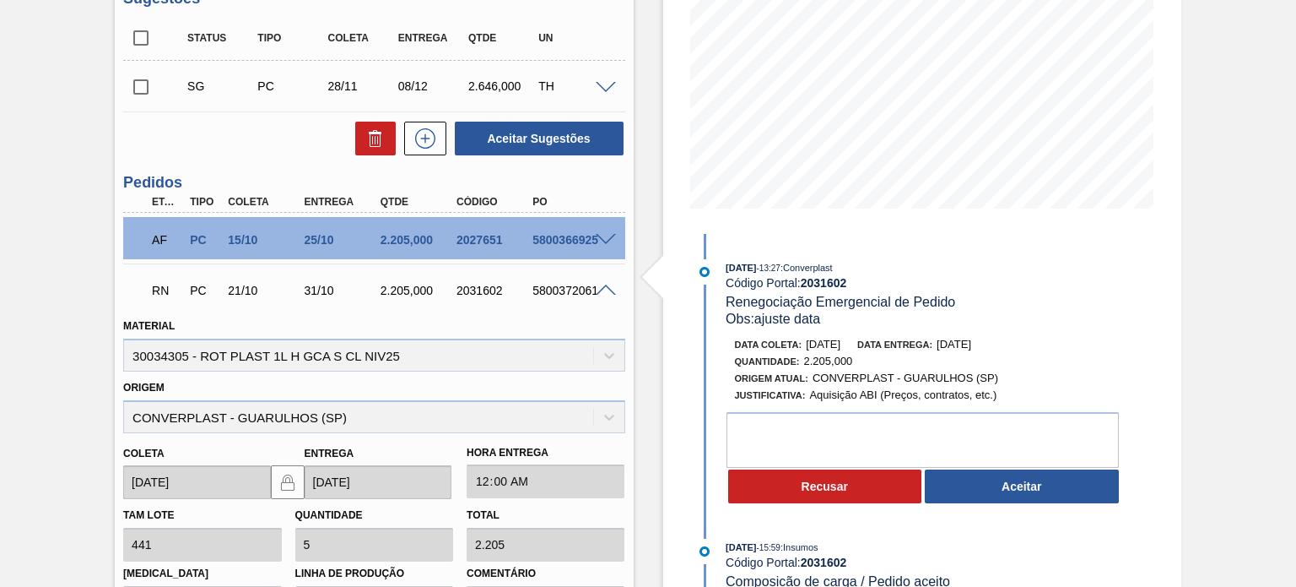
click at [970, 486] on button "Aceitar" at bounding box center [1022, 486] width 194 height 34
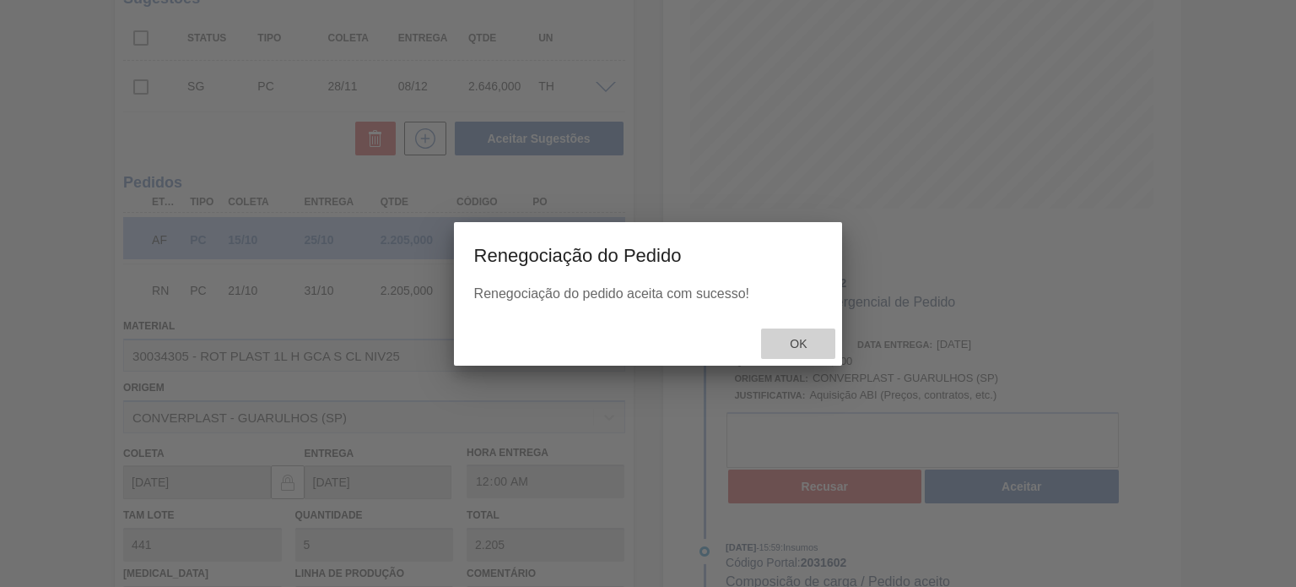
drag, startPoint x: 797, startPoint y: 344, endPoint x: 785, endPoint y: 339, distance: 12.9
click at [797, 344] on span "Ok" at bounding box center [798, 344] width 44 height 14
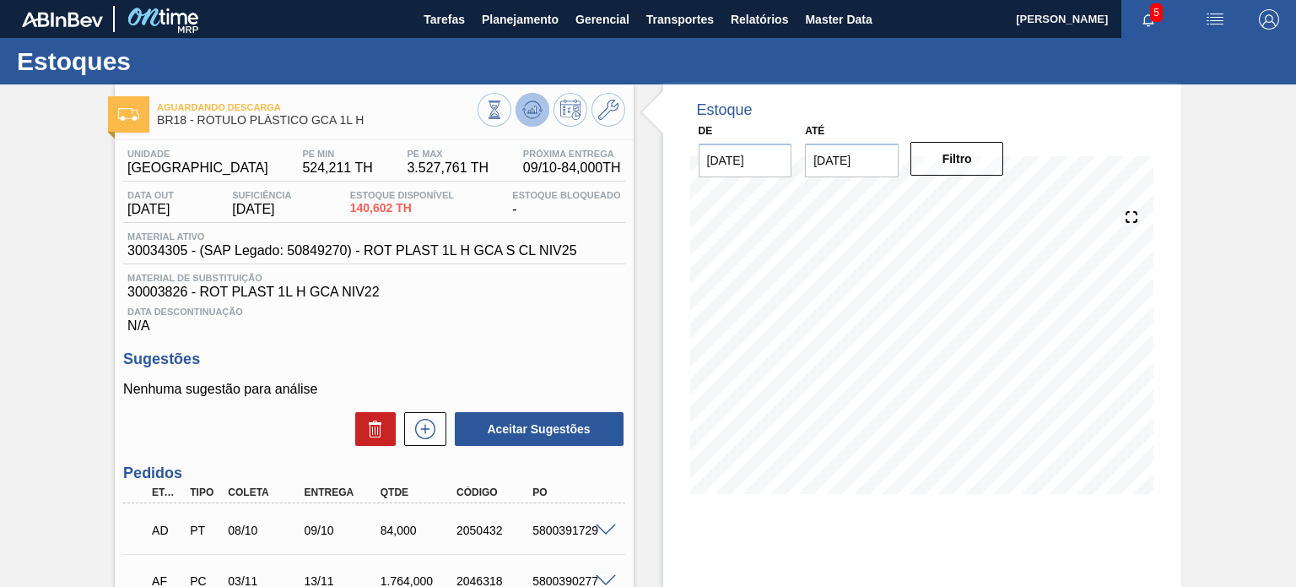
click at [527, 106] on icon at bounding box center [532, 110] width 20 height 20
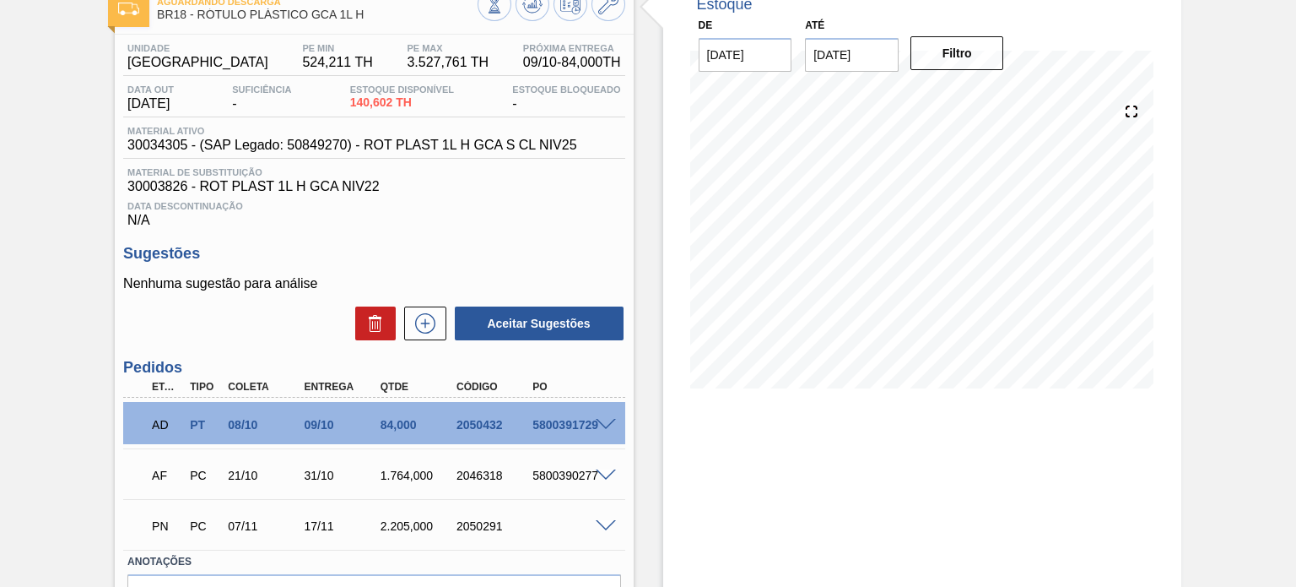
scroll to position [207, 0]
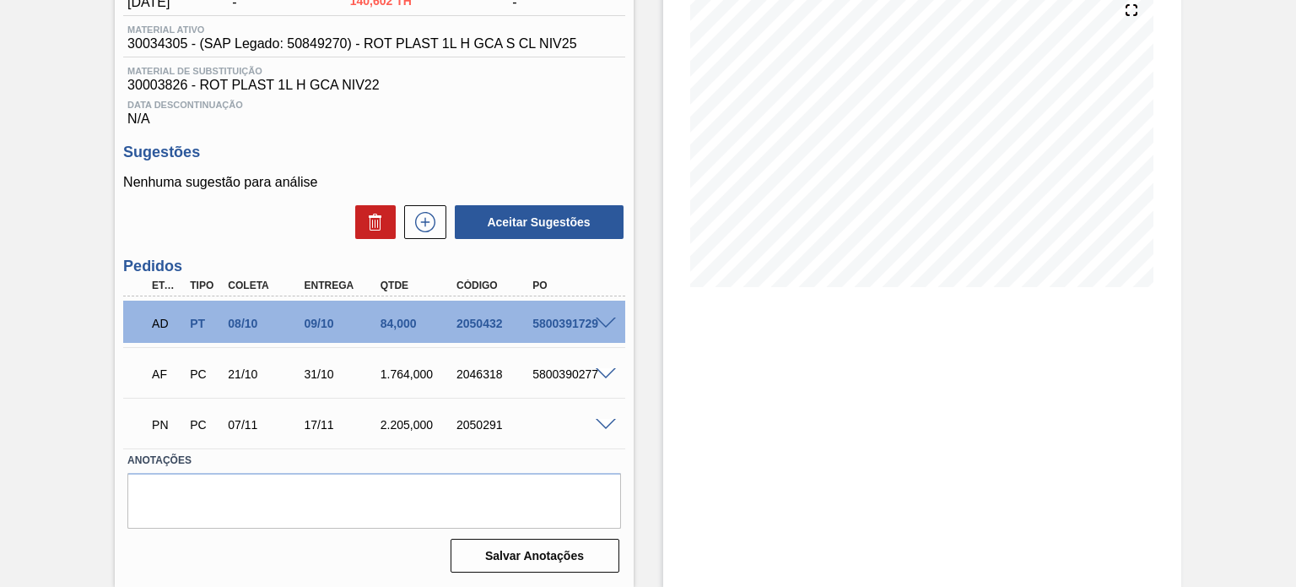
click at [570, 345] on div "AD PT 08/10 09/10 84,000 2050432 5800391729 Material 30034305 - ROT PLAST 1L H …" at bounding box center [373, 321] width 501 height 51
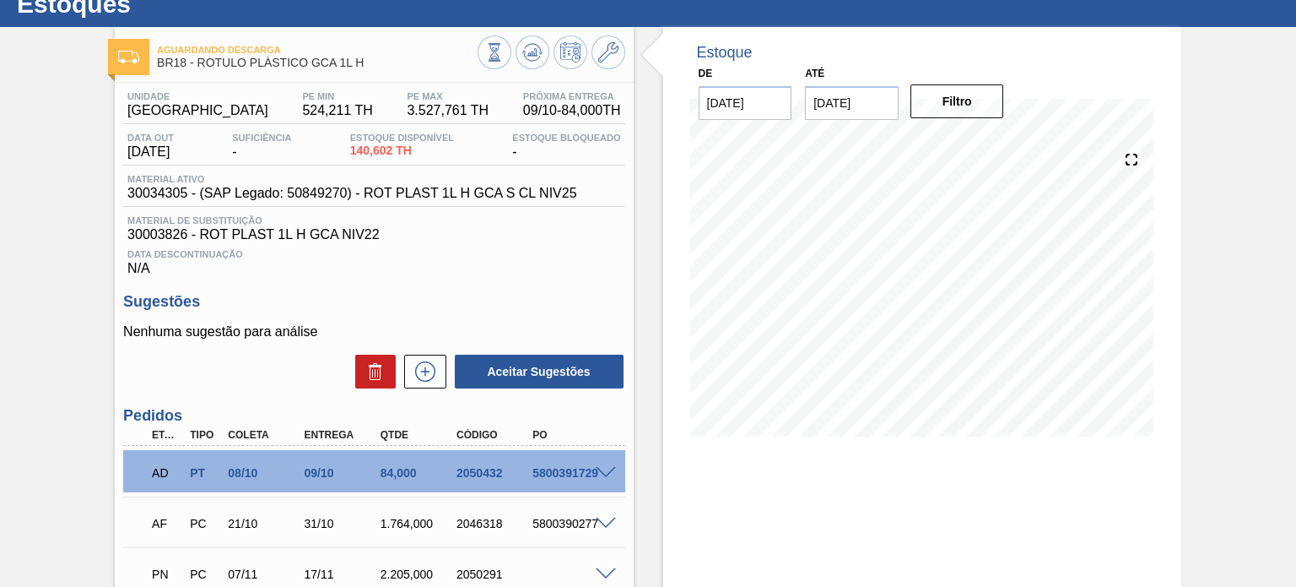
scroll to position [0, 0]
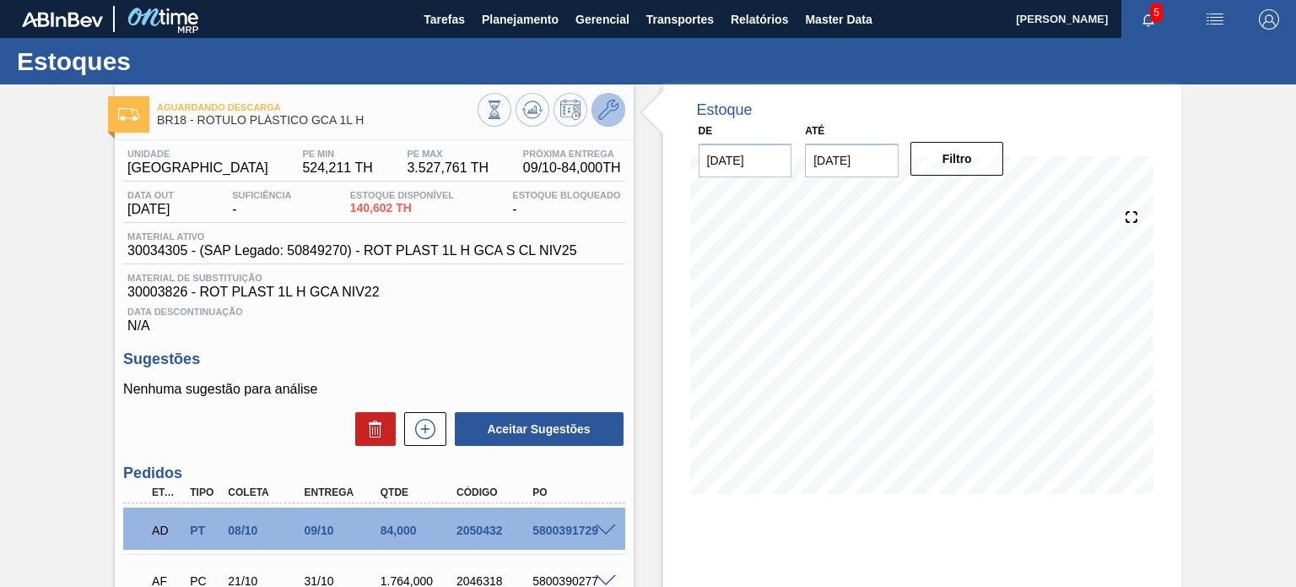
click at [606, 102] on icon at bounding box center [608, 110] width 20 height 20
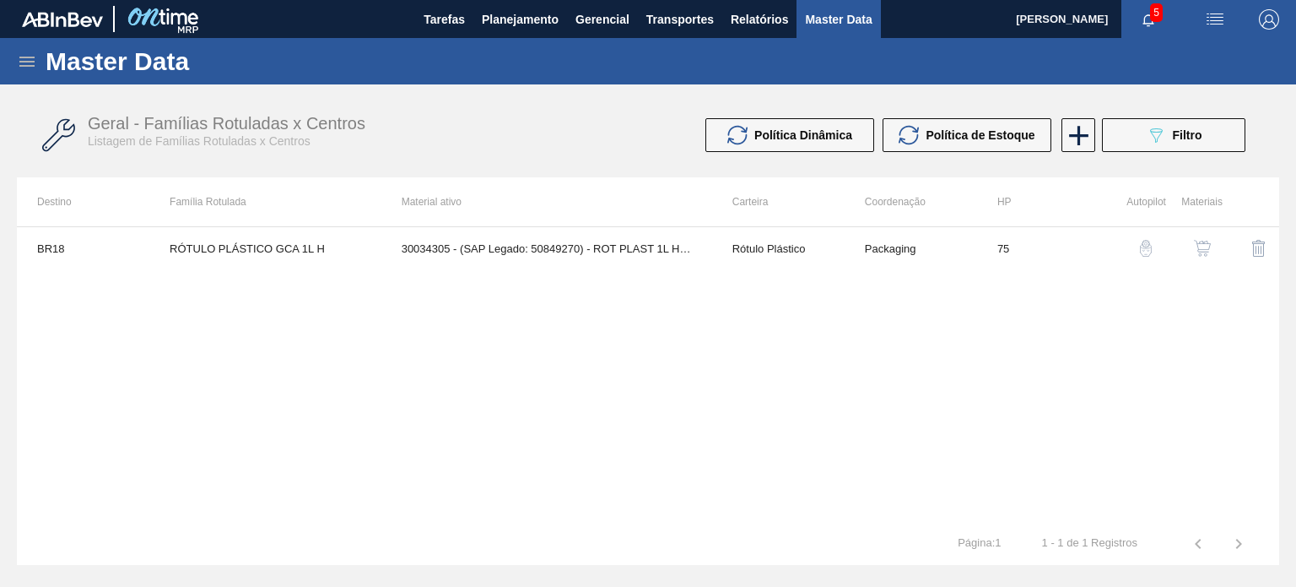
click at [1202, 241] on img "button" at bounding box center [1202, 248] width 17 height 17
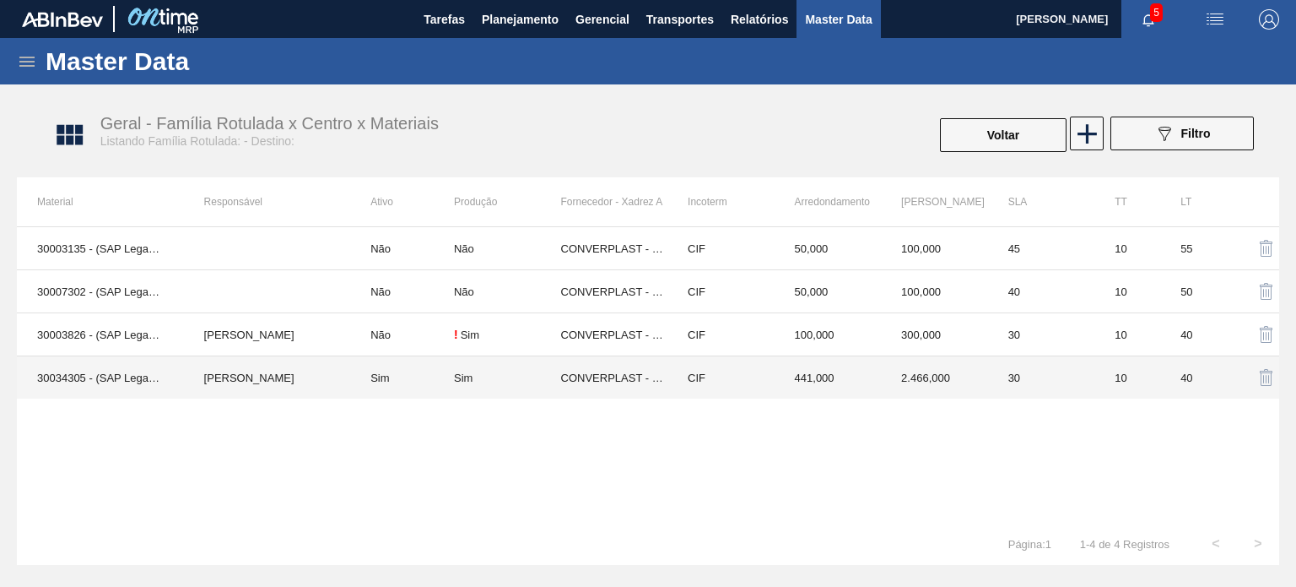
click at [719, 384] on td "CIF" at bounding box center [721, 377] width 107 height 43
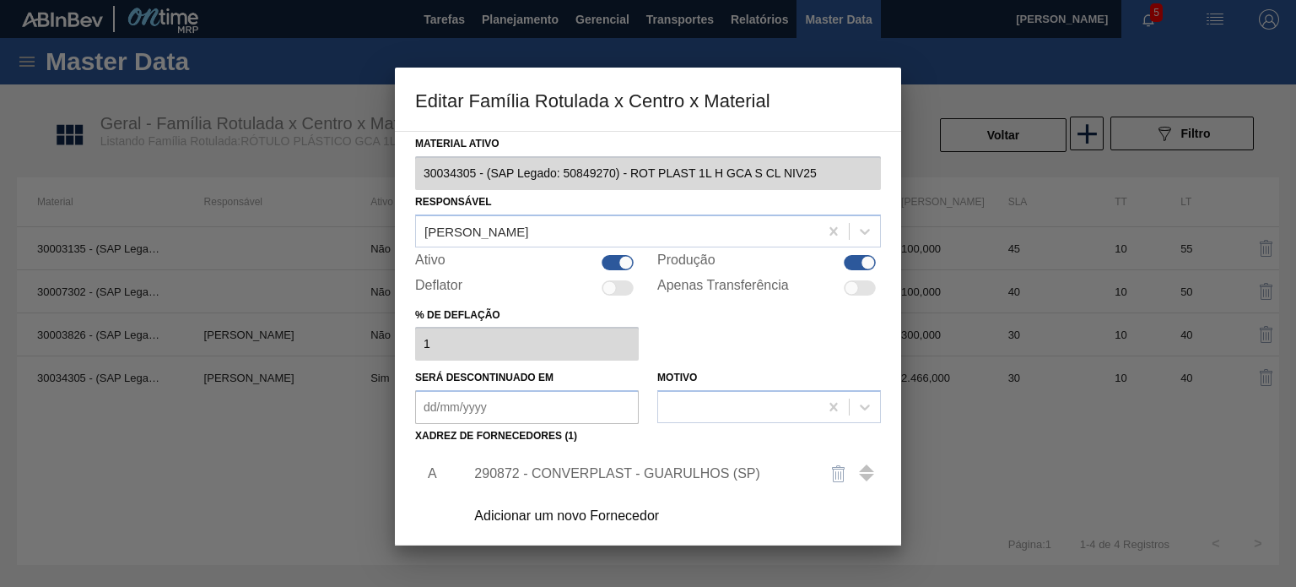
click at [661, 475] on div "290872 - CONVERPLAST - GUARULHOS (SP)" at bounding box center [639, 473] width 331 height 15
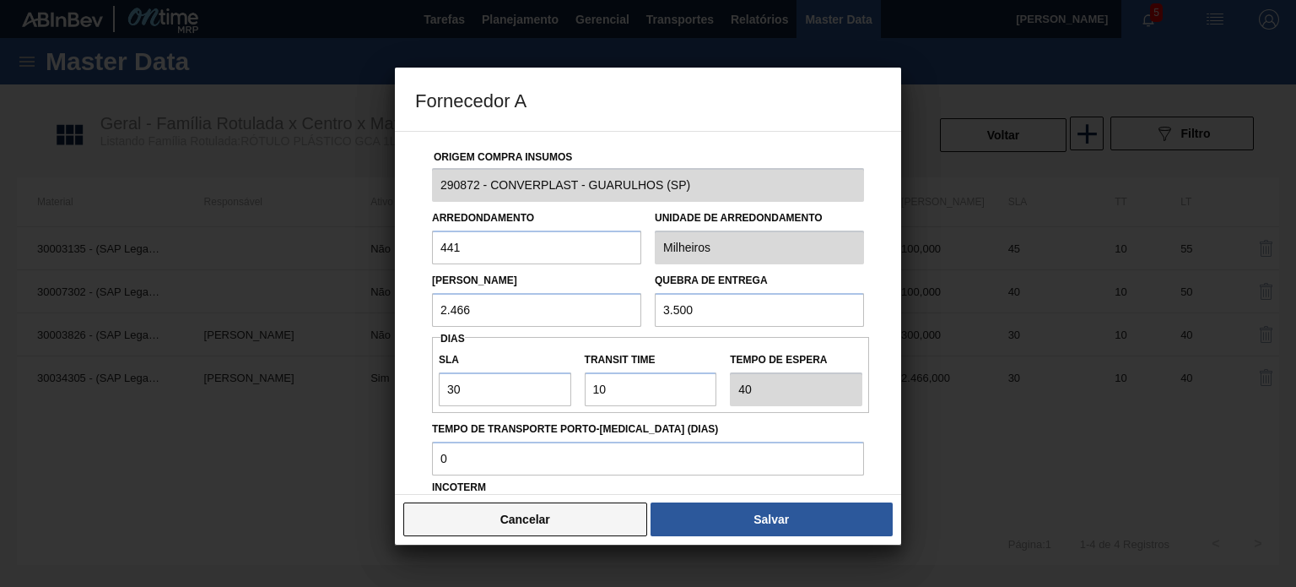
click at [587, 500] on div "Cancelar Salvar" at bounding box center [648, 519] width 506 height 51
click at [552, 520] on button "Cancelar" at bounding box center [525, 519] width 244 height 34
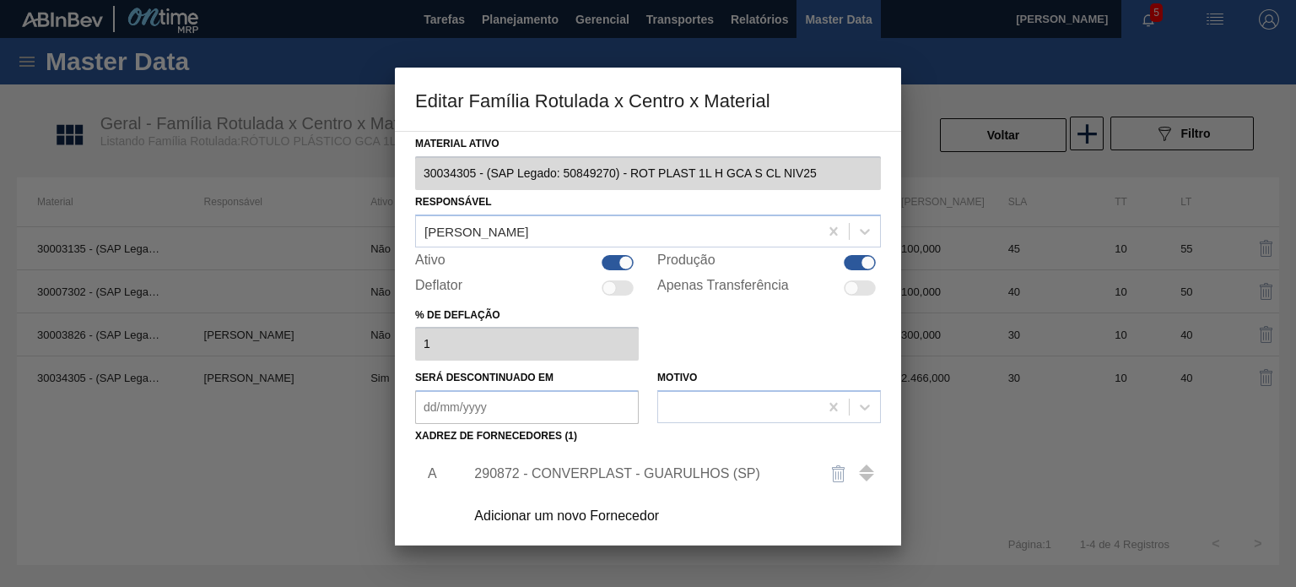
scroll to position [172, 0]
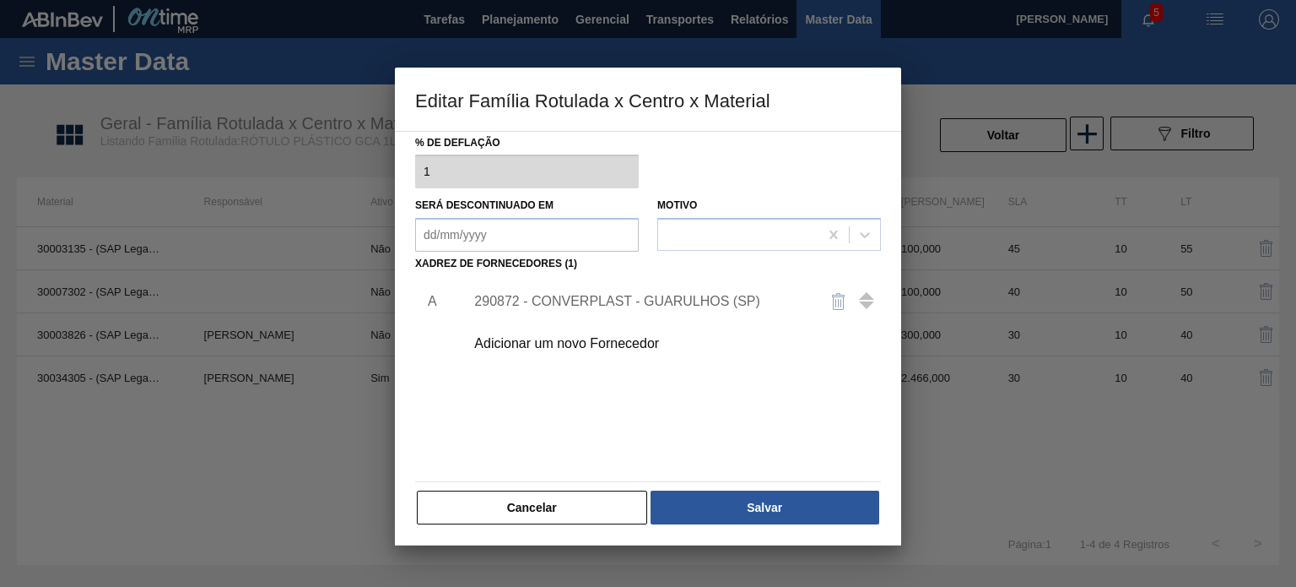
click at [585, 517] on button "Cancelar" at bounding box center [532, 507] width 230 height 34
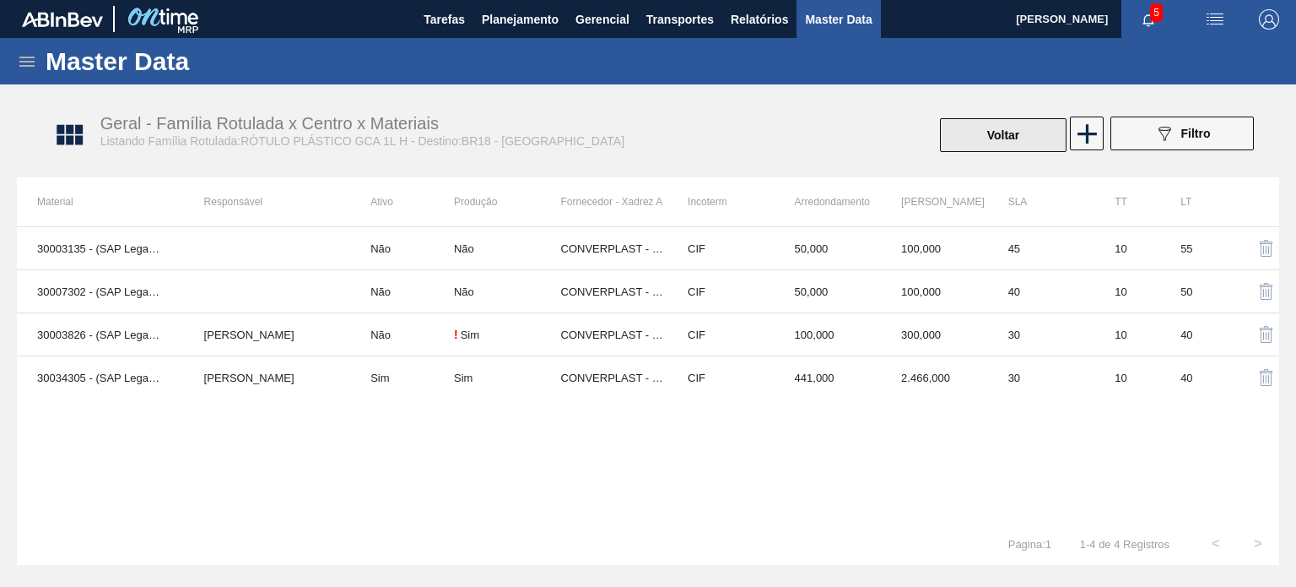
click at [1016, 120] on button "Voltar" at bounding box center [1003, 135] width 127 height 34
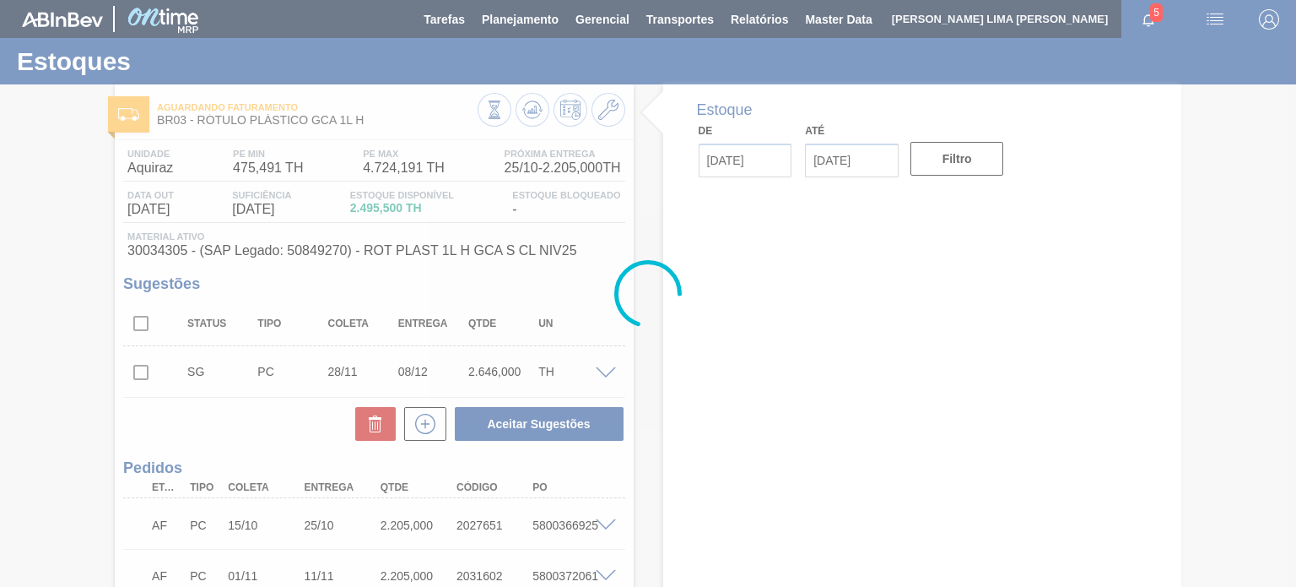
click at [530, 114] on div at bounding box center [648, 293] width 1296 height 587
click at [530, 114] on icon at bounding box center [532, 110] width 20 height 20
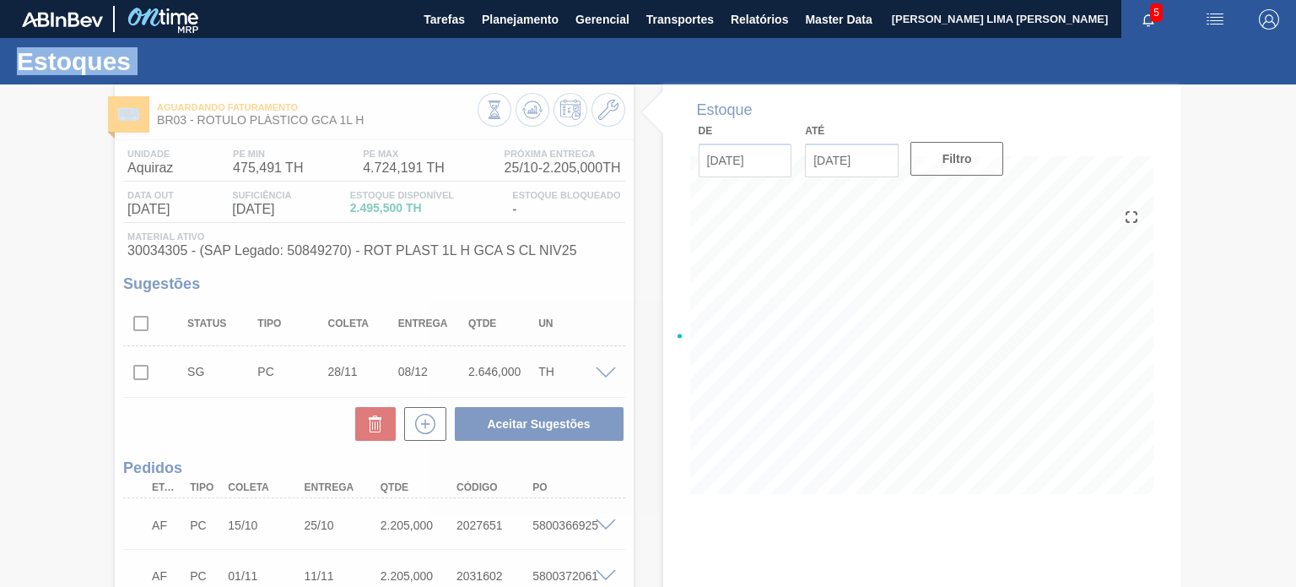
click at [530, 114] on div at bounding box center [648, 335] width 1296 height 502
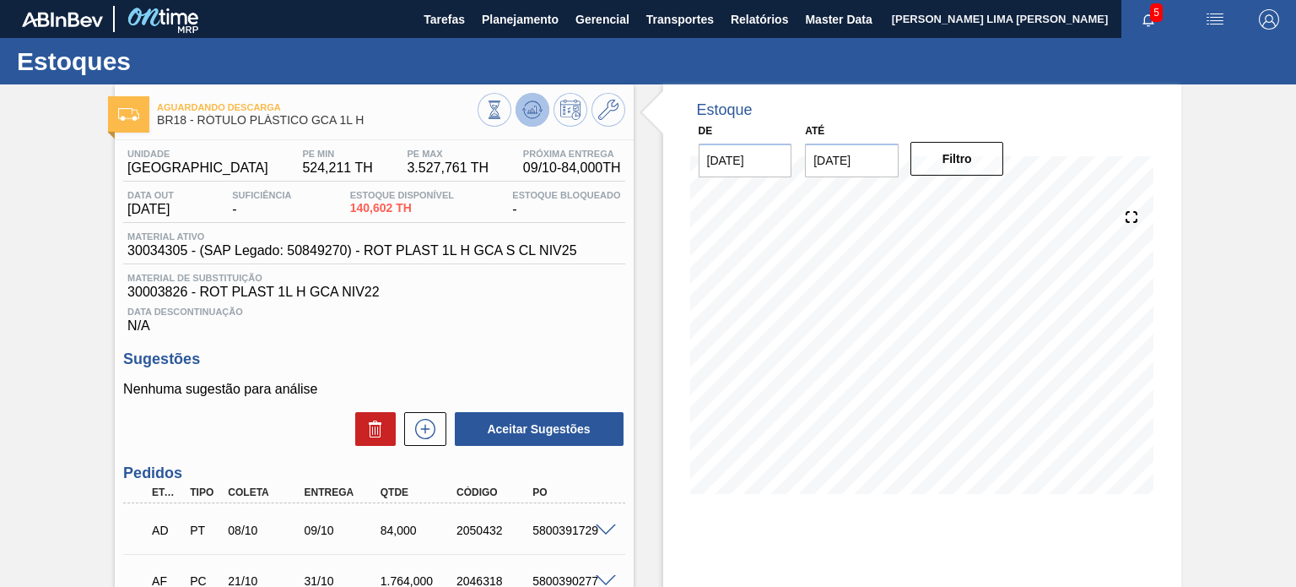
click at [537, 117] on icon at bounding box center [532, 110] width 20 height 20
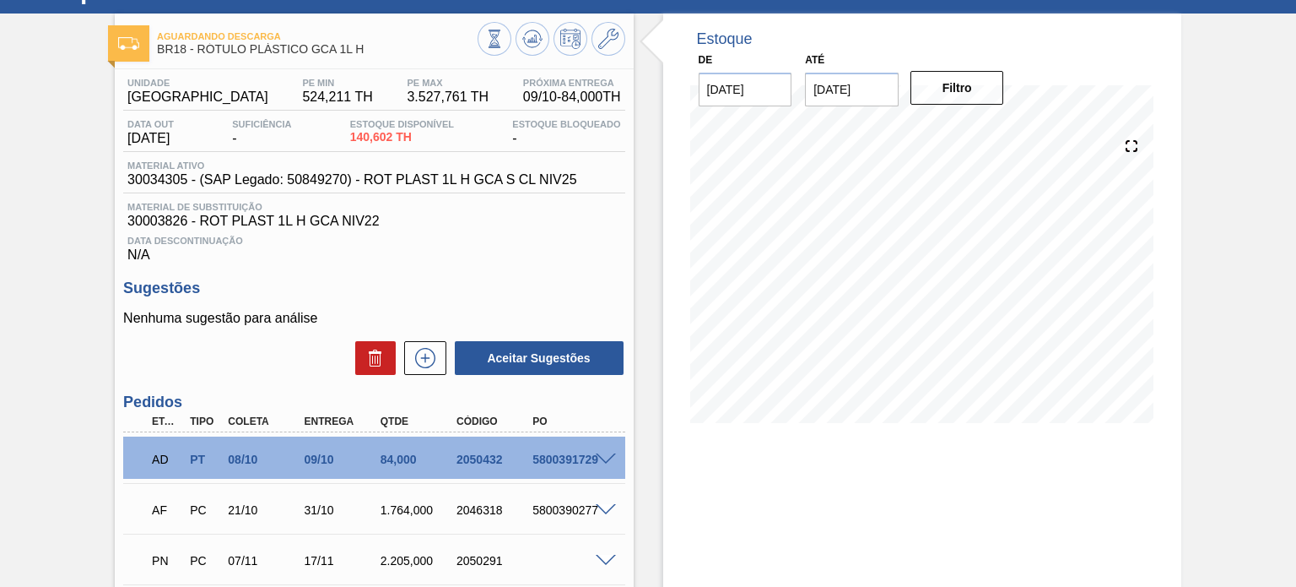
scroll to position [207, 0]
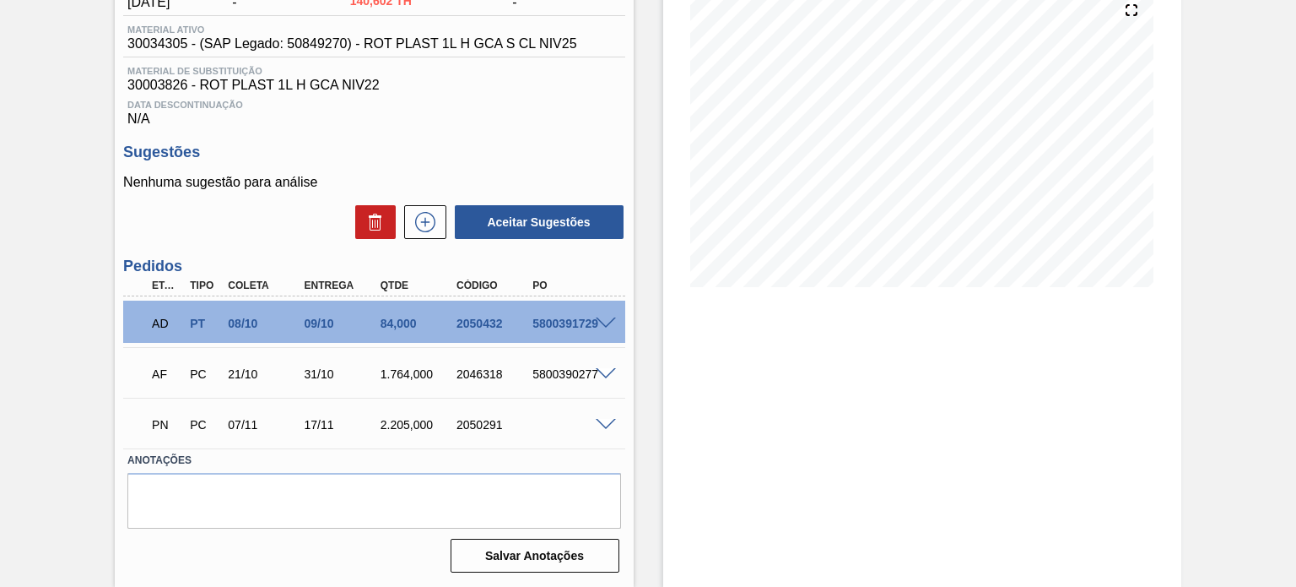
click at [604, 426] on span at bounding box center [606, 425] width 20 height 13
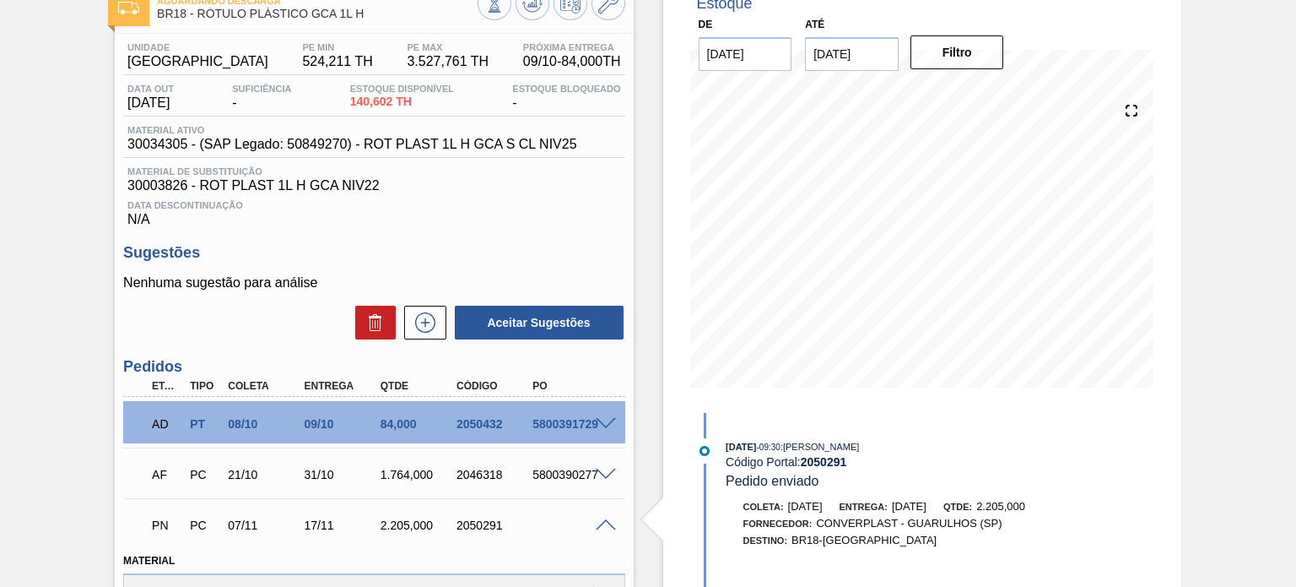
scroll to position [0, 0]
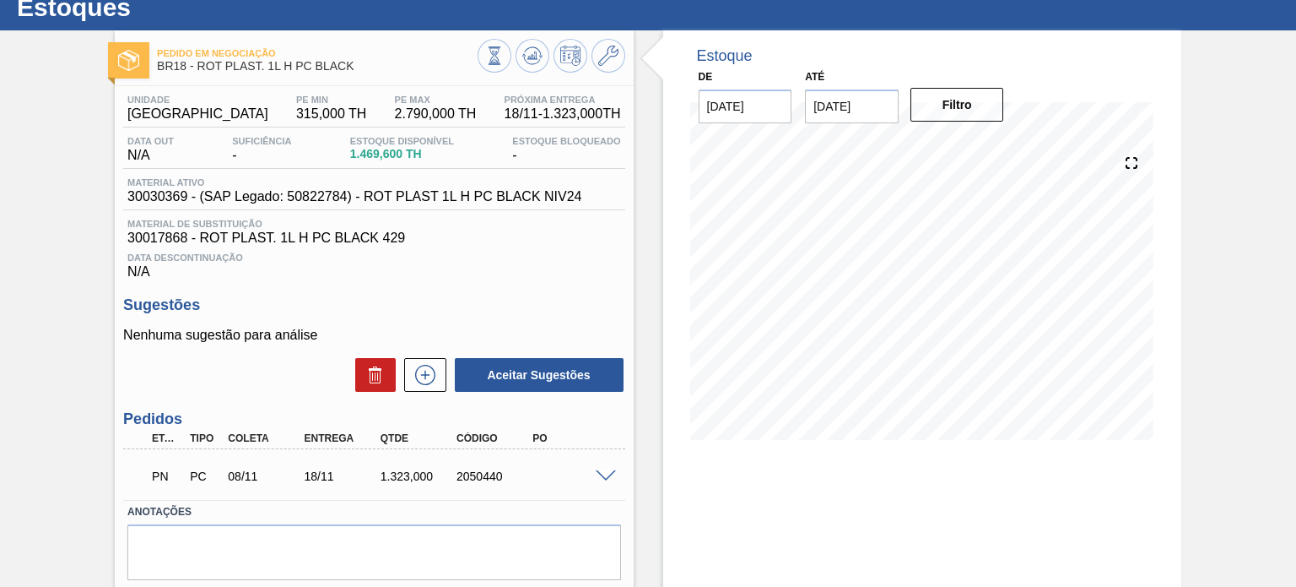
scroll to position [138, 0]
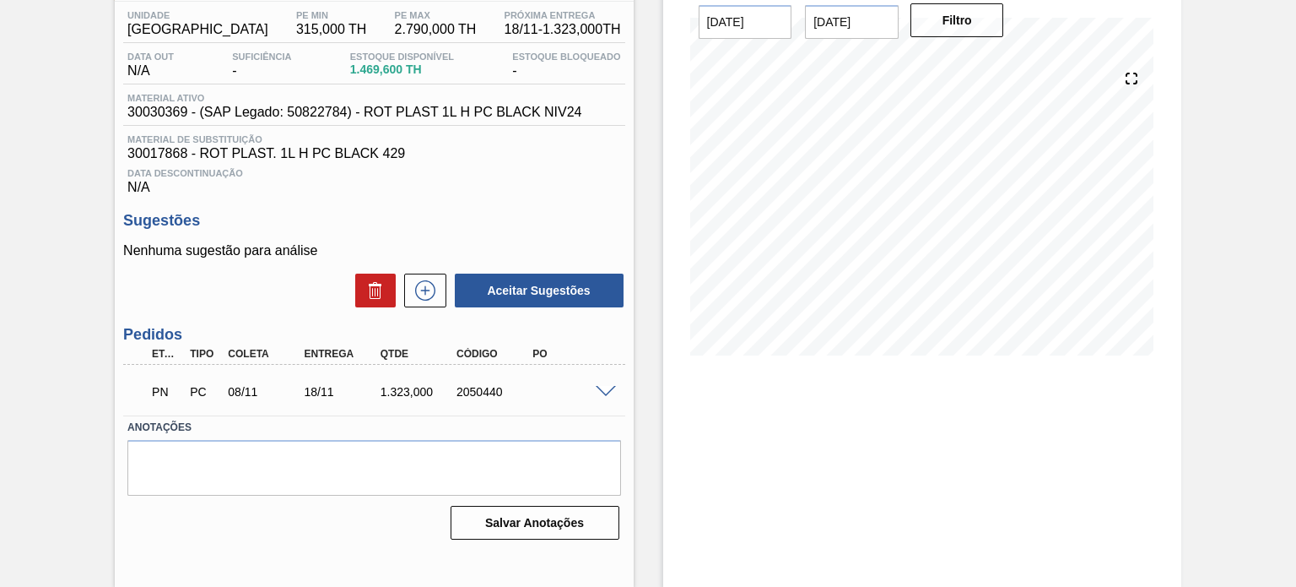
click at [597, 394] on span at bounding box center [606, 392] width 20 height 13
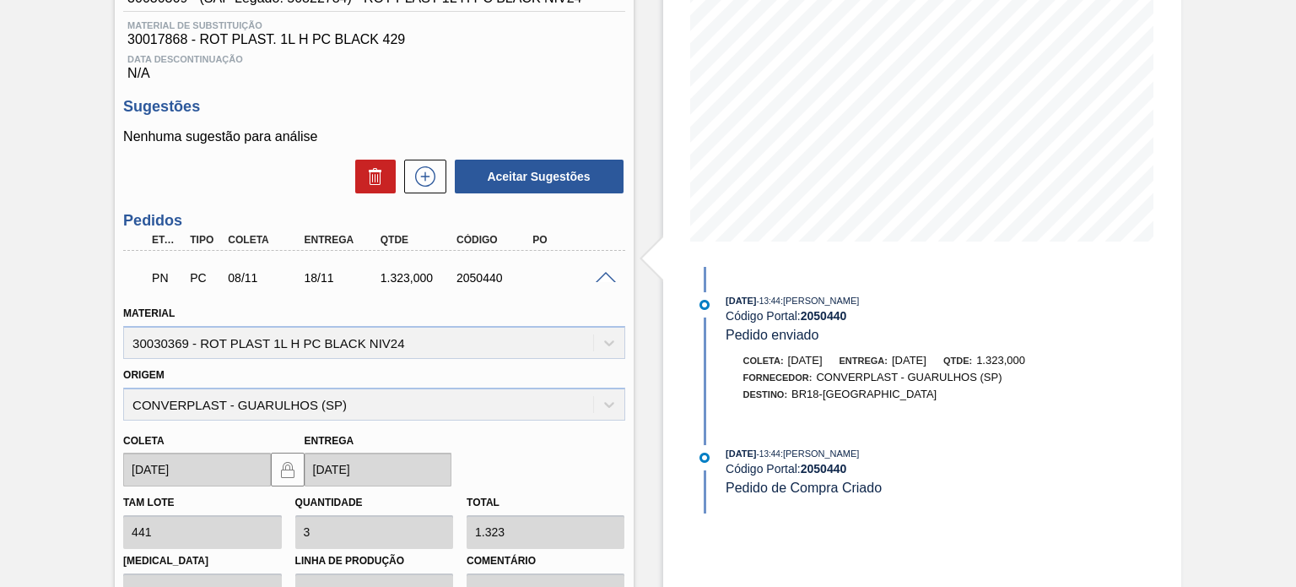
scroll to position [253, 0]
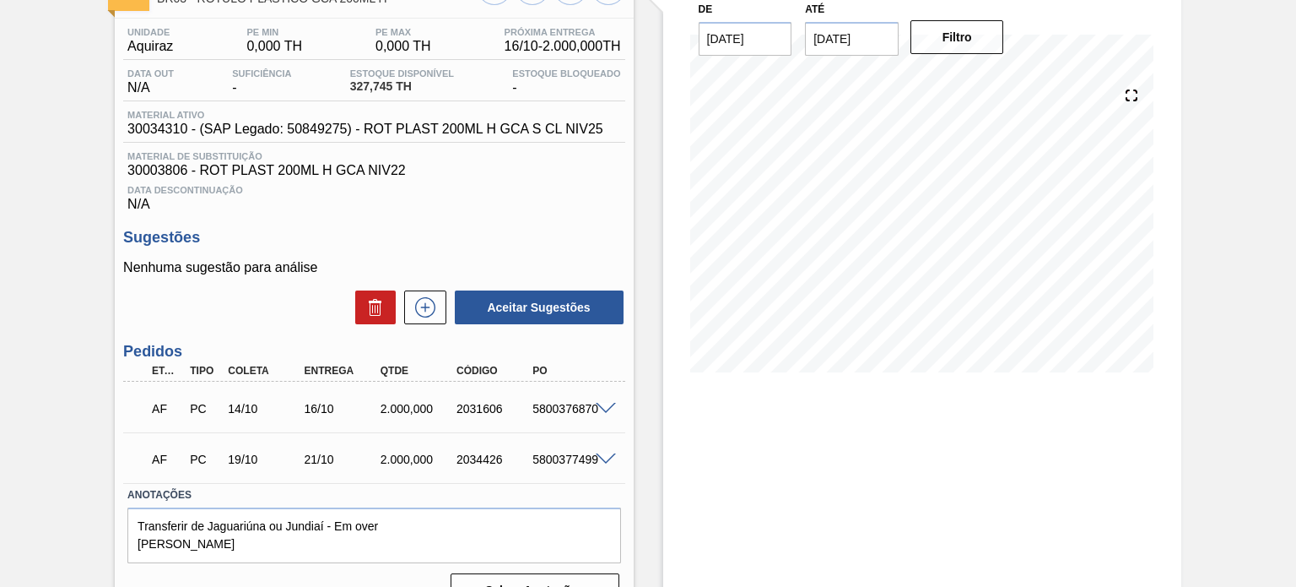
scroll to position [156, 0]
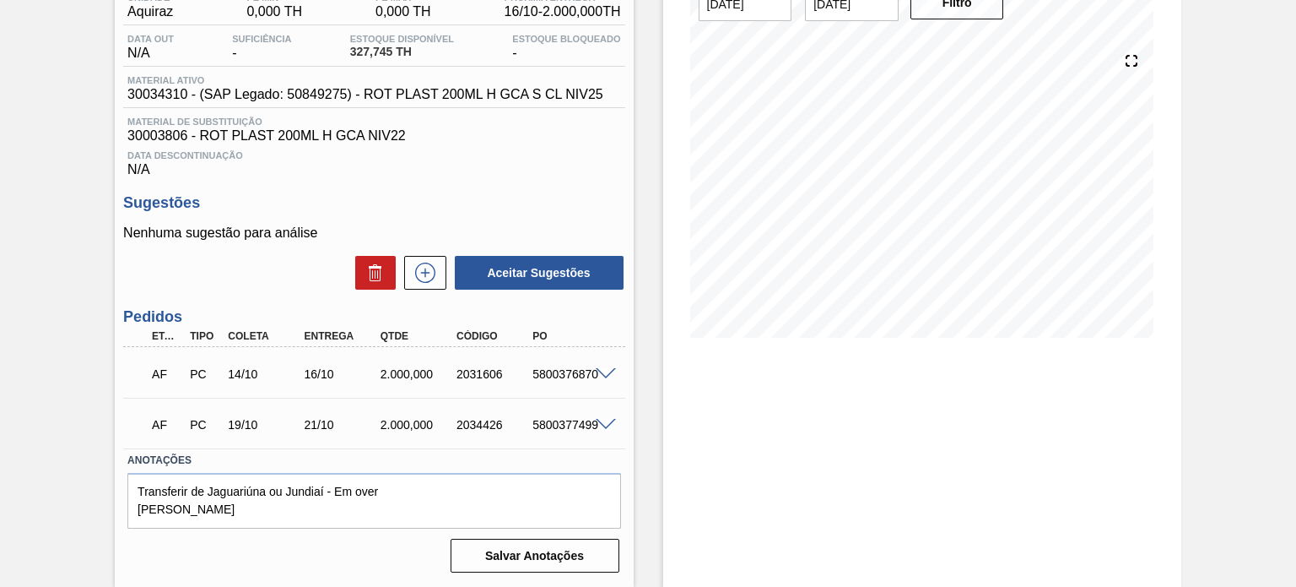
click at [486, 373] on div "2031606" at bounding box center [494, 374] width 84 height 14
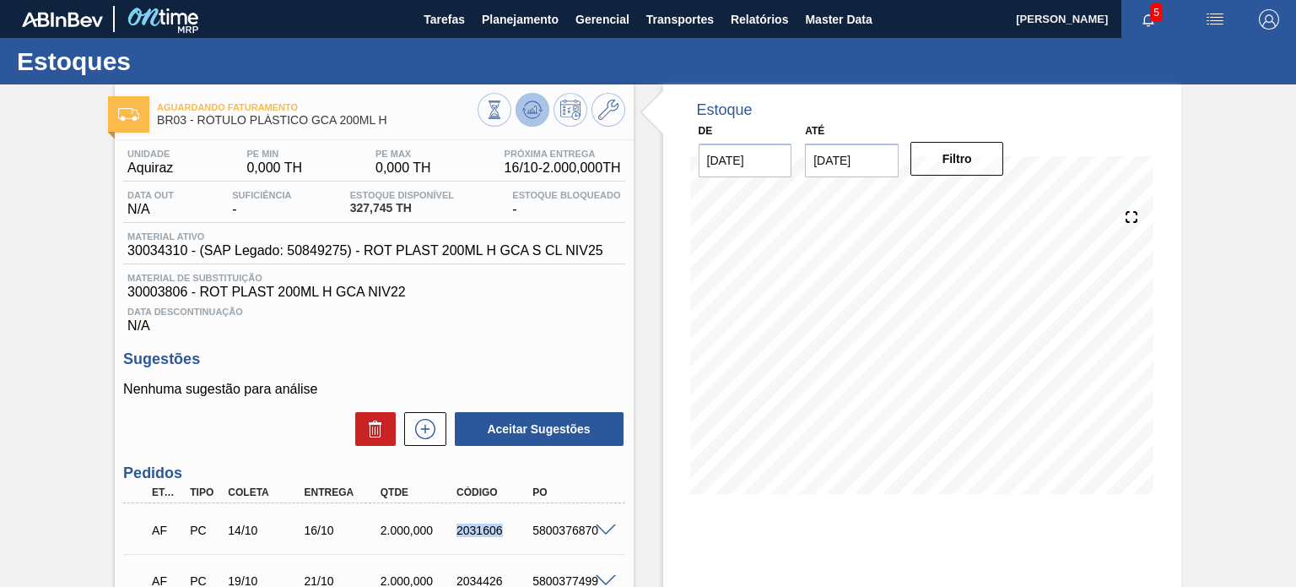
click at [530, 102] on icon at bounding box center [532, 110] width 20 height 20
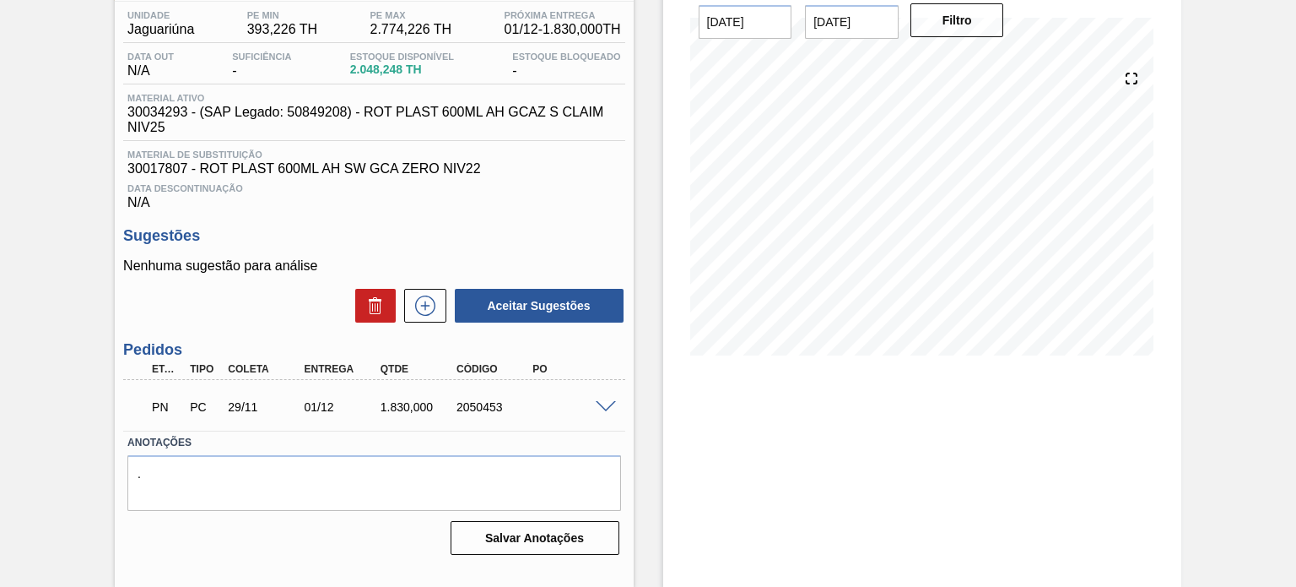
scroll to position [138, 0]
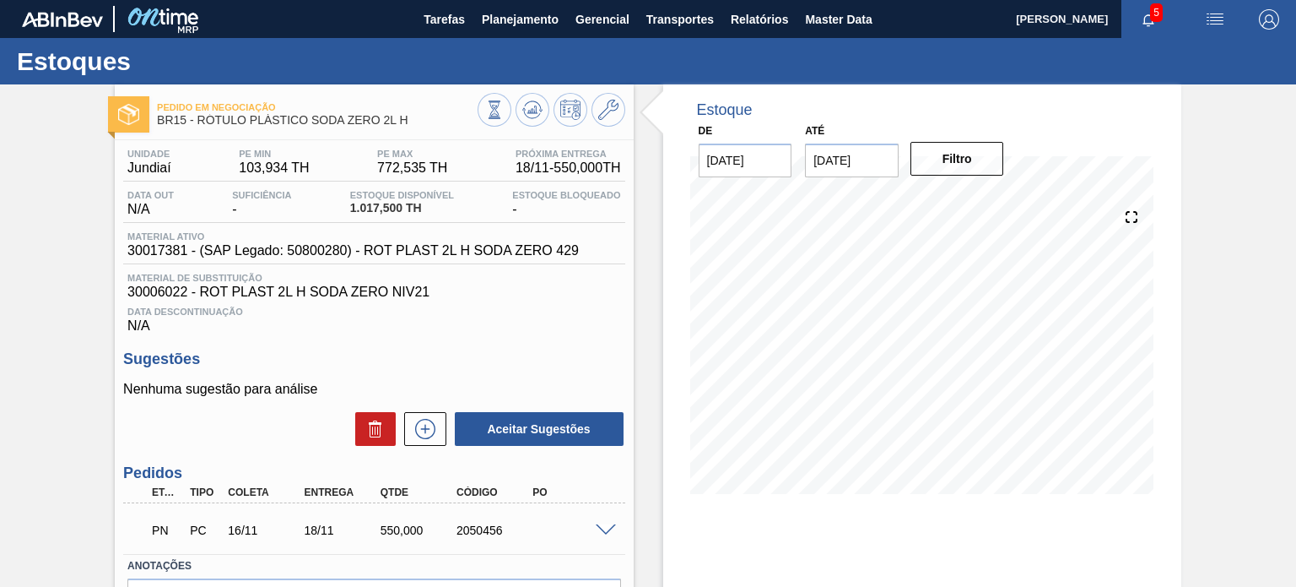
click at [560, 249] on span "30017381 - (SAP Legado: 50800280) - ROT PLAST 2L H SODA ZERO 429" at bounding box center [352, 250] width 451 height 15
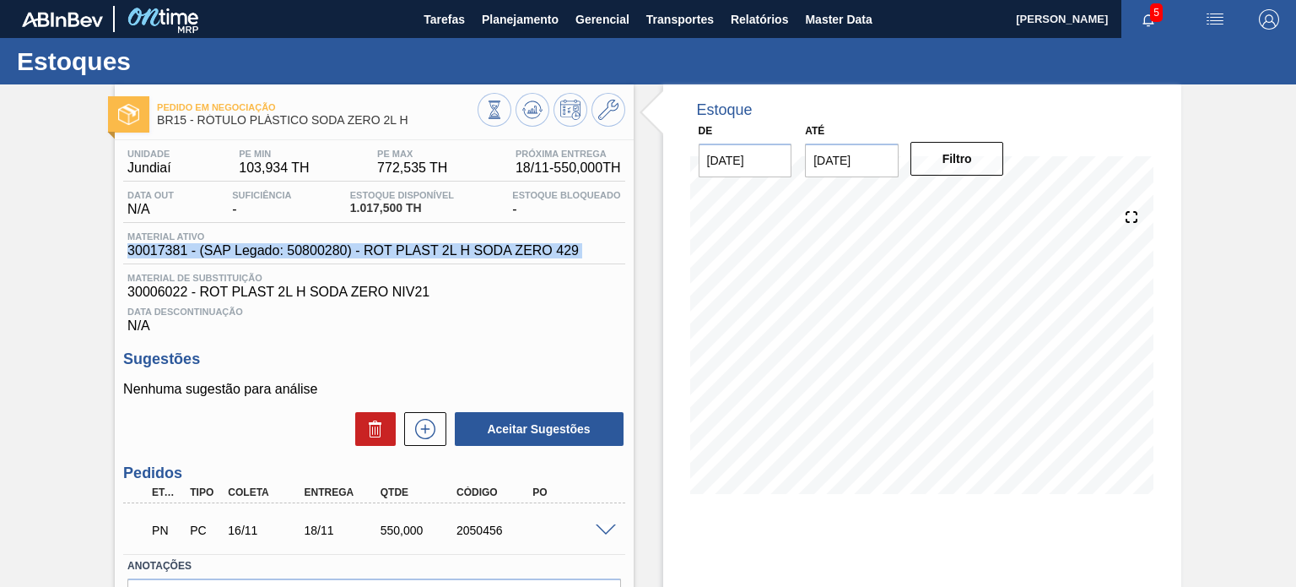
click at [560, 249] on span "30017381 - (SAP Legado: 50800280) - ROT PLAST 2L H SODA ZERO 429" at bounding box center [352, 250] width 451 height 15
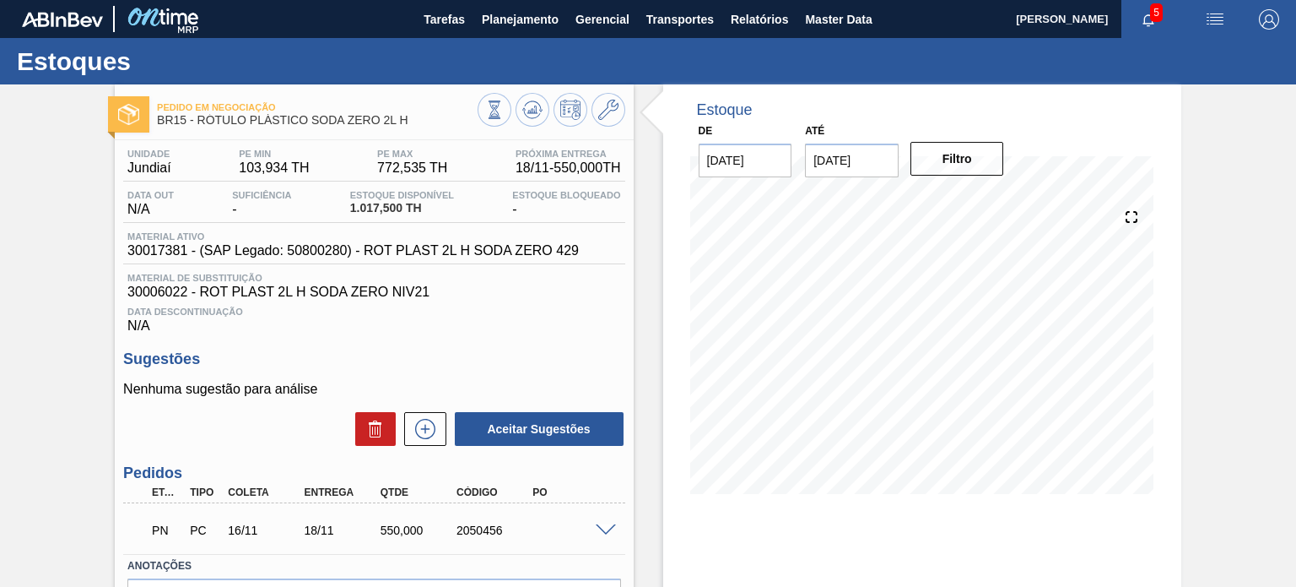
click at [655, 158] on div "Estoque De [DATE] Até [DATE] Filtro 11/10 Projeção de Estoque 1,017.5 [DOMAIN_N…" at bounding box center [908, 404] width 548 height 641
